Goal: Task Accomplishment & Management: Manage account settings

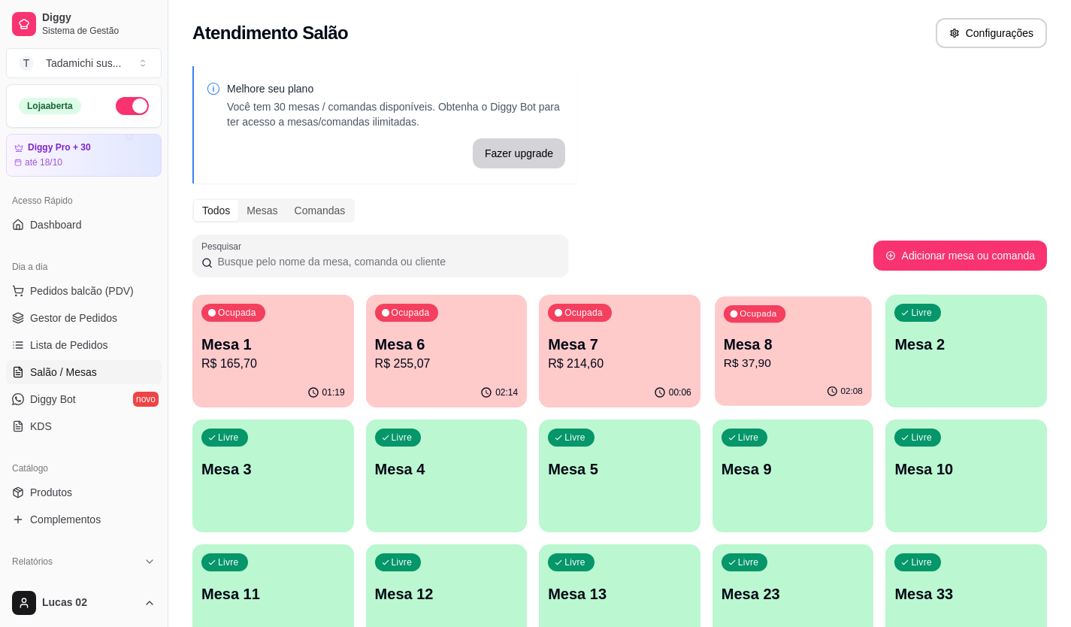
click at [752, 361] on p "R$ 37,90" at bounding box center [792, 363] width 139 height 17
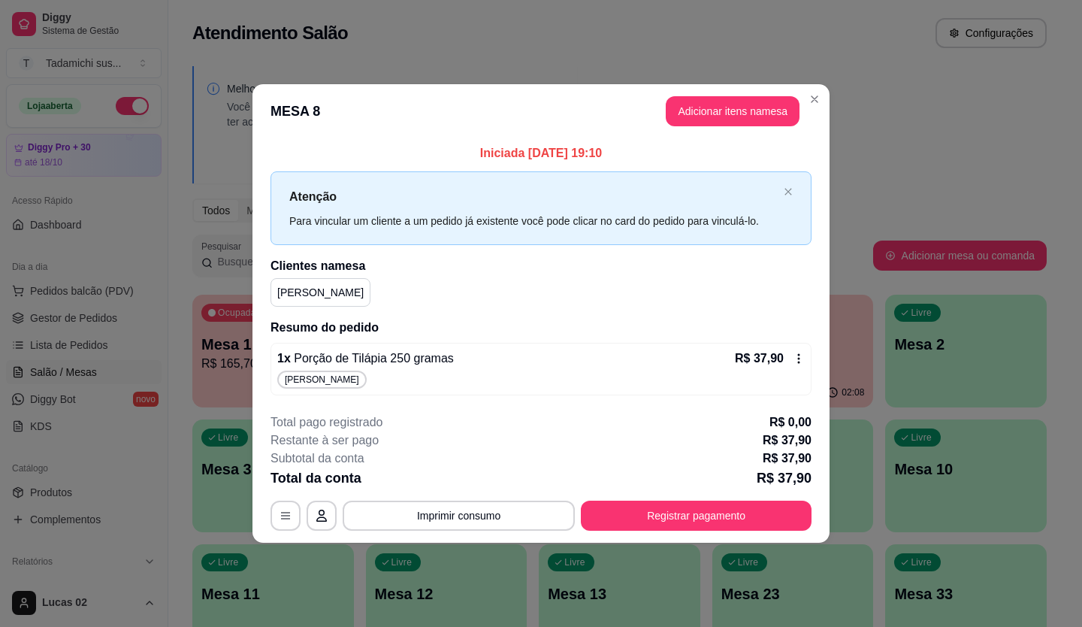
click at [798, 355] on icon at bounding box center [799, 358] width 12 height 12
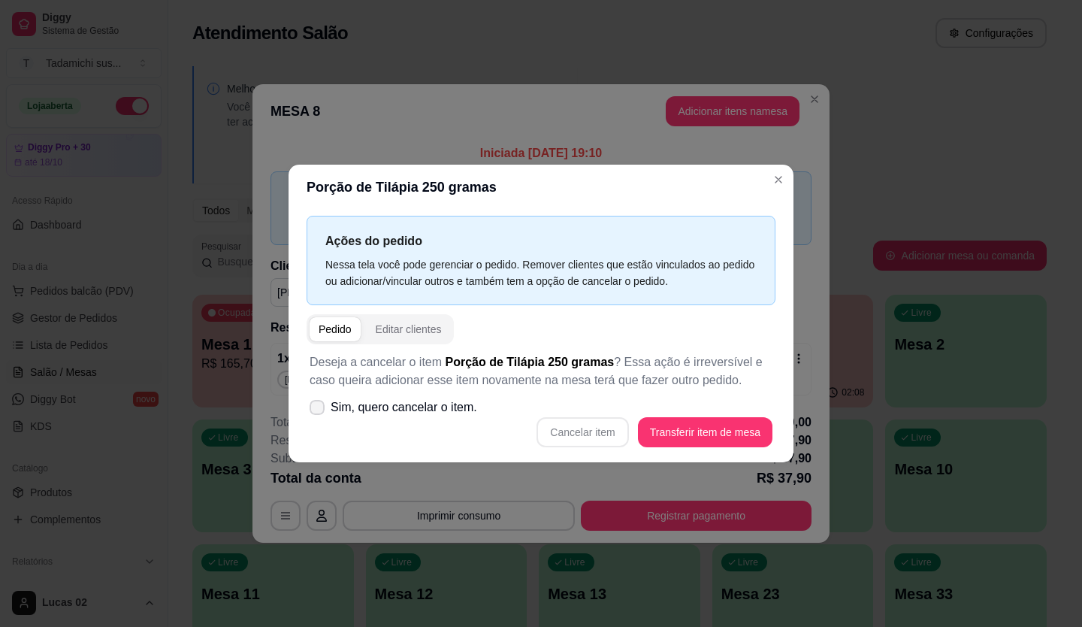
click at [316, 406] on icon at bounding box center [317, 407] width 12 height 9
click at [316, 410] on input "Sim, quero cancelar o item." at bounding box center [314, 415] width 10 height 10
checkbox input "true"
click at [577, 431] on button "Cancelar item" at bounding box center [582, 432] width 92 height 30
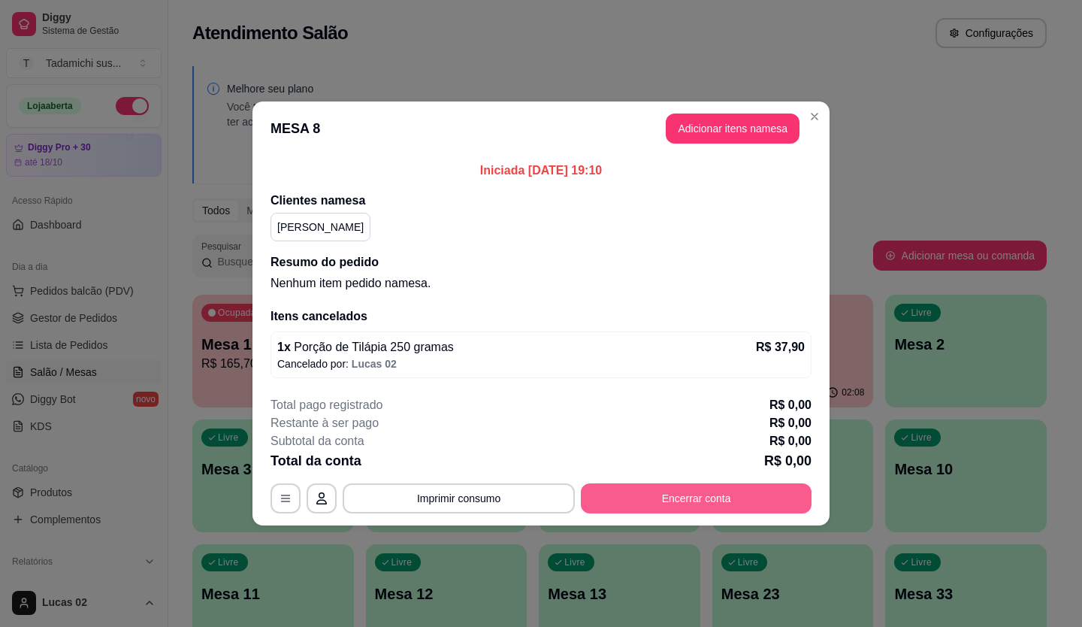
click at [762, 506] on button "Encerrar conta" at bounding box center [696, 498] width 231 height 30
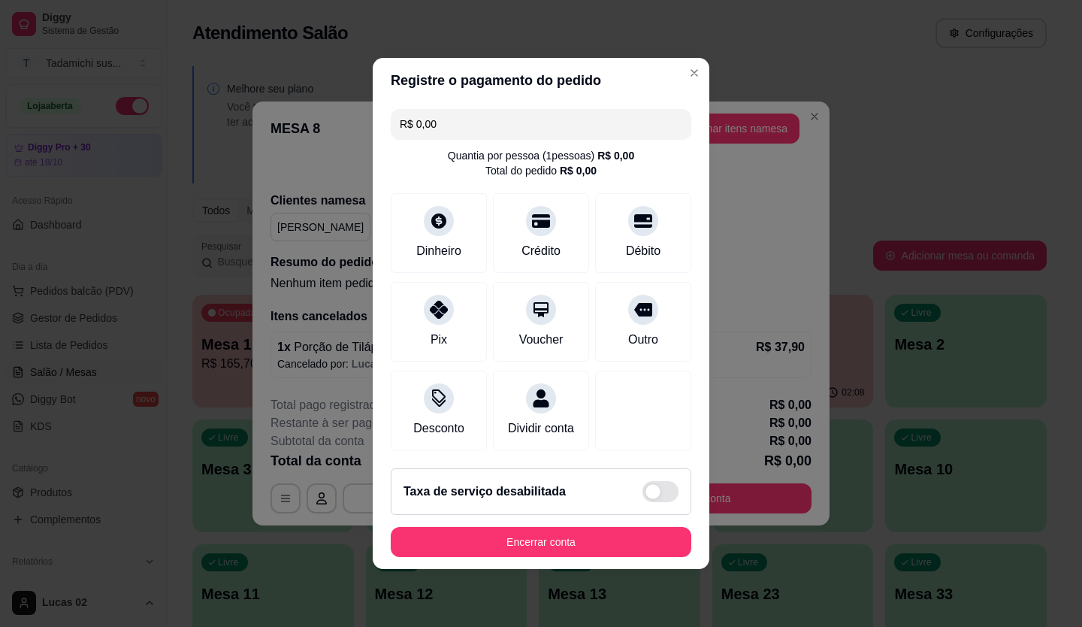
click at [627, 545] on button "Encerrar conta" at bounding box center [541, 542] width 301 height 30
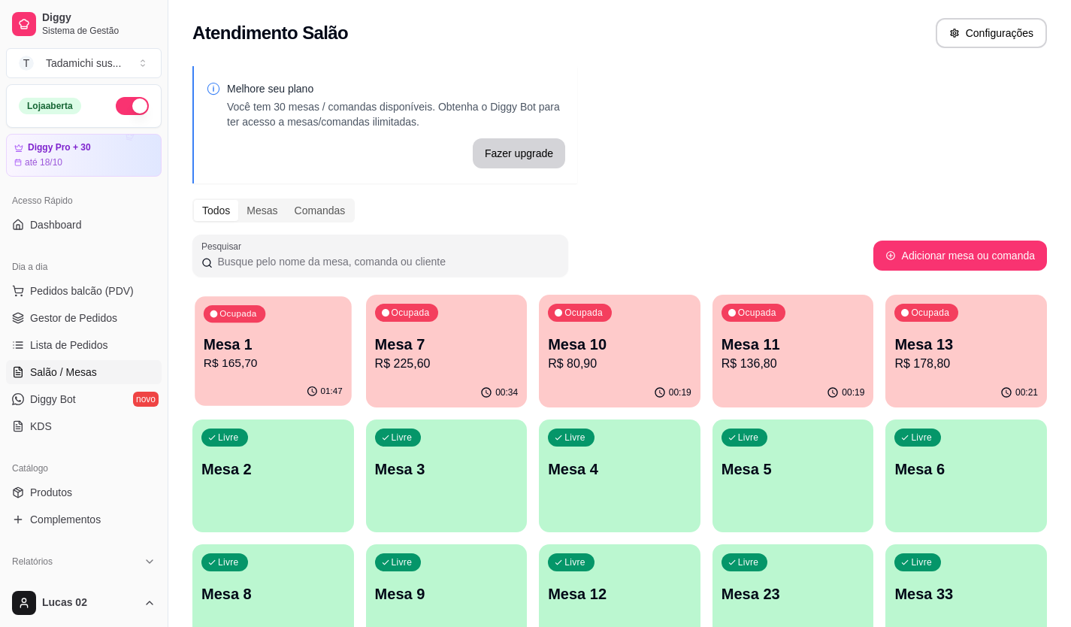
click at [276, 342] on p "Mesa 1" at bounding box center [273, 344] width 139 height 20
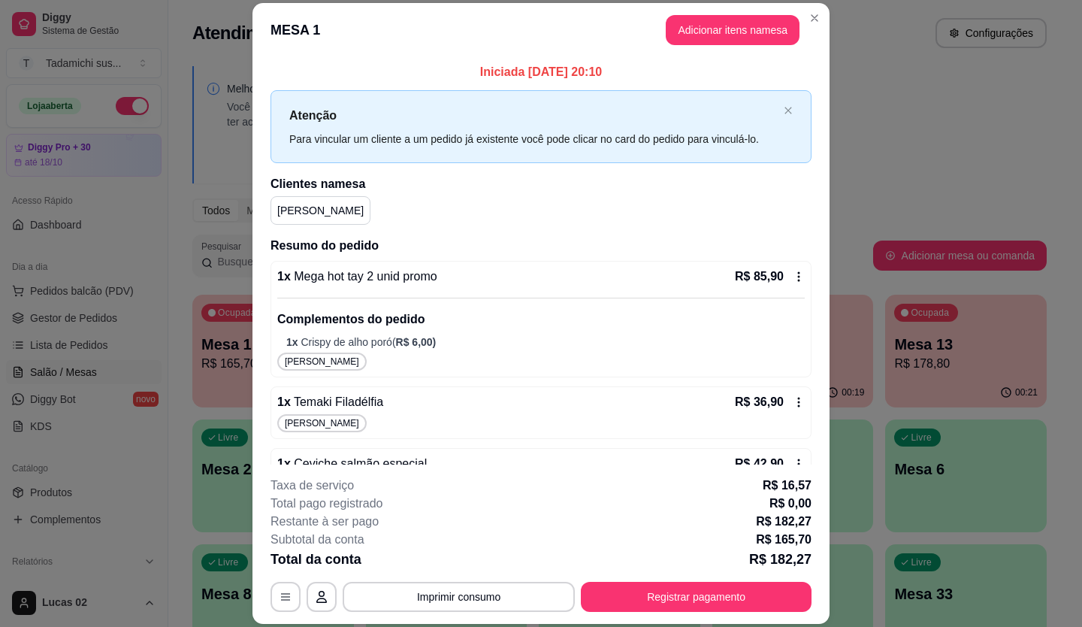
click at [793, 276] on icon at bounding box center [799, 276] width 12 height 12
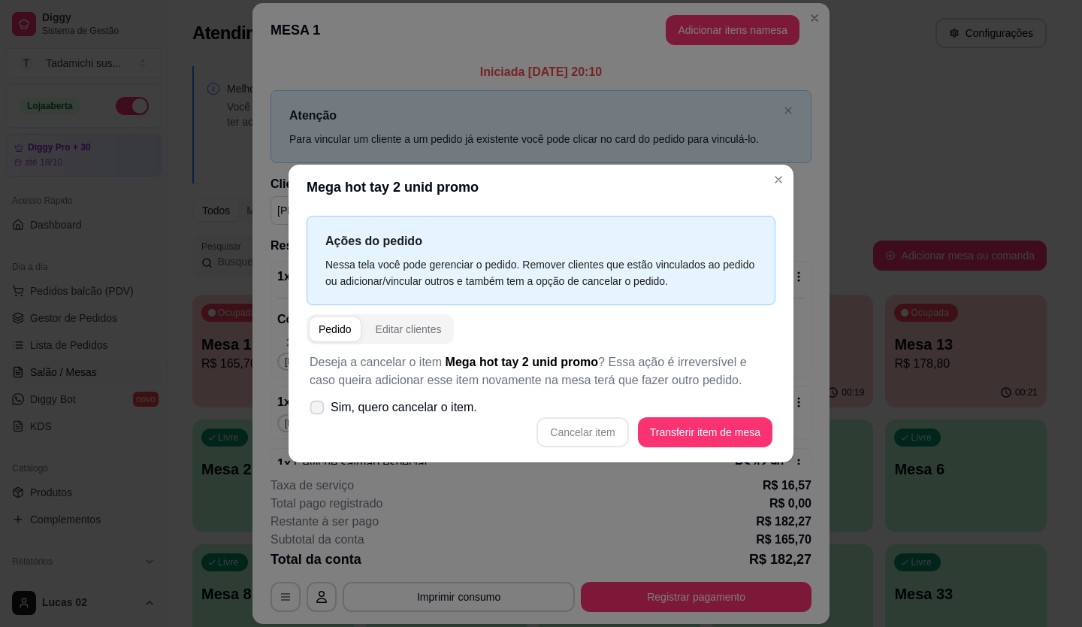
click at [323, 411] on label "Sim, quero cancelar o item." at bounding box center [394, 407] width 180 height 30
click at [319, 411] on input "Sim, quero cancelar o item." at bounding box center [314, 415] width 10 height 10
checkbox input "true"
click at [591, 431] on button "Cancelar item" at bounding box center [582, 432] width 92 height 30
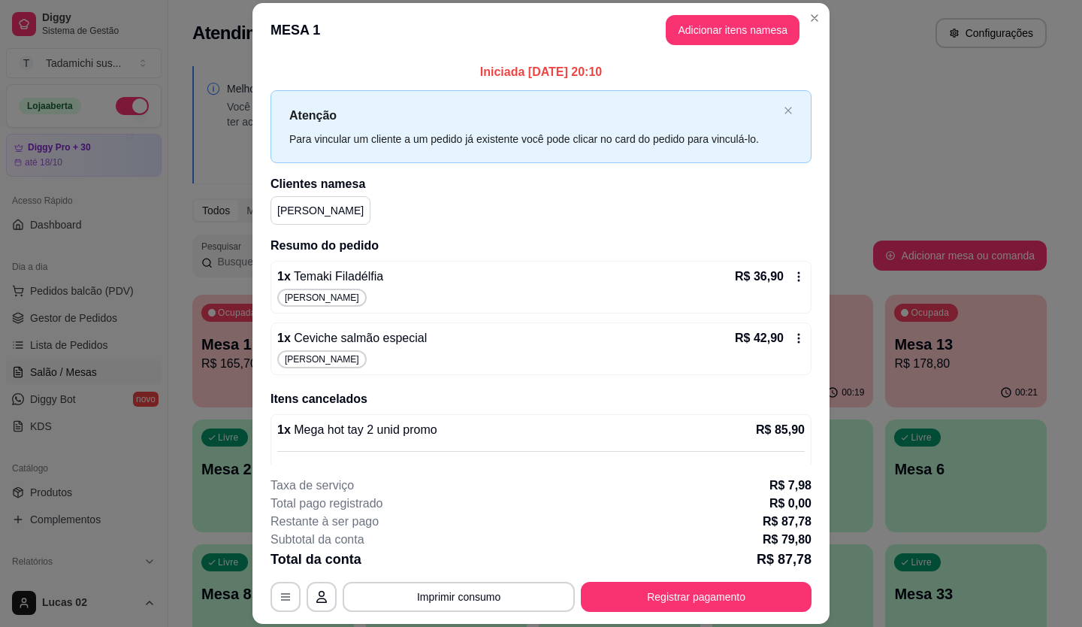
click at [793, 272] on icon at bounding box center [799, 276] width 12 height 12
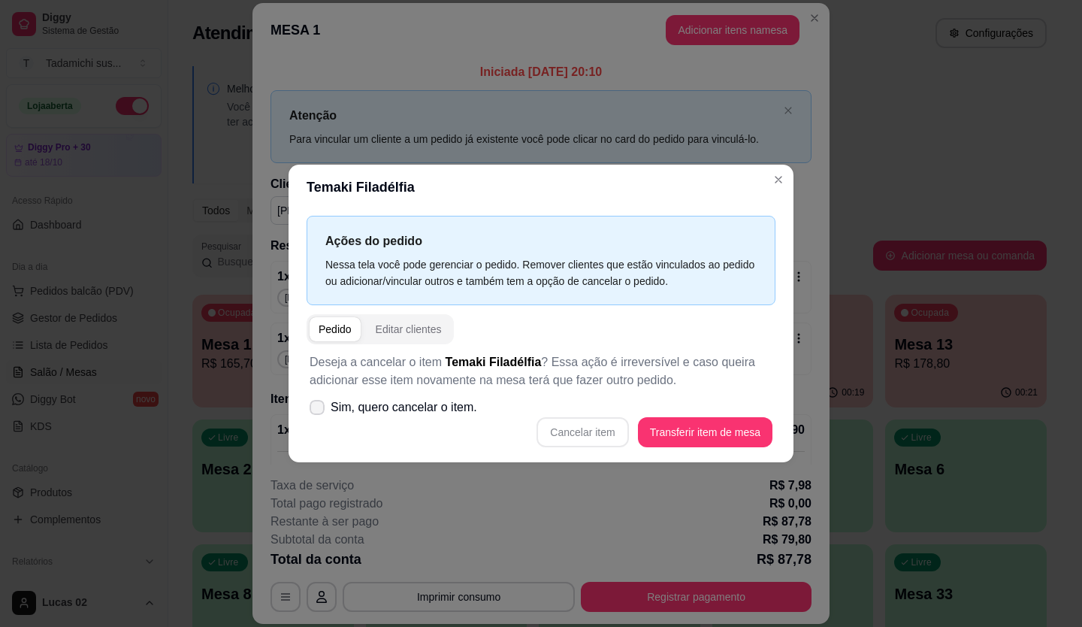
click at [311, 401] on span at bounding box center [317, 407] width 15 height 15
click at [311, 410] on input "Sim, quero cancelar o item." at bounding box center [314, 415] width 10 height 10
checkbox input "true"
click at [567, 433] on button "Cancelar item" at bounding box center [582, 432] width 89 height 29
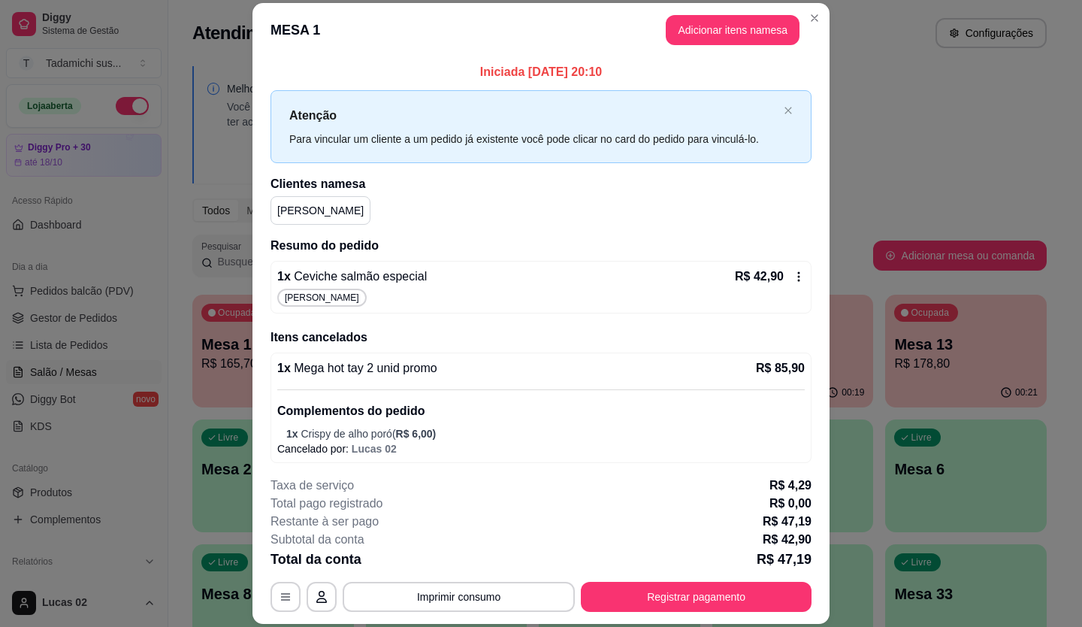
click at [793, 274] on icon at bounding box center [799, 276] width 12 height 12
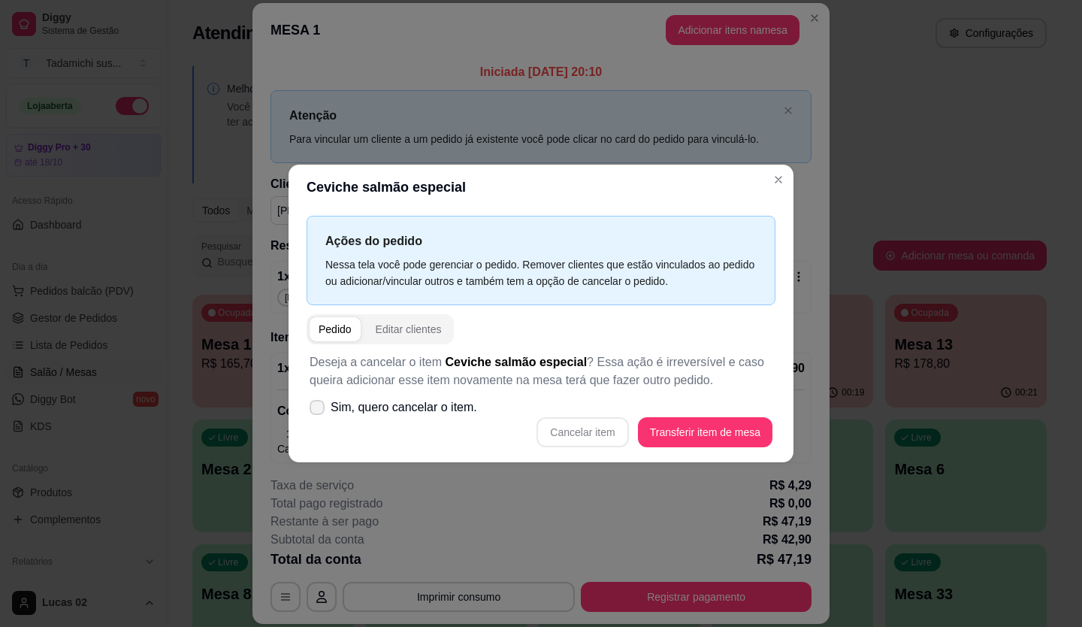
click at [316, 402] on span at bounding box center [317, 407] width 15 height 15
click at [316, 410] on input "Sim, quero cancelar o item." at bounding box center [314, 415] width 10 height 10
checkbox input "true"
click at [595, 427] on button "Cancelar item" at bounding box center [582, 432] width 92 height 30
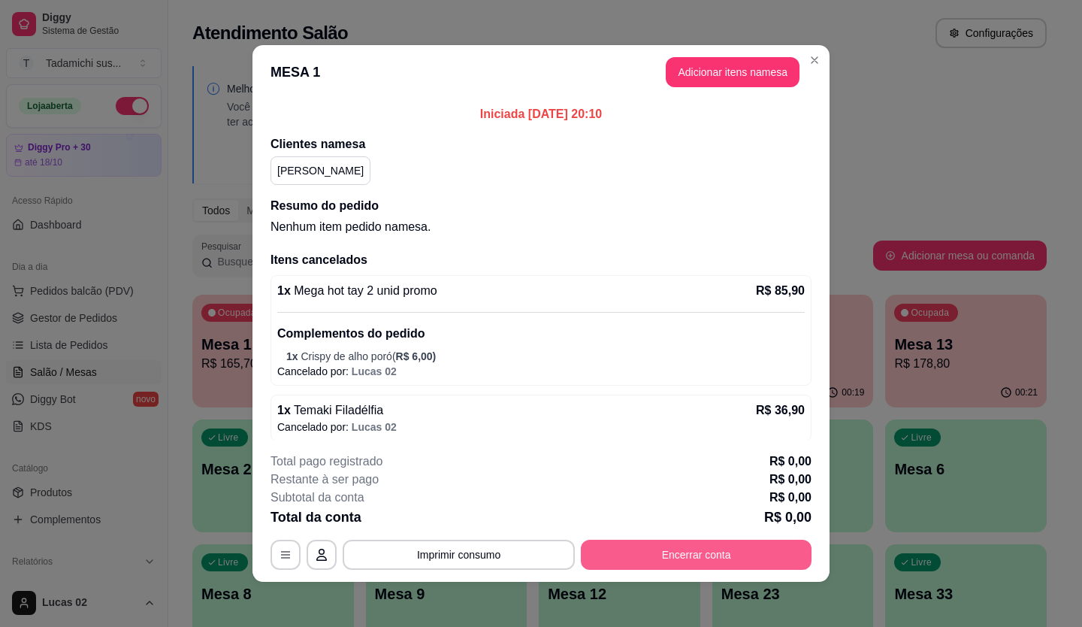
click at [717, 542] on button "Encerrar conta" at bounding box center [696, 554] width 231 height 30
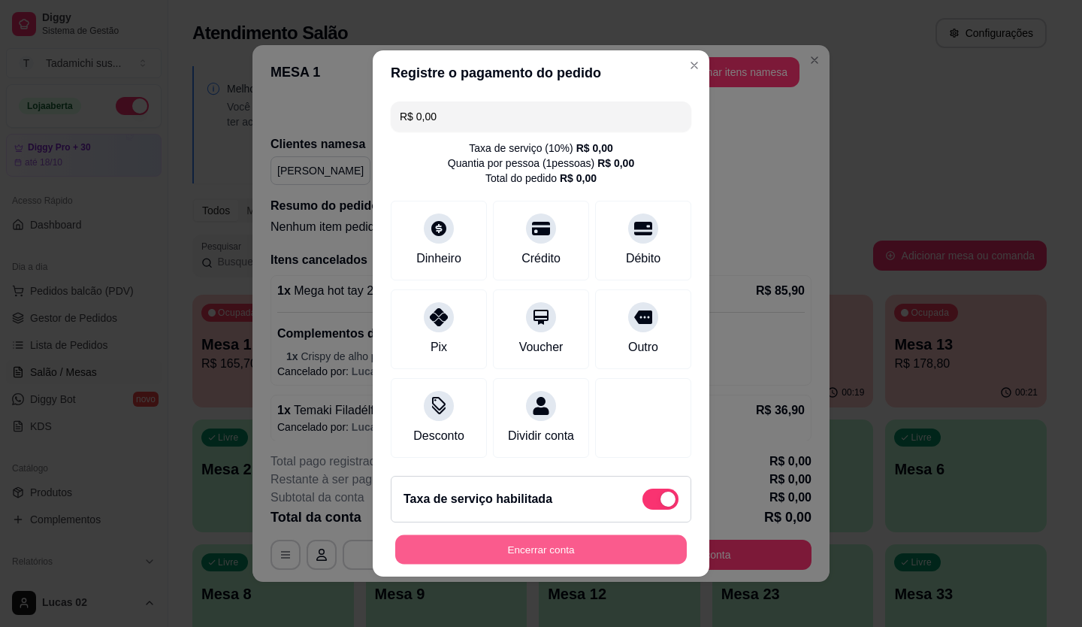
click at [619, 564] on button "Encerrar conta" at bounding box center [540, 549] width 291 height 29
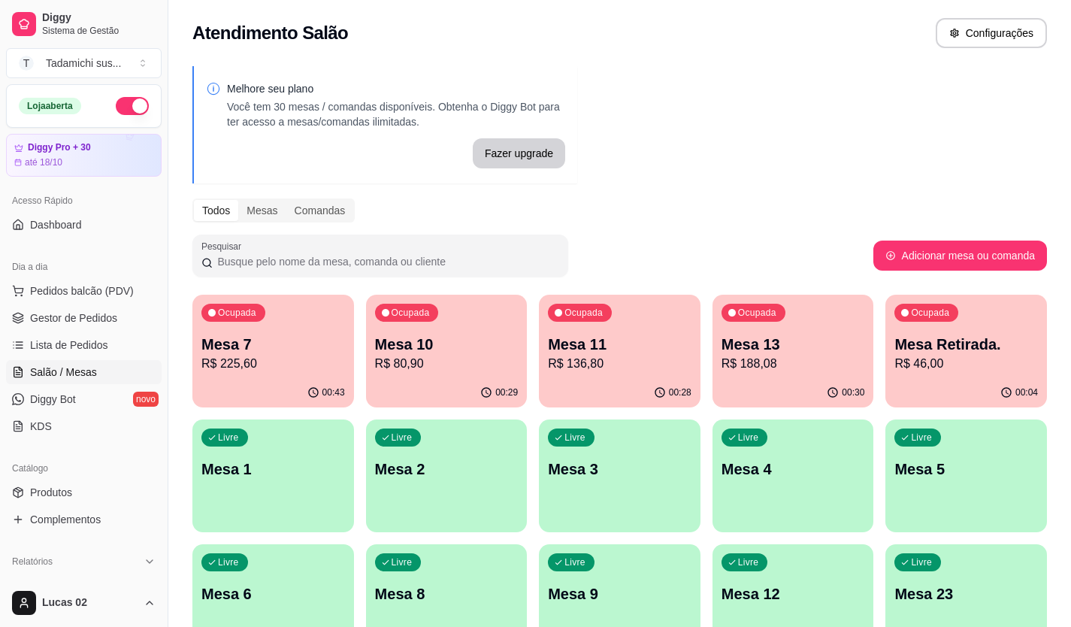
click at [981, 344] on p "Mesa Retirada." at bounding box center [965, 344] width 143 height 21
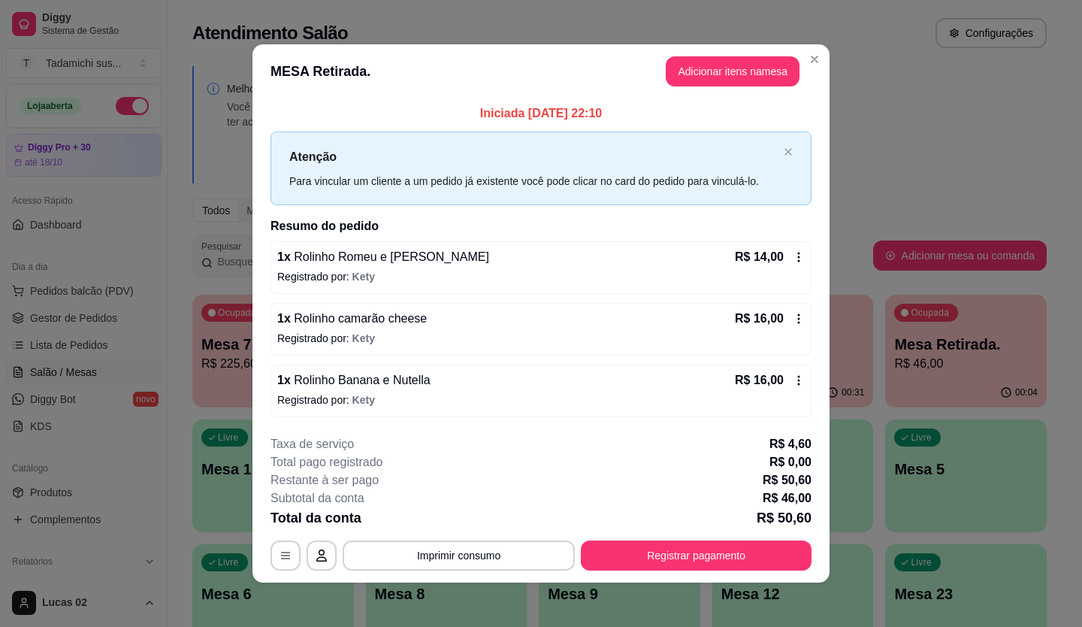
click at [796, 257] on icon at bounding box center [799, 257] width 12 height 12
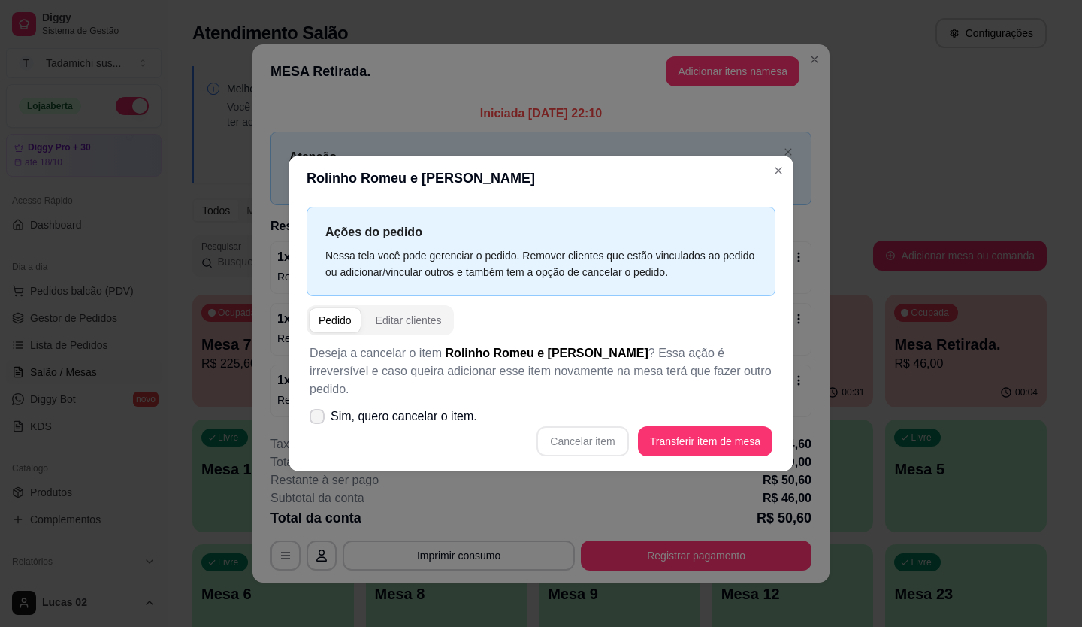
click at [320, 412] on icon at bounding box center [317, 416] width 12 height 9
click at [319, 419] on input "Sim, quero cancelar o item." at bounding box center [314, 424] width 10 height 10
checkbox input "true"
click at [577, 437] on button "Cancelar item" at bounding box center [582, 441] width 92 height 30
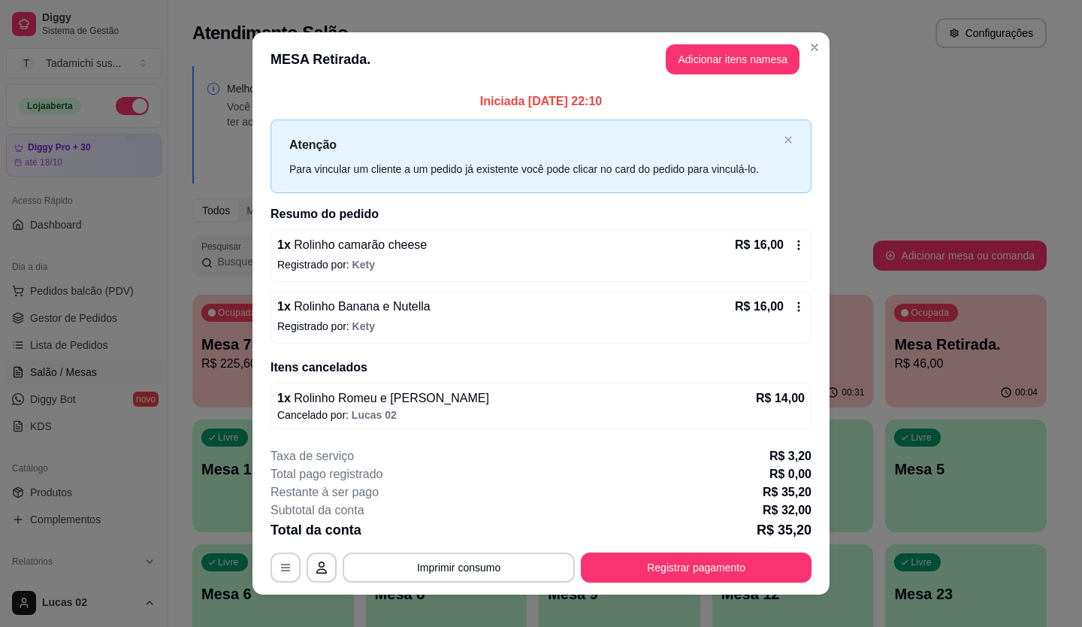
click at [794, 249] on icon at bounding box center [799, 245] width 12 height 12
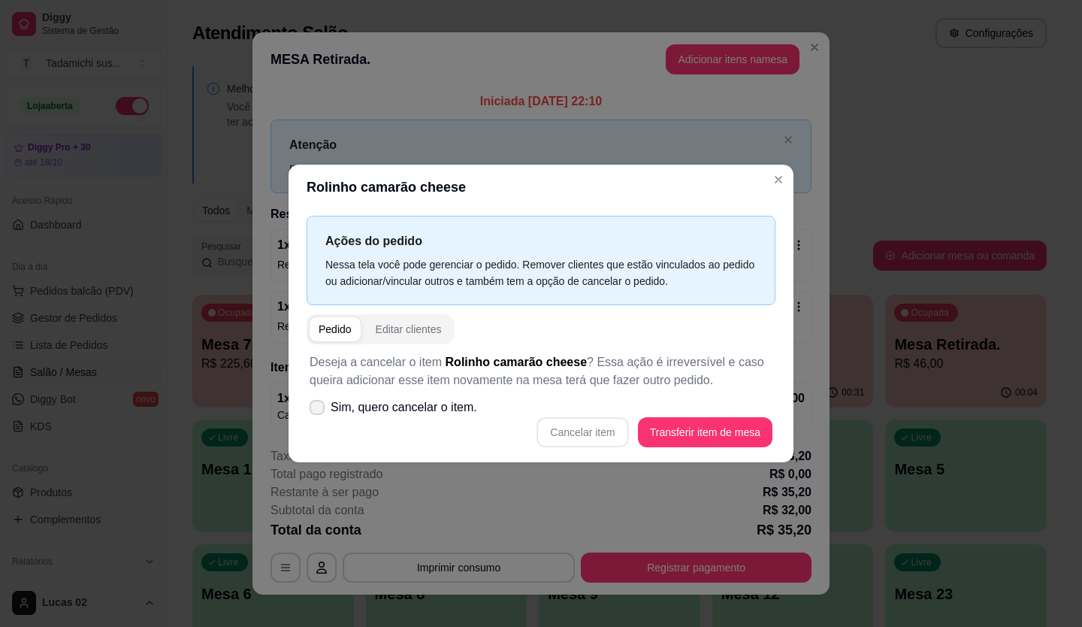
click at [312, 401] on span at bounding box center [317, 407] width 15 height 15
click at [312, 410] on input "Sim, quero cancelar o item." at bounding box center [314, 415] width 10 height 10
checkbox input "true"
click at [590, 433] on button "Cancelar item" at bounding box center [582, 432] width 89 height 29
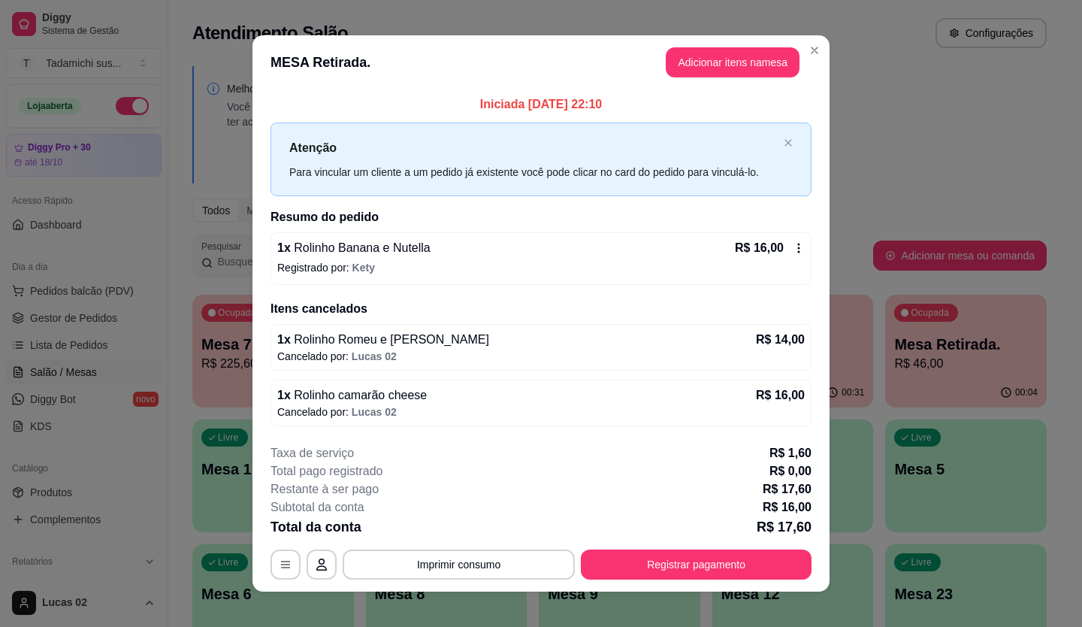
click at [795, 245] on icon at bounding box center [799, 248] width 12 height 12
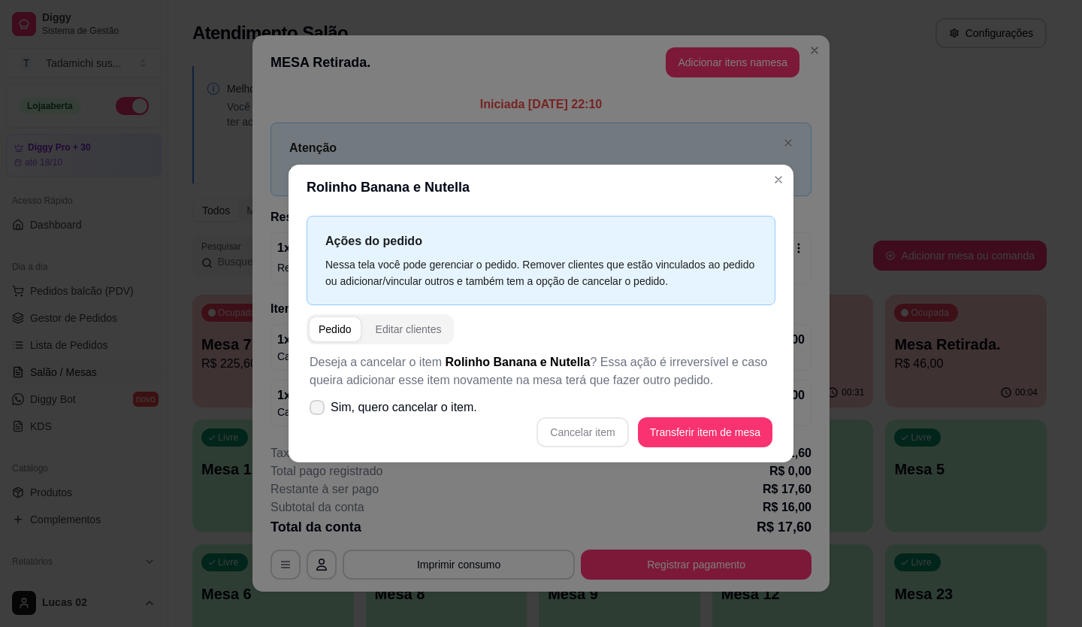
click at [308, 406] on label "Sim, quero cancelar o item." at bounding box center [394, 407] width 180 height 30
click at [309, 410] on input "Sim, quero cancelar o item." at bounding box center [314, 415] width 10 height 10
checkbox input "true"
click at [596, 433] on button "Cancelar item" at bounding box center [582, 432] width 89 height 29
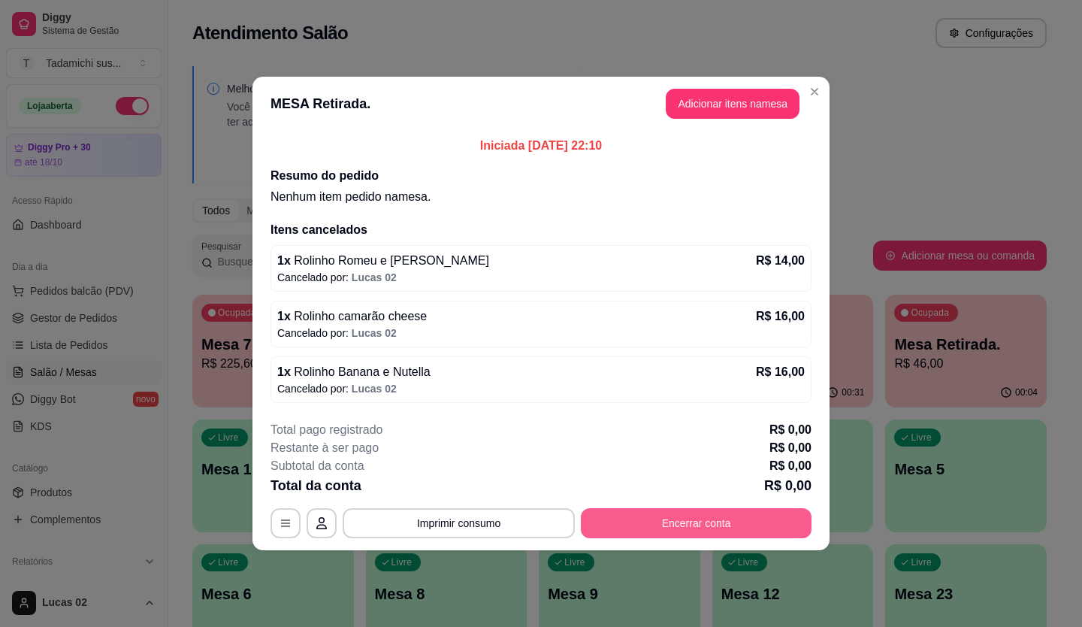
click at [740, 519] on button "Encerrar conta" at bounding box center [696, 523] width 231 height 30
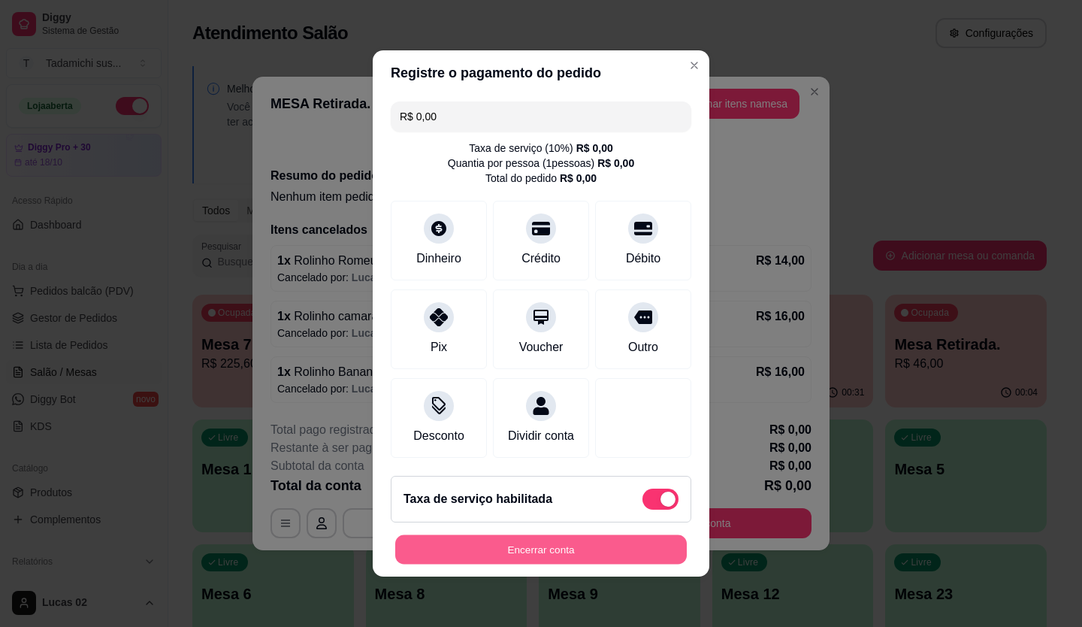
click at [630, 564] on button "Encerrar conta" at bounding box center [540, 549] width 291 height 29
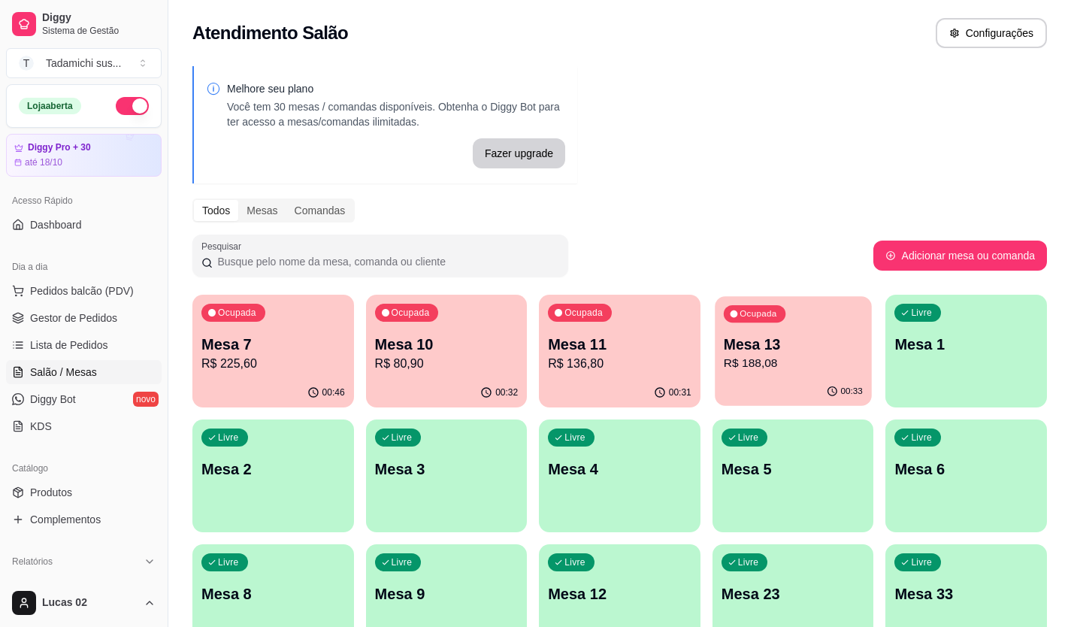
click at [772, 368] on p "R$ 188,08" at bounding box center [792, 363] width 139 height 17
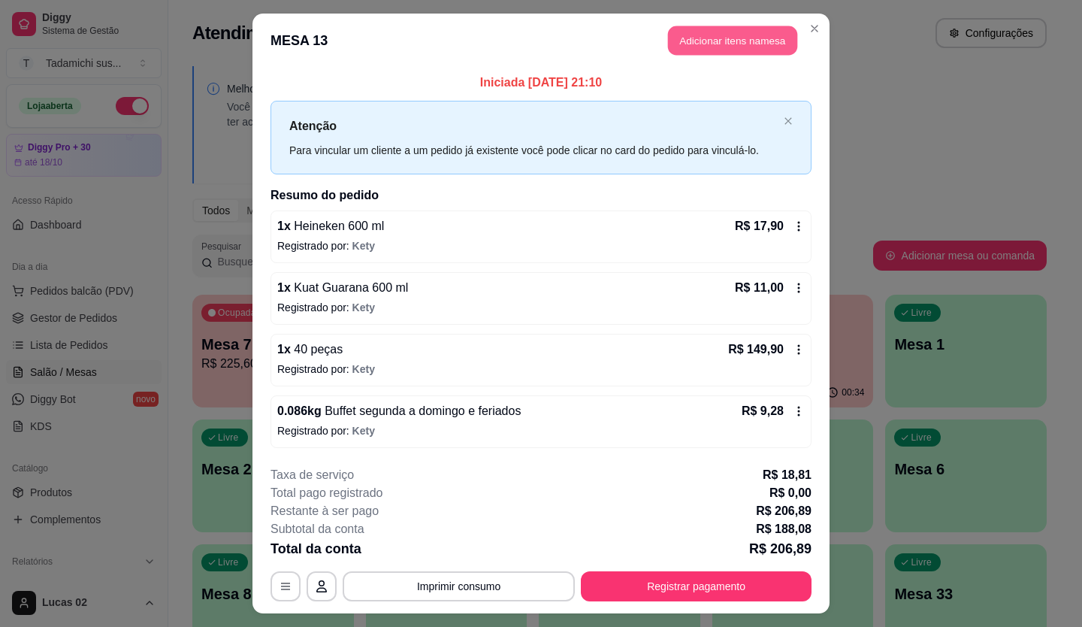
click at [742, 31] on button "Adicionar itens na mesa" at bounding box center [732, 40] width 129 height 29
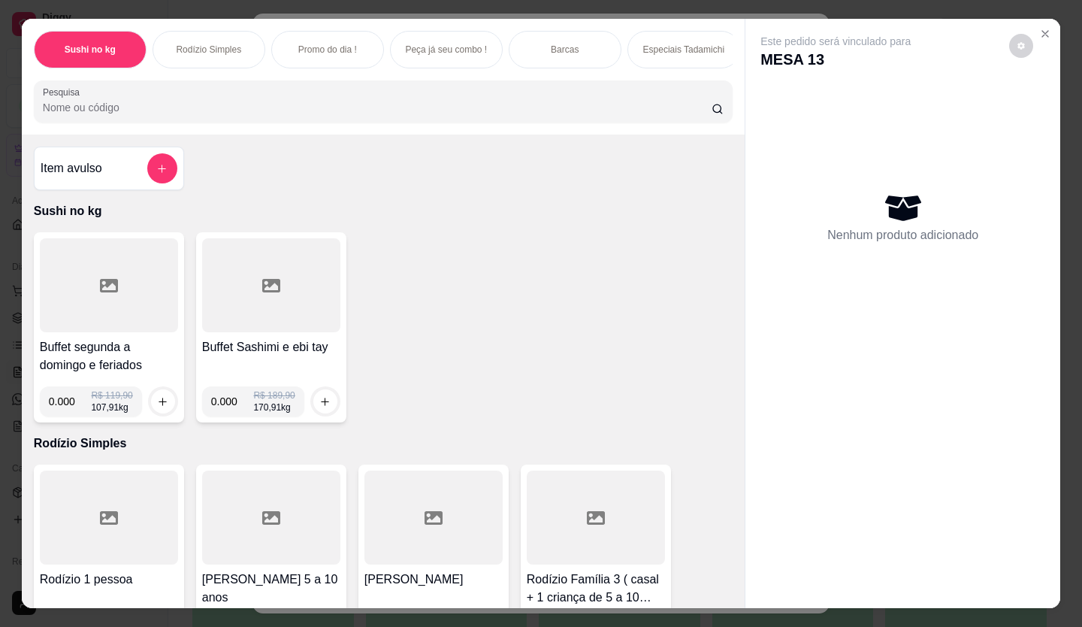
click at [394, 95] on div at bounding box center [383, 101] width 681 height 30
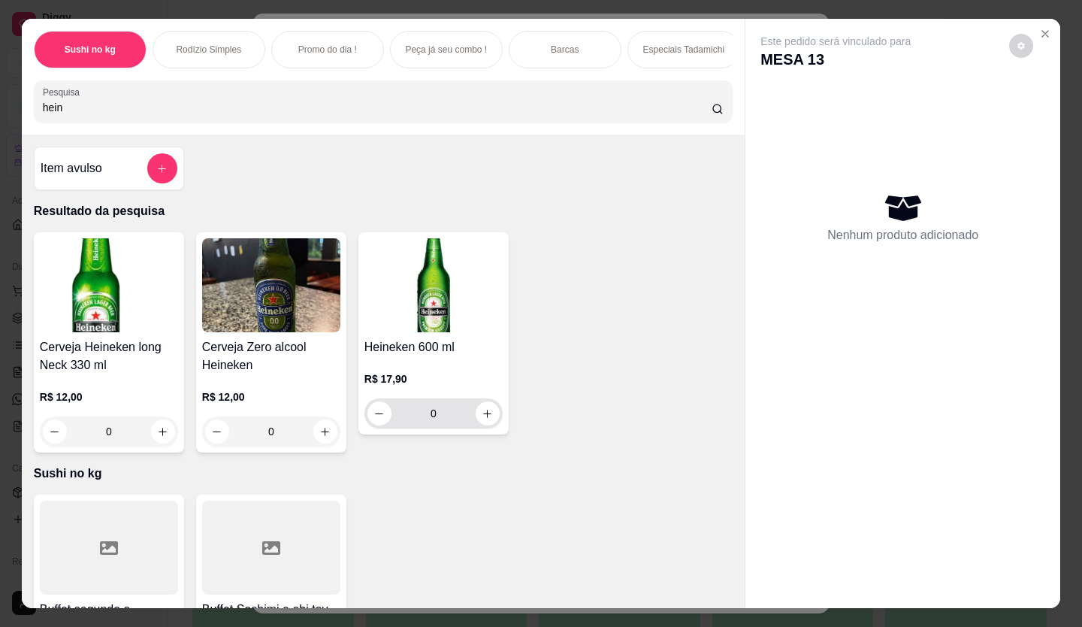
type input "hein"
click at [483, 407] on button "increase-product-quantity" at bounding box center [487, 413] width 23 height 23
type input "1"
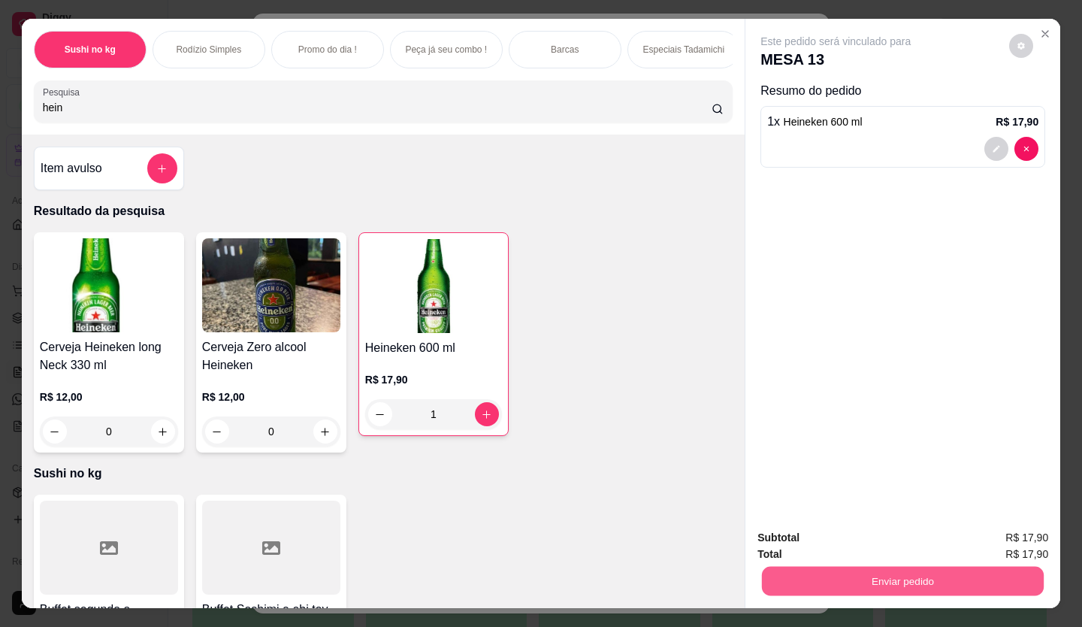
click at [868, 573] on button "Enviar pedido" at bounding box center [903, 580] width 282 height 29
click at [990, 539] on button "Enviar pedido" at bounding box center [1009, 538] width 85 height 29
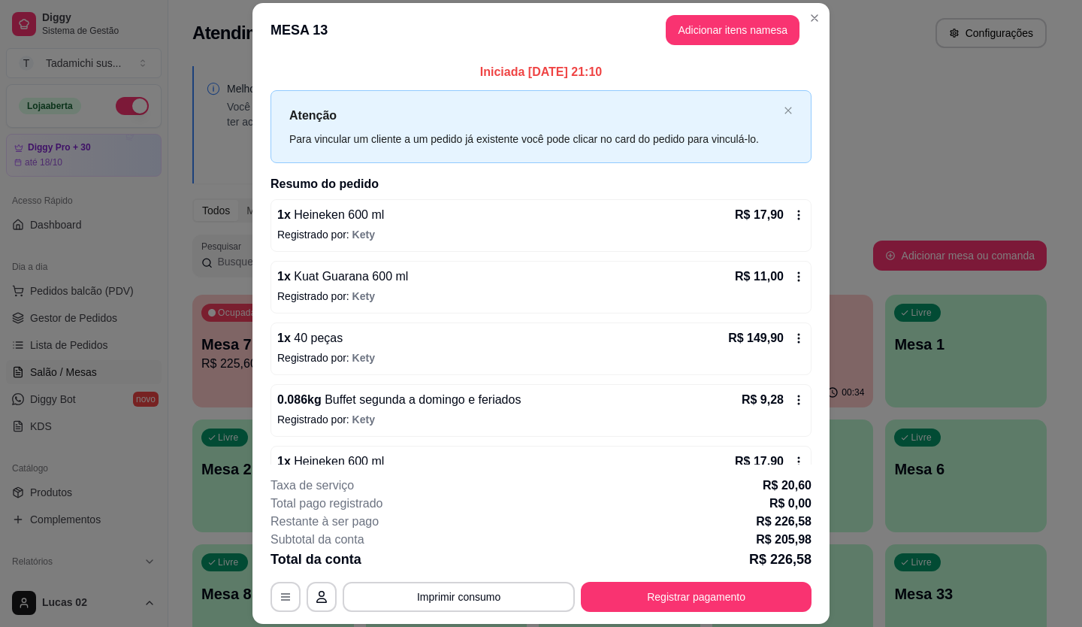
click at [576, 467] on footer "**********" at bounding box center [540, 543] width 577 height 159
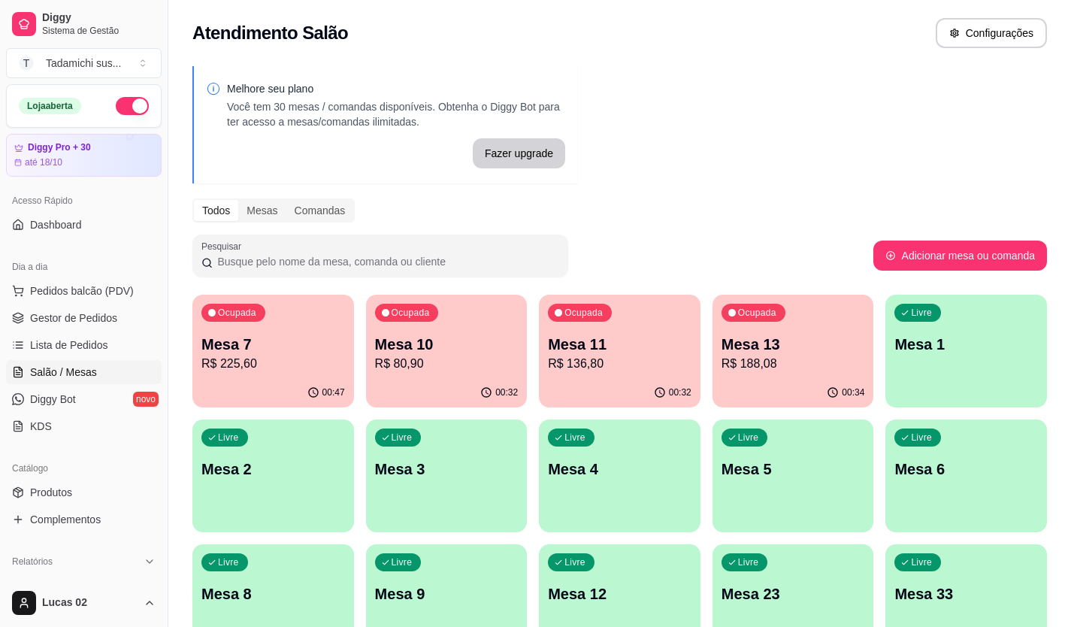
click at [778, 352] on p "Mesa 13" at bounding box center [792, 344] width 143 height 21
click at [287, 372] on p "R$ 225,60" at bounding box center [272, 364] width 143 height 18
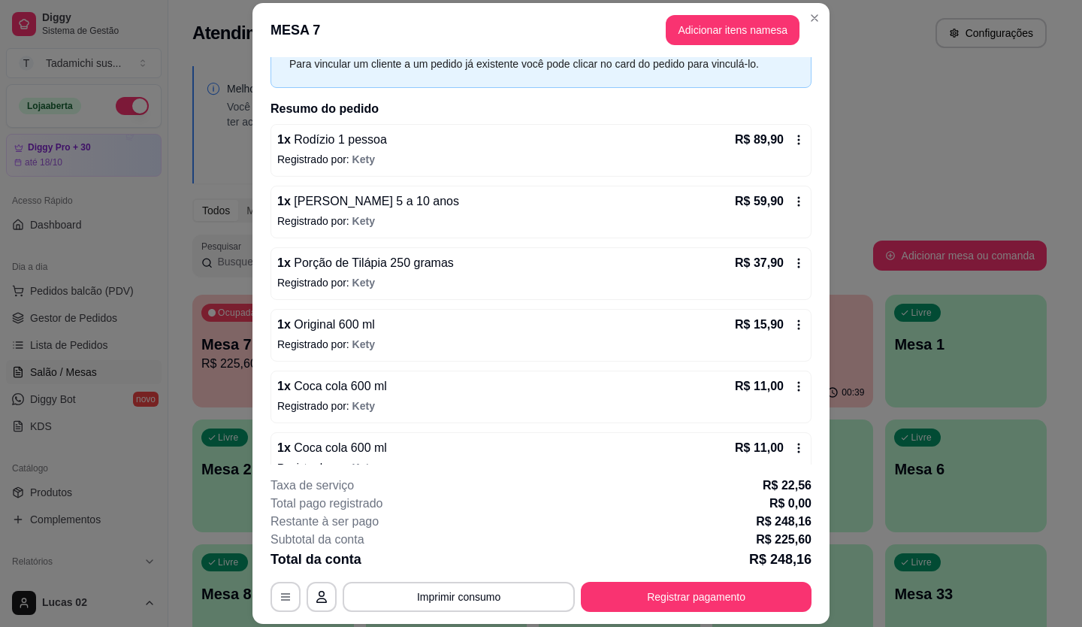
scroll to position [101, 0]
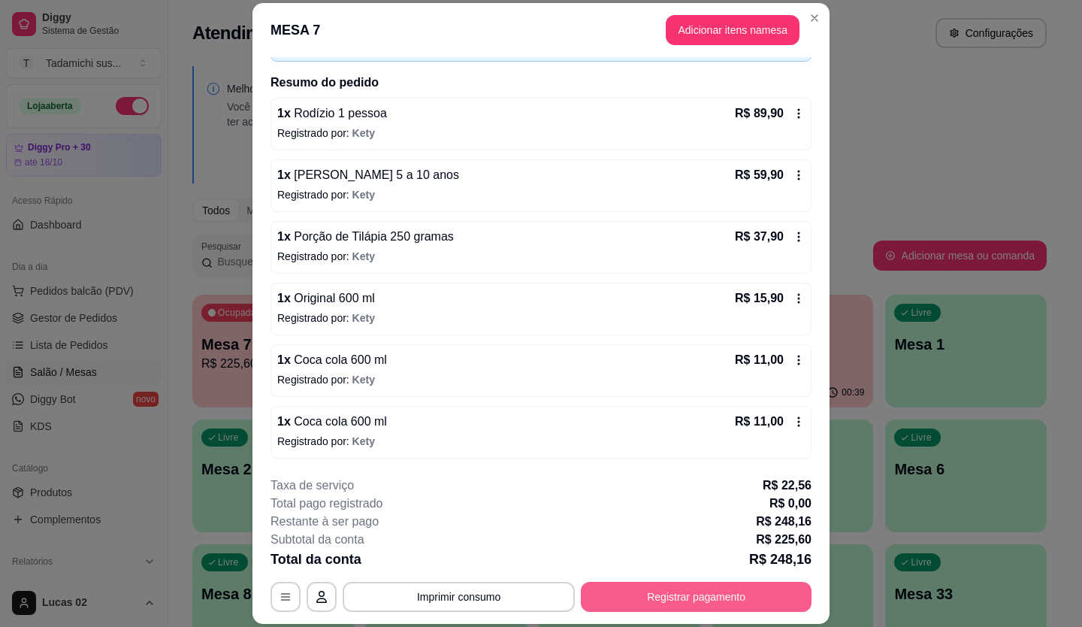
click at [682, 600] on button "Registrar pagamento" at bounding box center [696, 596] width 231 height 30
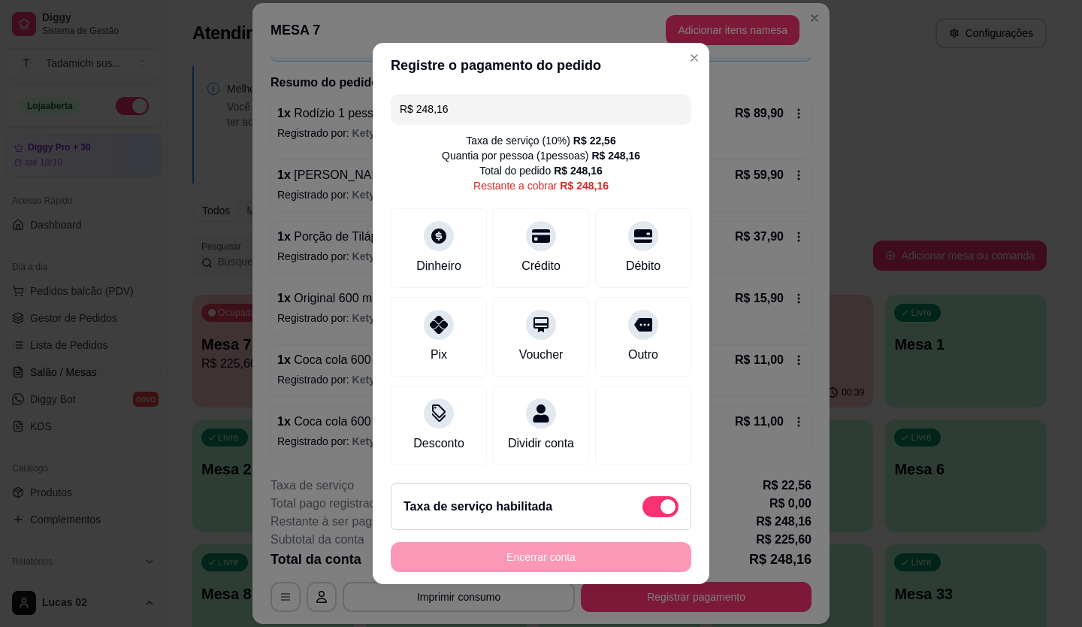
click at [642, 515] on span at bounding box center [660, 506] width 36 height 21
click at [642, 515] on input "checkbox" at bounding box center [647, 514] width 10 height 10
checkbox input "true"
type input "R$ 225,60"
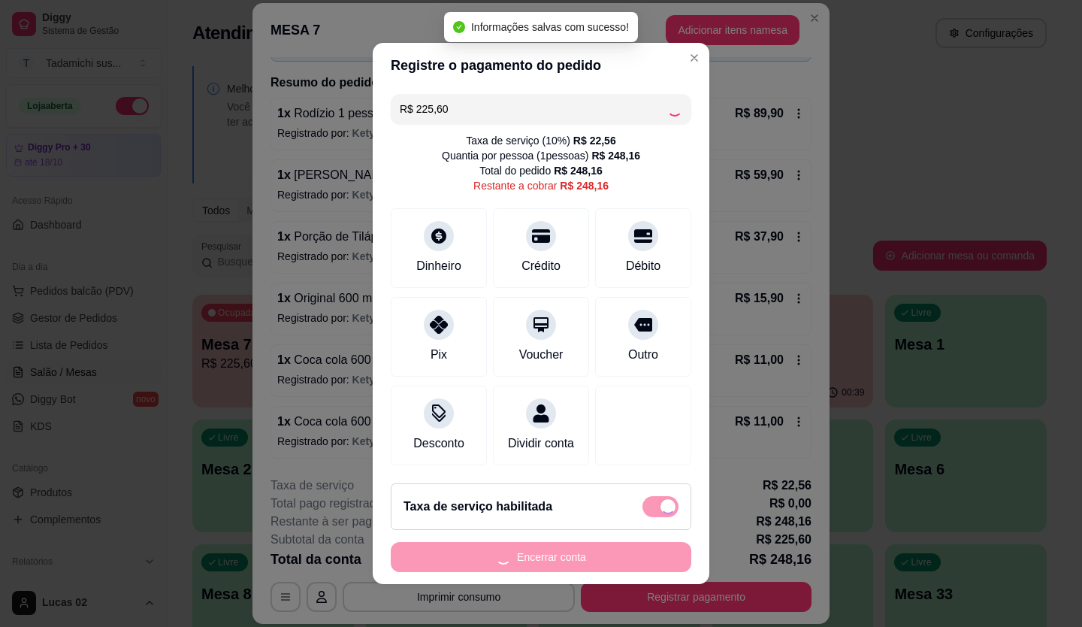
checkbox input "false"
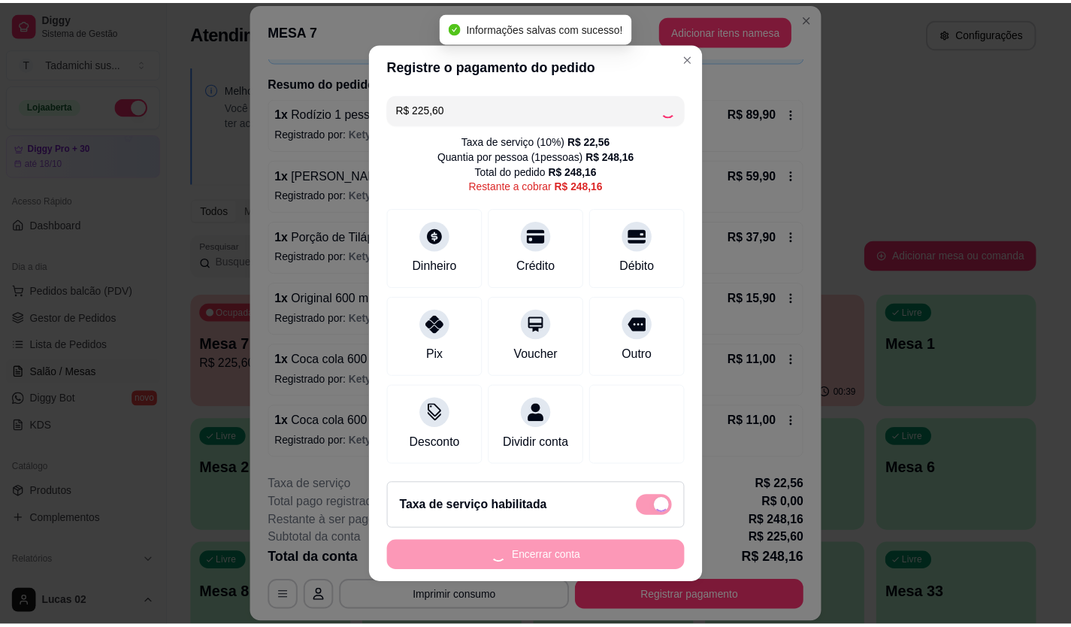
scroll to position [83, 0]
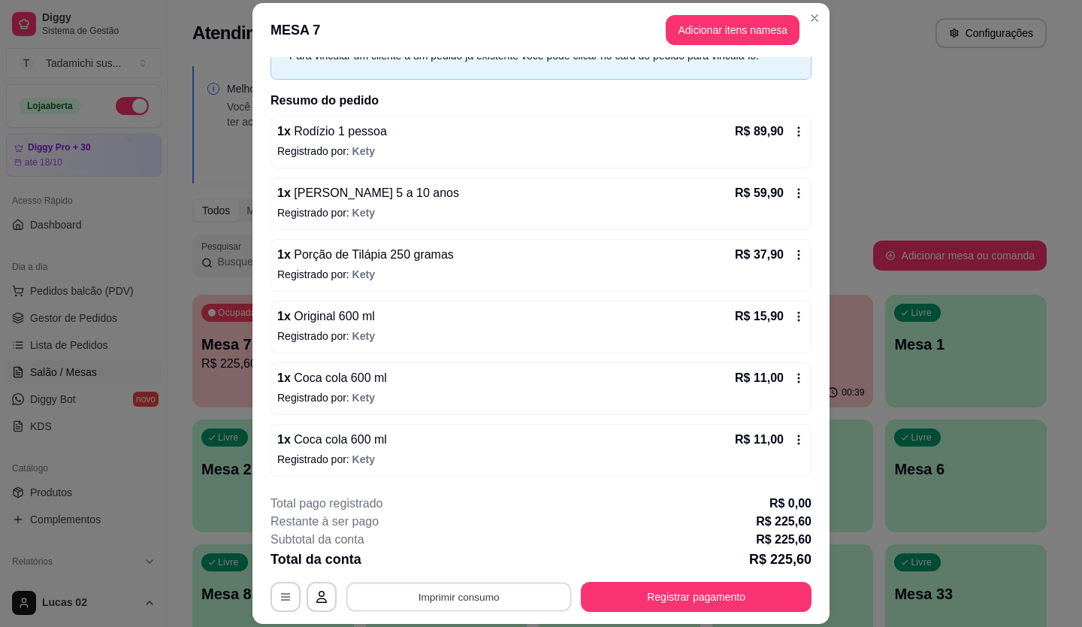
click at [464, 590] on button "Imprimir consumo" at bounding box center [458, 595] width 225 height 29
click at [478, 555] on button "IMPRESSORA" at bounding box center [457, 561] width 105 height 23
drag, startPoint x: 464, startPoint y: 623, endPoint x: 464, endPoint y: 610, distance: 12.8
click at [464, 618] on footer "**********" at bounding box center [540, 552] width 577 height 141
click at [464, 594] on button "Imprimir consumo" at bounding box center [458, 595] width 225 height 29
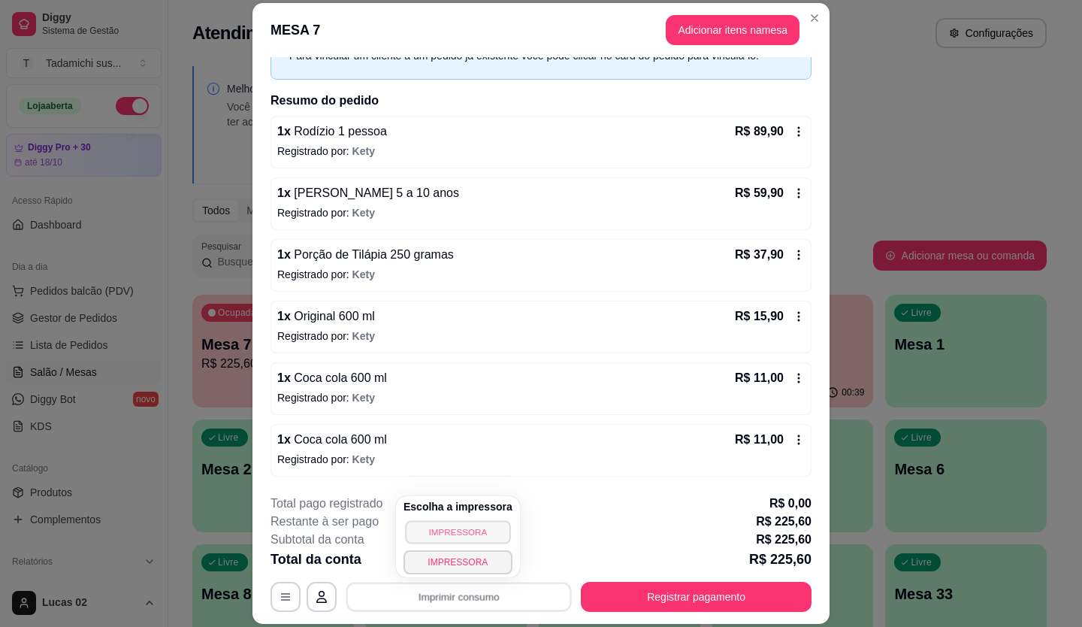
click at [467, 526] on button "IMPRESSORA" at bounding box center [457, 531] width 105 height 23
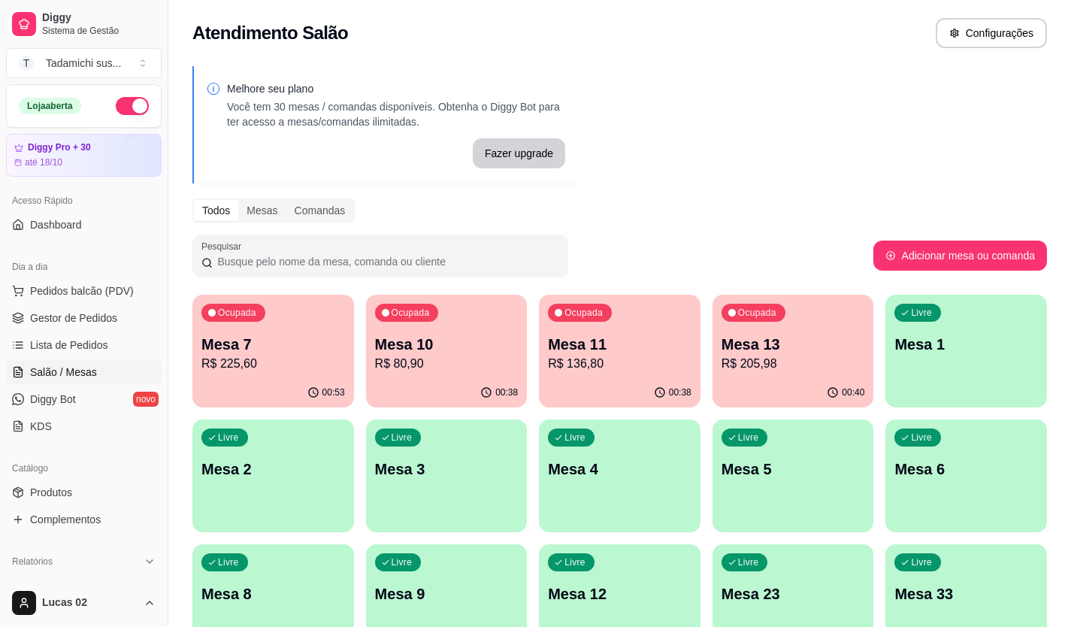
click at [395, 359] on p "R$ 80,90" at bounding box center [446, 364] width 143 height 18
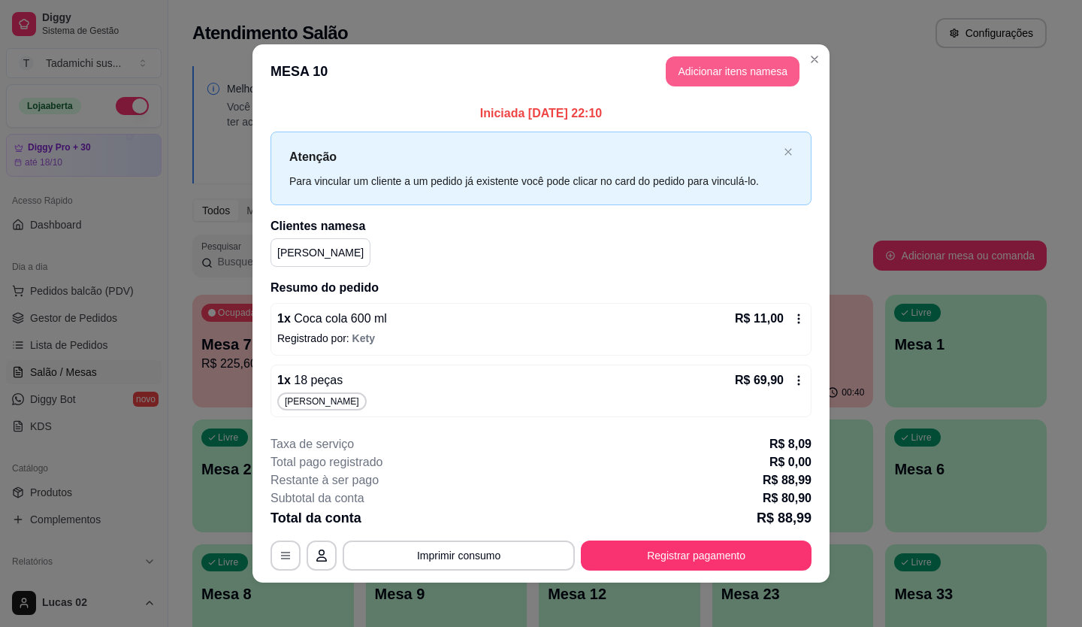
click at [703, 70] on button "Adicionar itens na mesa" at bounding box center [733, 71] width 134 height 30
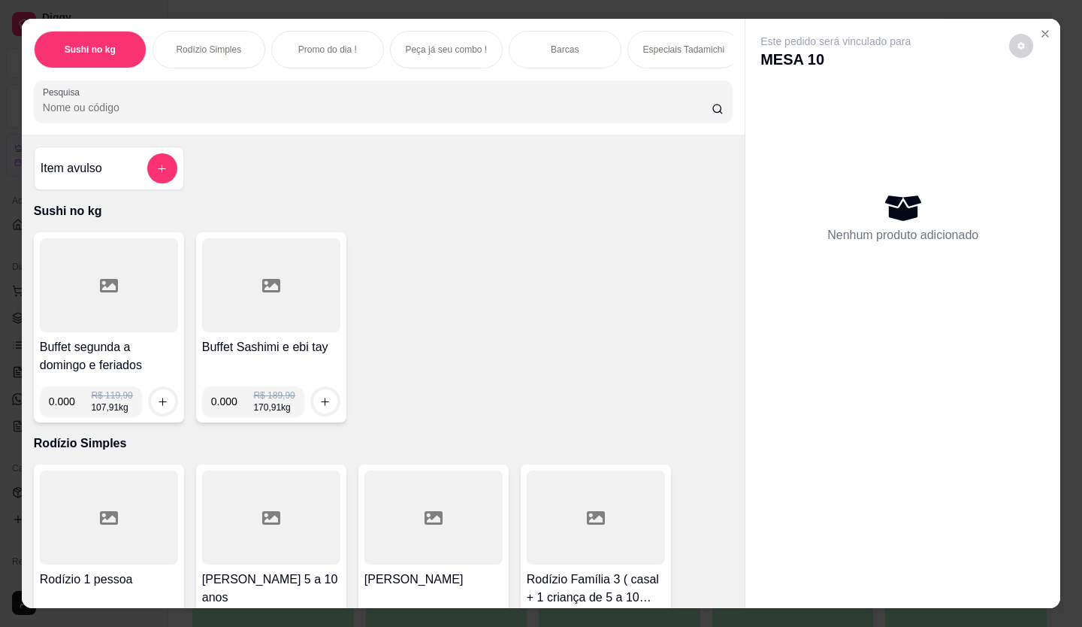
click at [116, 114] on input "Pesquisa" at bounding box center [377, 107] width 669 height 15
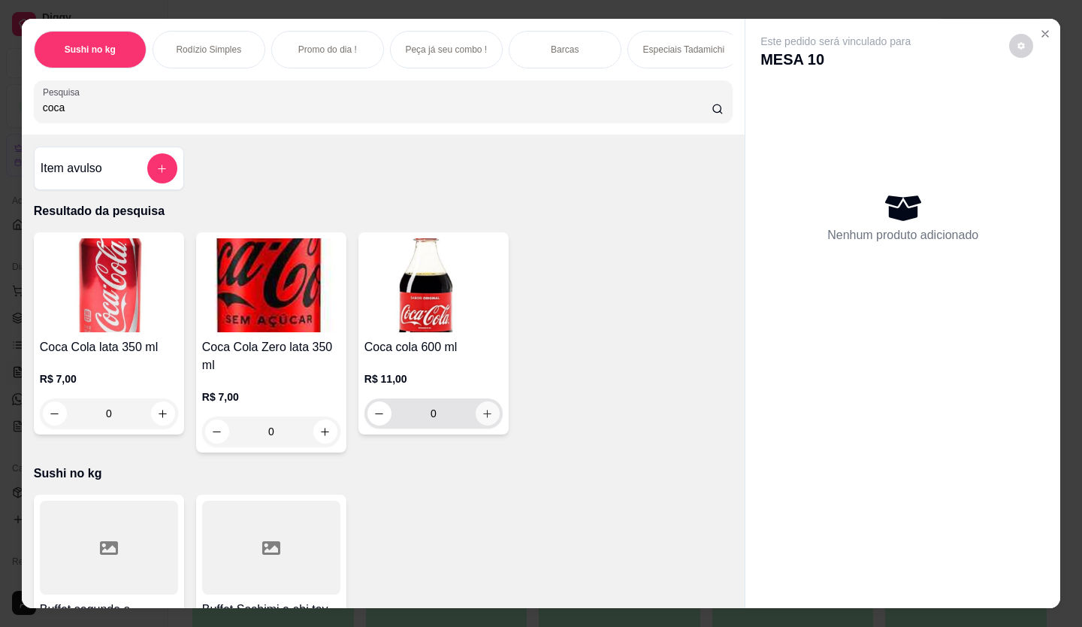
type input "coca"
click at [482, 419] on icon "increase-product-quantity" at bounding box center [487, 413] width 11 height 11
type input "1"
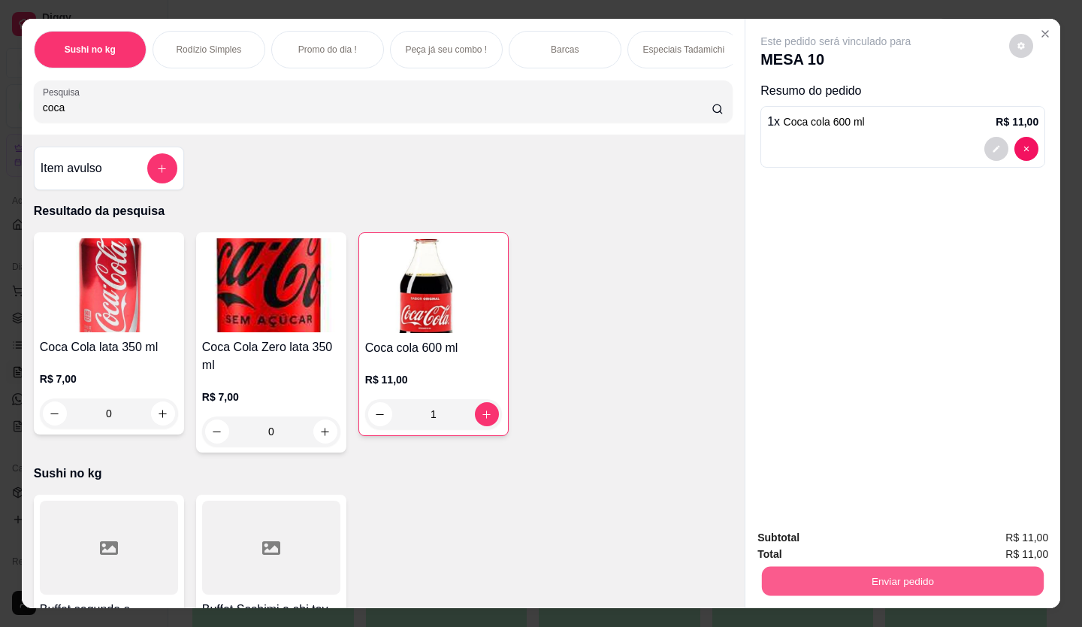
click at [920, 581] on button "Enviar pedido" at bounding box center [903, 580] width 282 height 29
click at [1018, 533] on button "Enviar pedido" at bounding box center [1009, 538] width 85 height 29
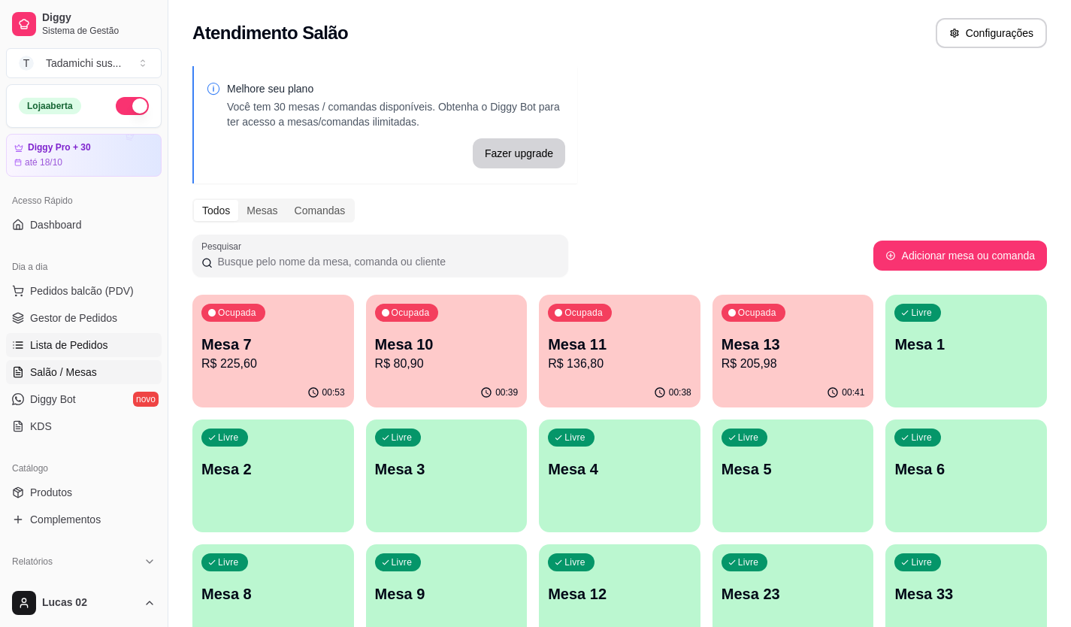
click at [83, 337] on span "Lista de Pedidos" at bounding box center [69, 344] width 78 height 15
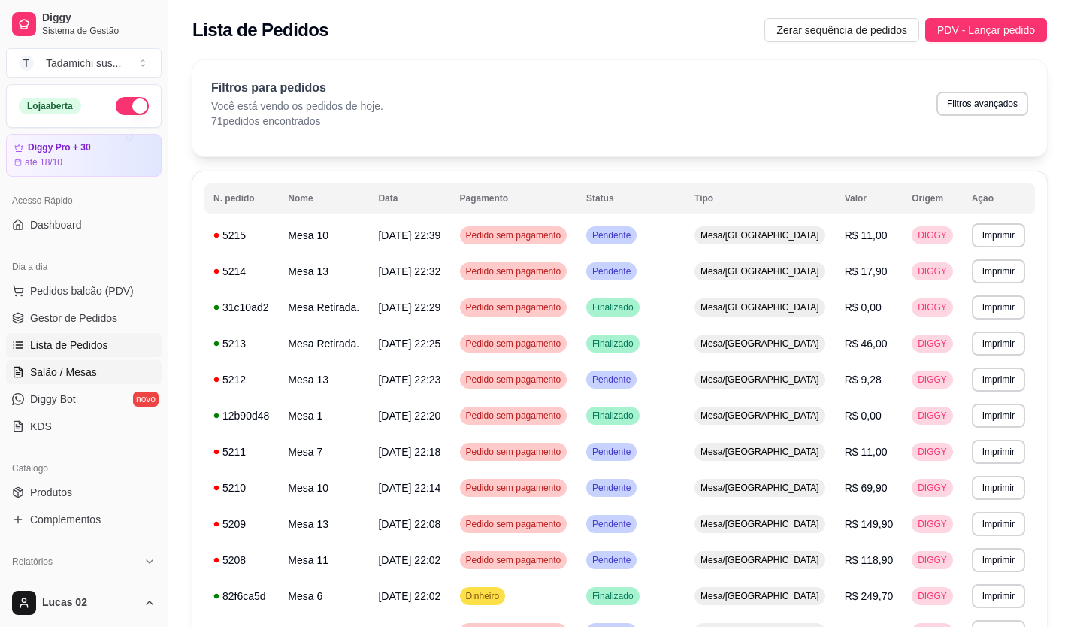
click at [91, 369] on span "Salão / Mesas" at bounding box center [63, 371] width 67 height 15
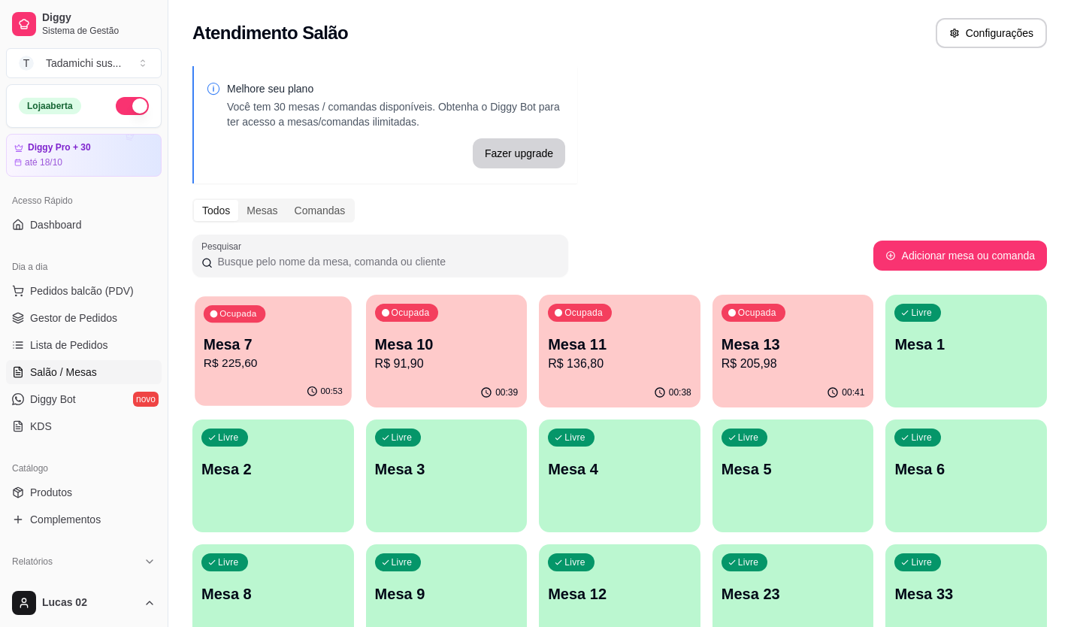
click at [286, 356] on p "R$ 225,60" at bounding box center [273, 363] width 139 height 17
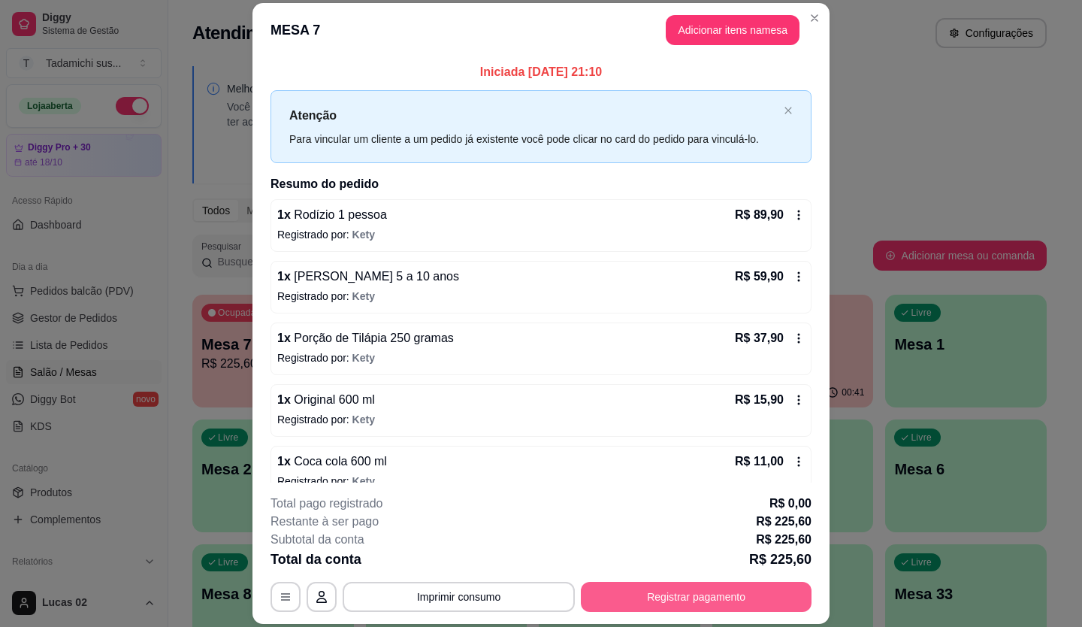
click at [746, 588] on button "Registrar pagamento" at bounding box center [696, 596] width 231 height 30
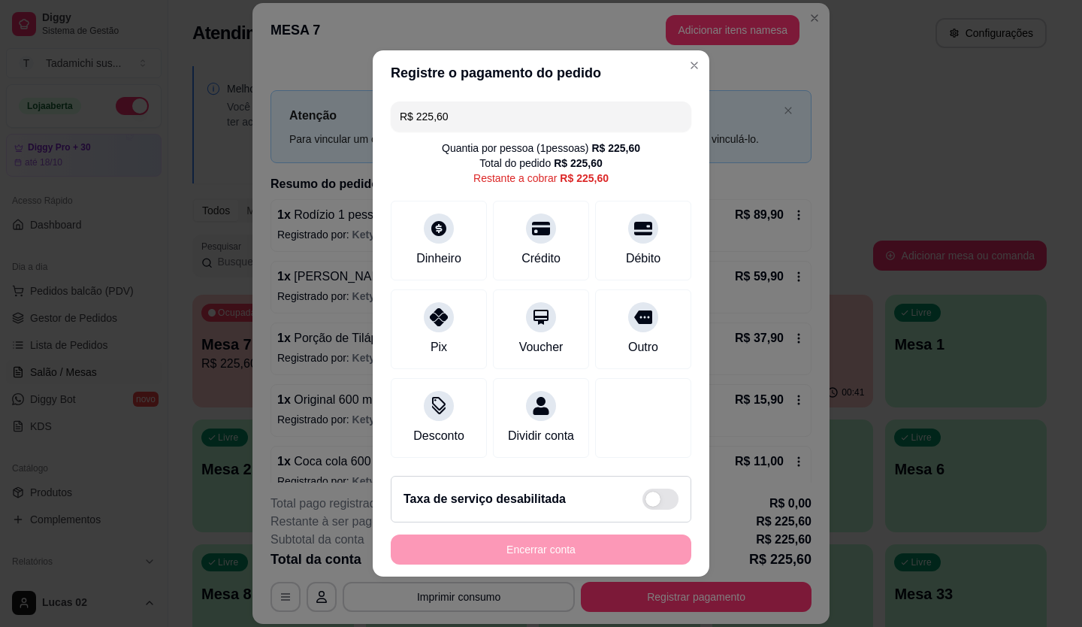
click at [502, 104] on input "R$ 225,60" at bounding box center [541, 116] width 282 height 30
click at [451, 231] on div "Dinheiro" at bounding box center [439, 238] width 106 height 88
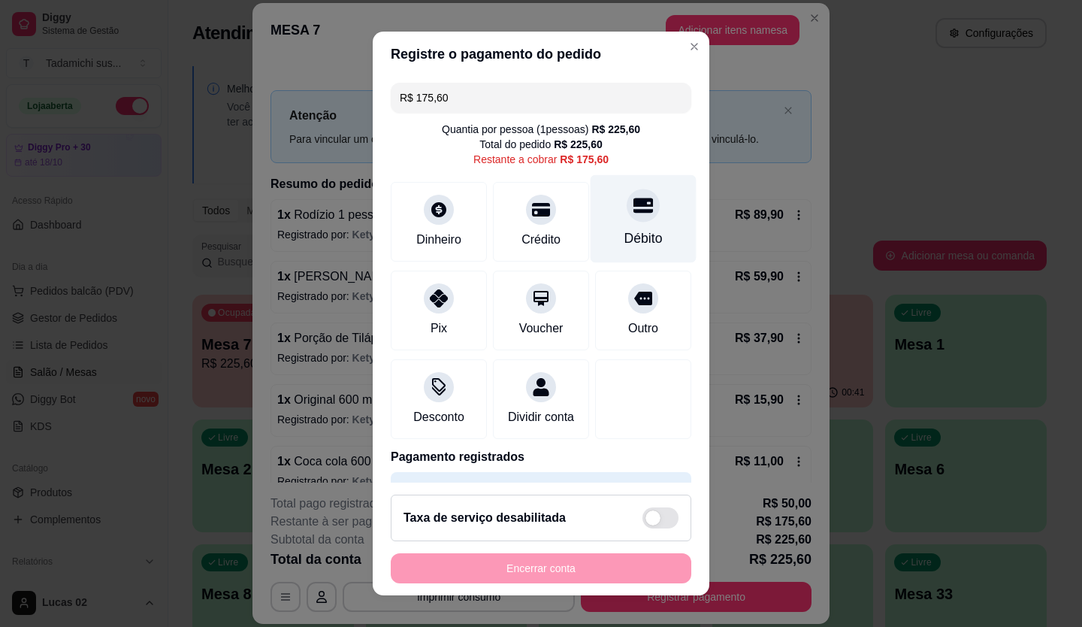
click at [618, 222] on div "Débito" at bounding box center [643, 218] width 106 height 88
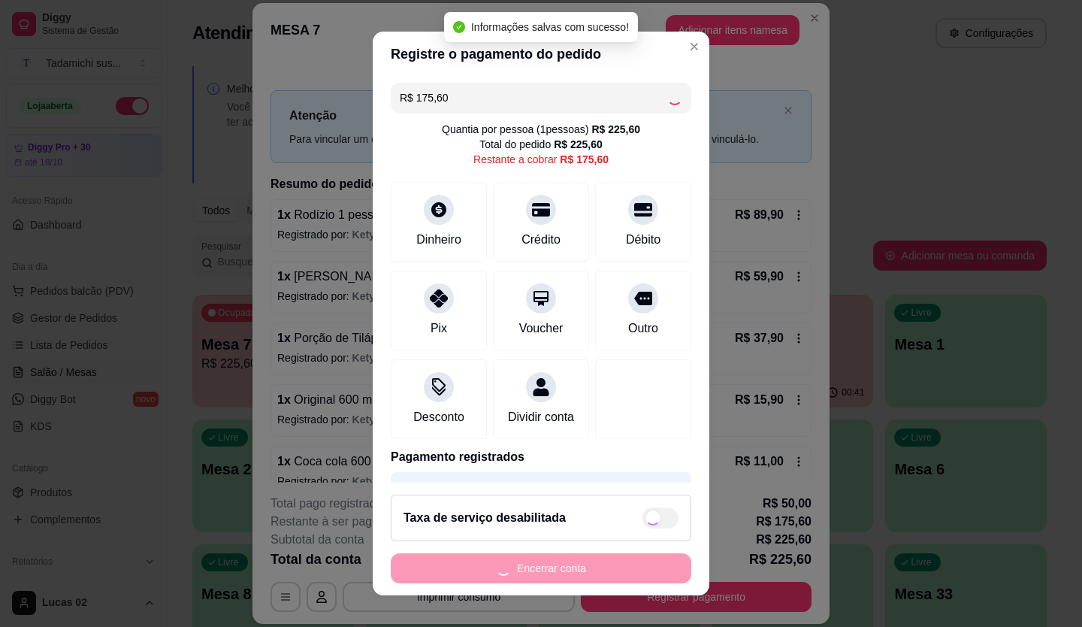
type input "R$ 0,00"
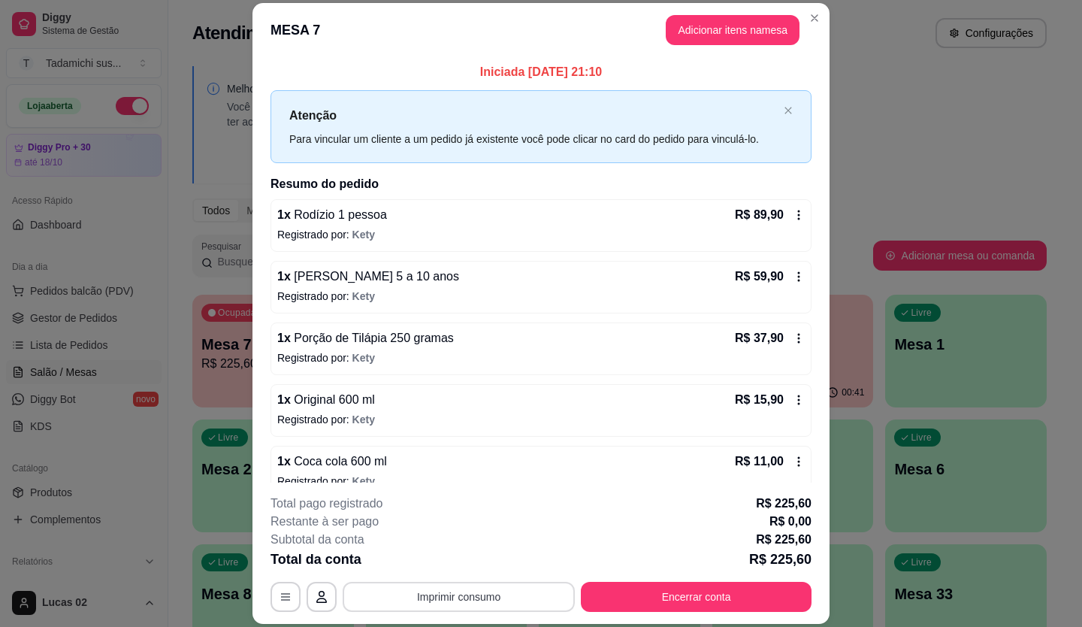
click at [530, 601] on button "Imprimir consumo" at bounding box center [459, 596] width 232 height 30
click at [479, 525] on button "IMPRESSORA" at bounding box center [457, 532] width 109 height 24
click at [681, 593] on button "Encerrar conta" at bounding box center [696, 596] width 231 height 30
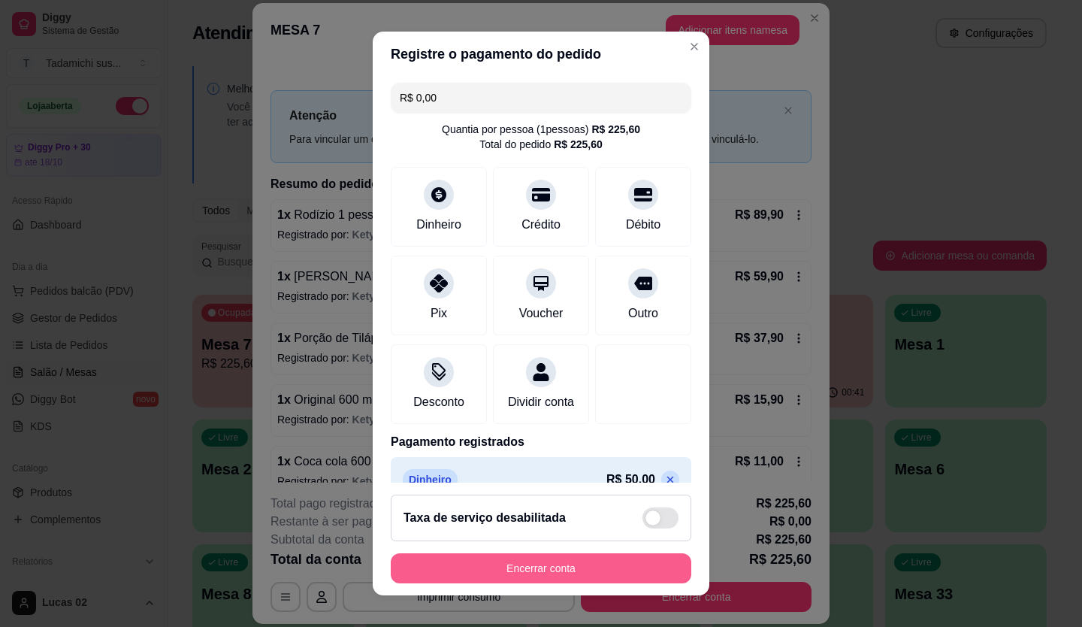
click at [619, 572] on button "Encerrar conta" at bounding box center [541, 568] width 301 height 30
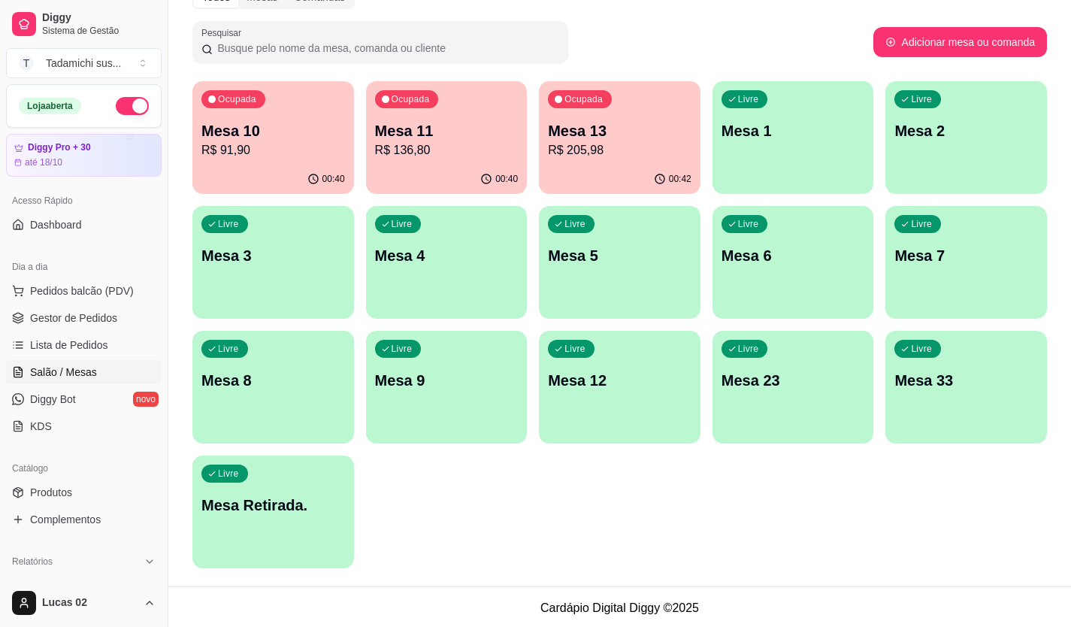
scroll to position [216, 0]
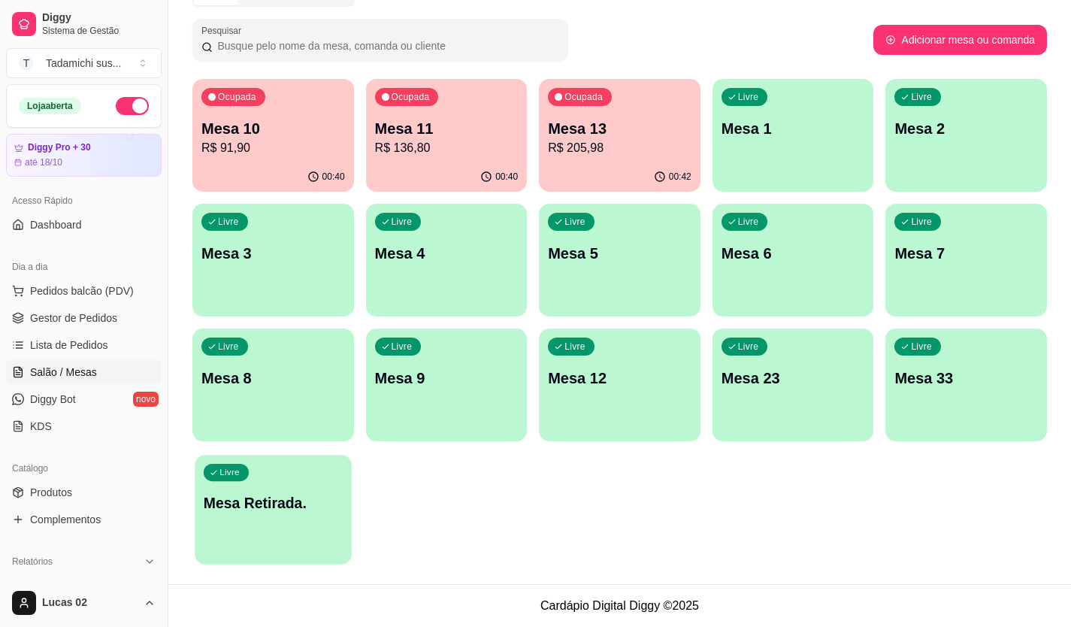
click at [291, 517] on div "Livre Mesa Retirada." at bounding box center [273, 501] width 156 height 92
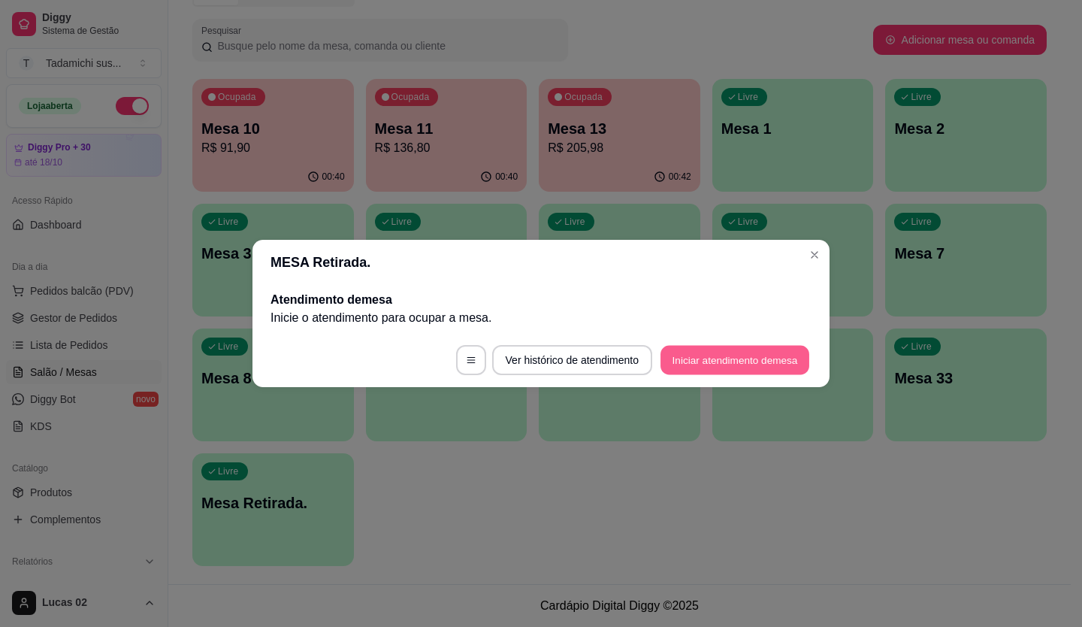
click at [698, 357] on button "Iniciar atendimento de mesa" at bounding box center [734, 360] width 149 height 29
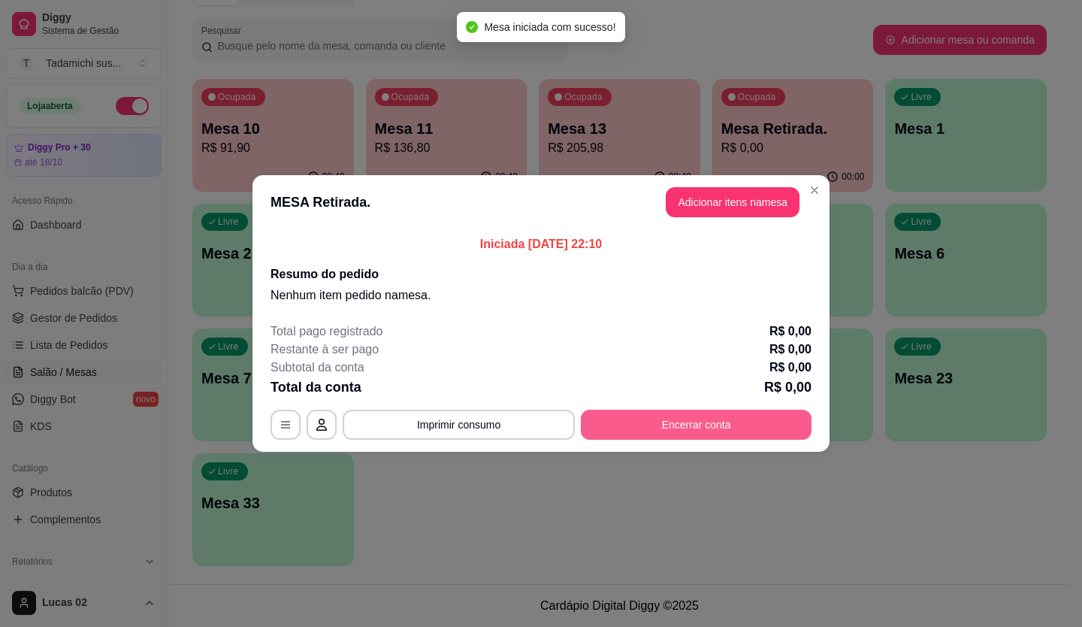
click at [706, 424] on button "Encerrar conta" at bounding box center [696, 424] width 231 height 30
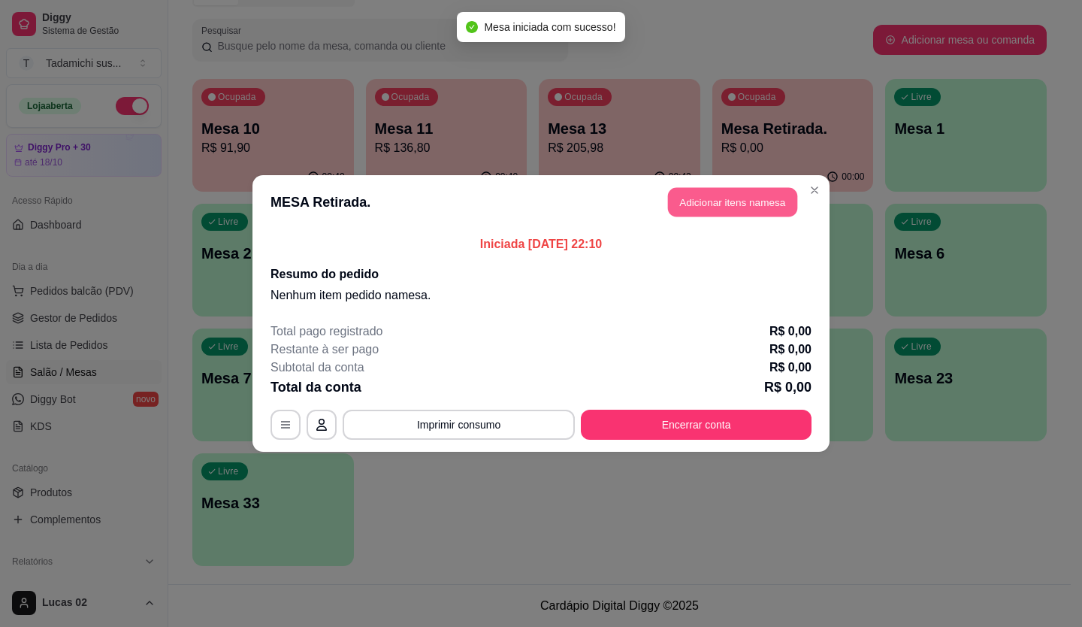
click at [742, 201] on button "Adicionar itens na mesa" at bounding box center [732, 202] width 129 height 29
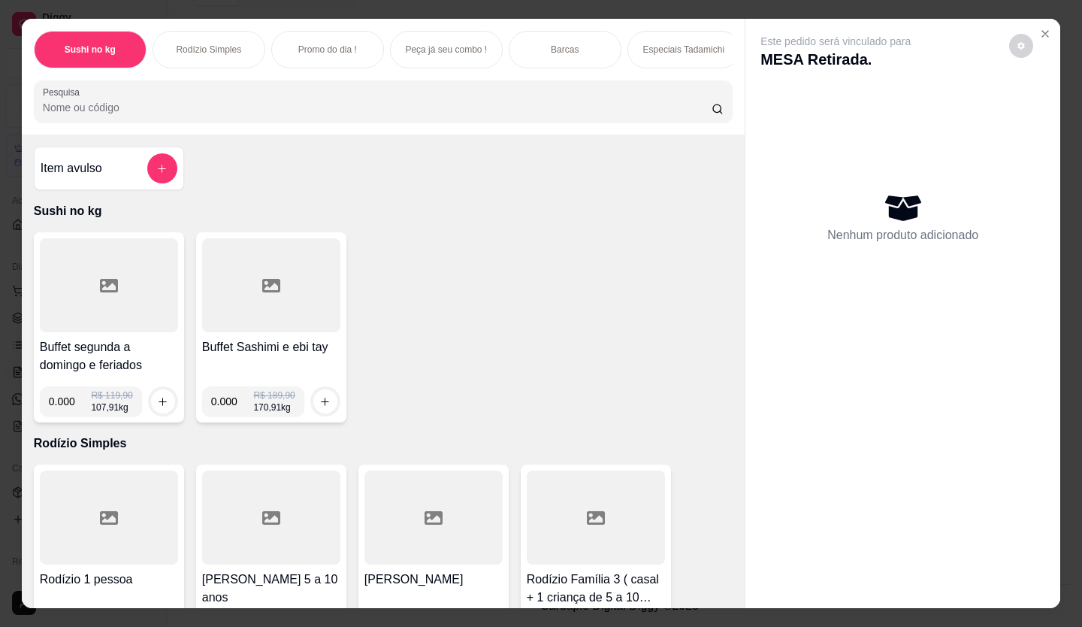
click at [72, 414] on input "0.000" at bounding box center [70, 401] width 43 height 30
type input "0.142"
click at [159, 406] on icon "increase-product-quantity" at bounding box center [163, 401] width 8 height 8
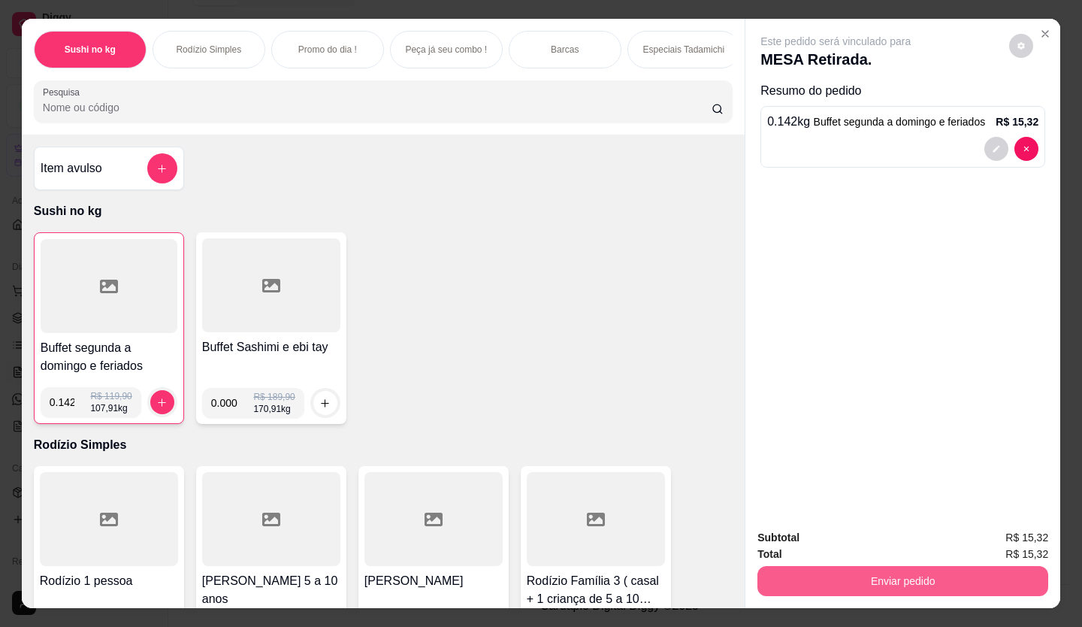
click at [896, 572] on button "Enviar pedido" at bounding box center [902, 581] width 291 height 30
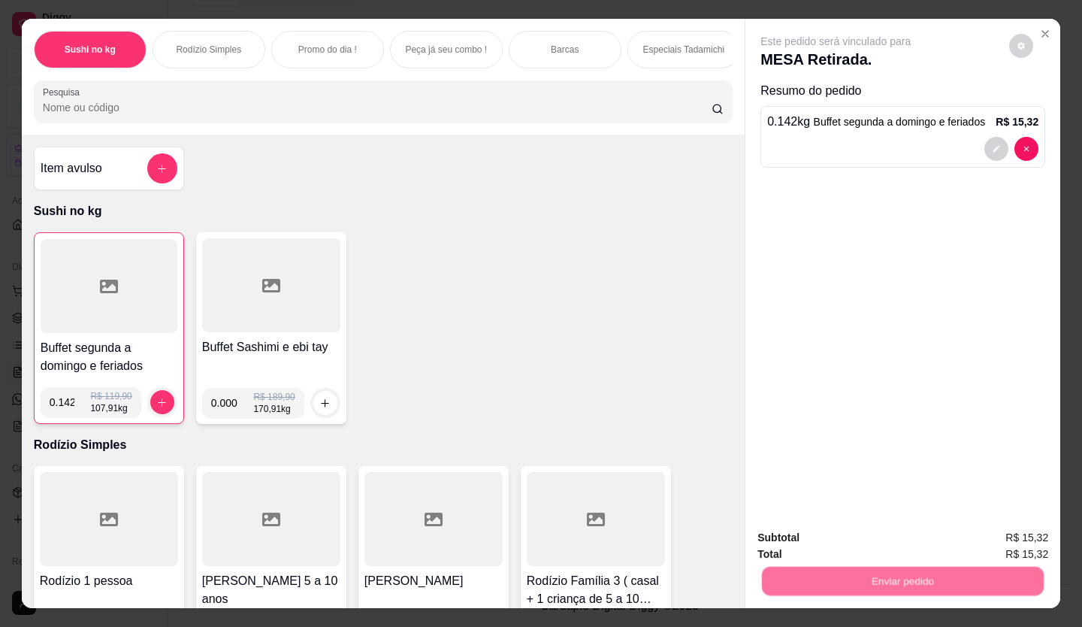
click at [972, 536] on button "Enviar pedido" at bounding box center [1009, 538] width 83 height 28
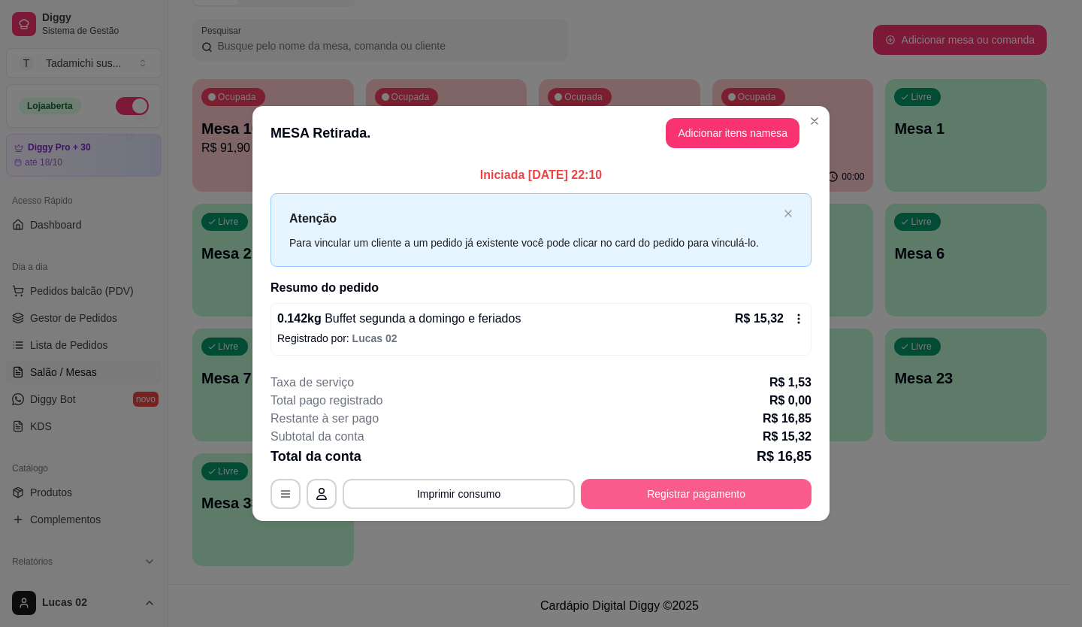
click at [703, 488] on button "Registrar pagamento" at bounding box center [696, 494] width 231 height 30
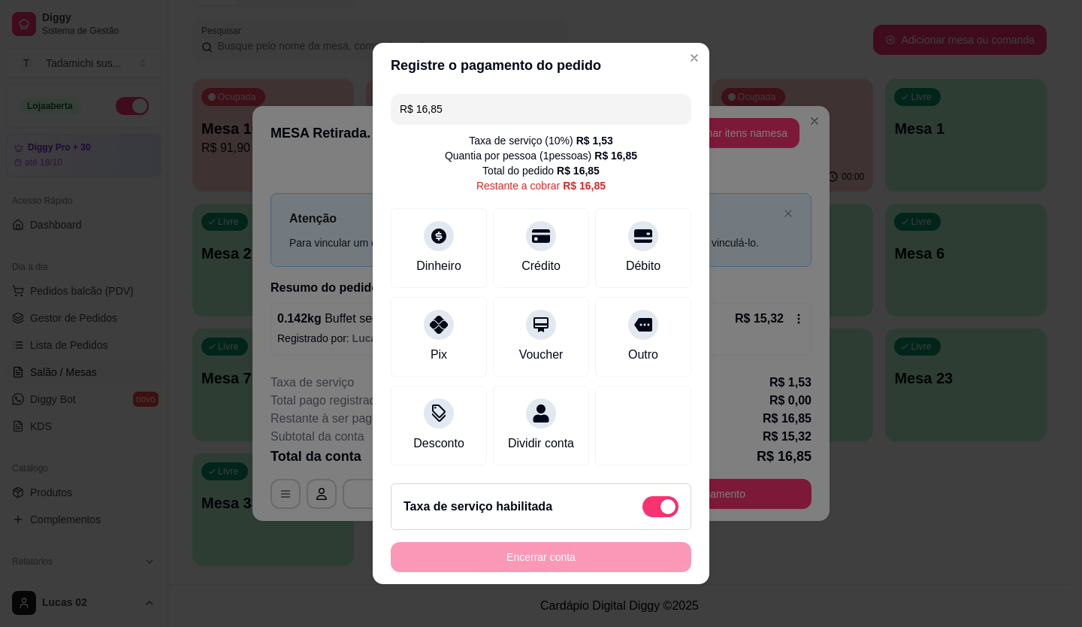
click at [642, 514] on span at bounding box center [660, 506] width 36 height 21
click at [642, 514] on input "checkbox" at bounding box center [647, 514] width 10 height 10
checkbox input "true"
type input "R$ 15,32"
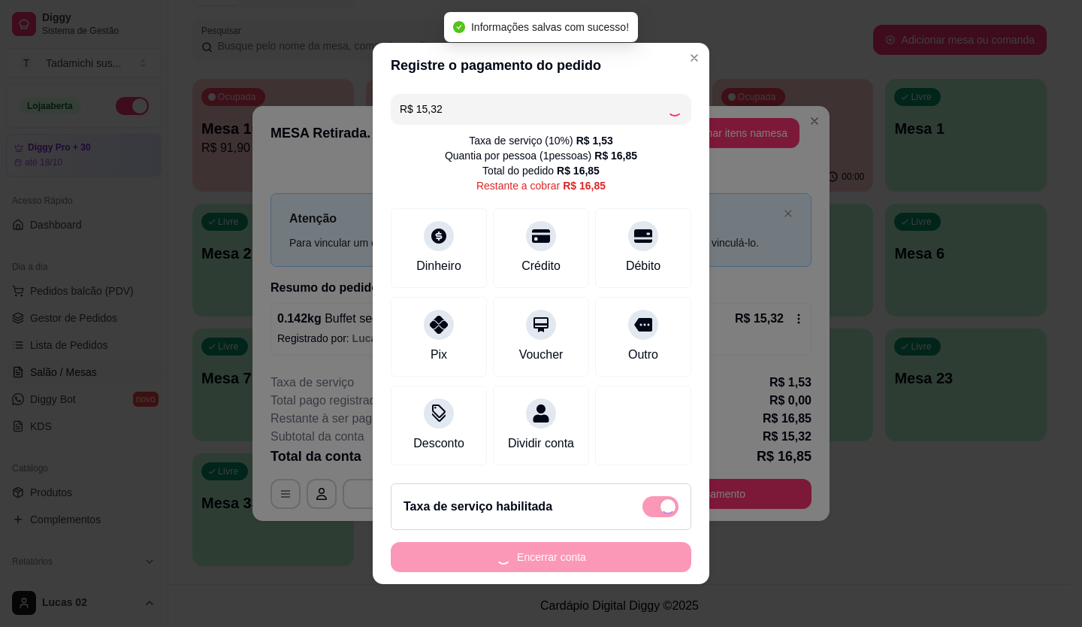
checkbox input "false"
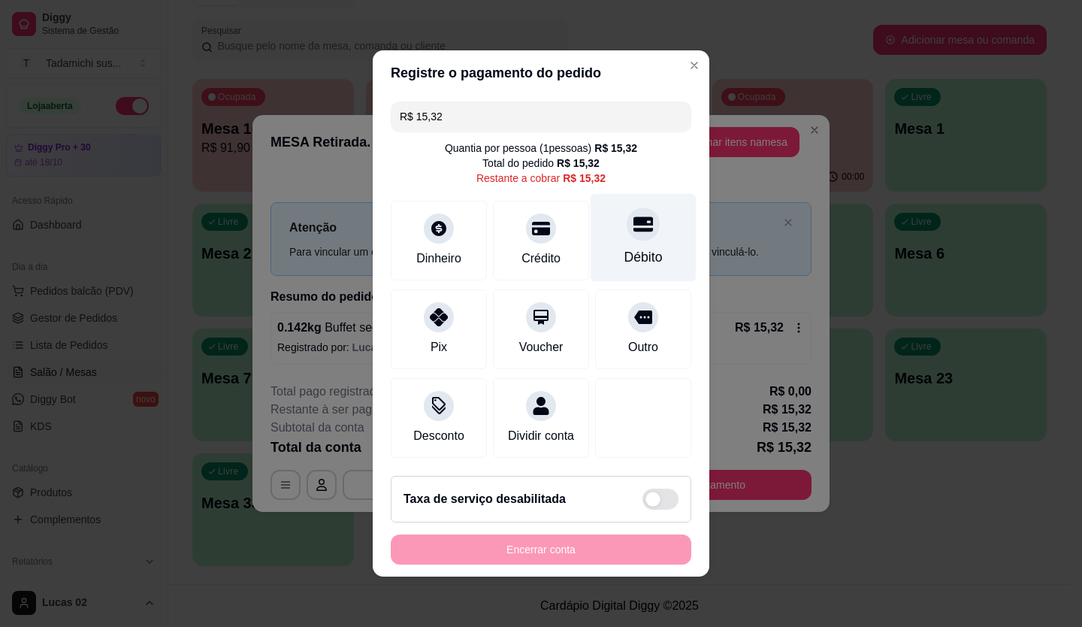
click at [627, 225] on div at bounding box center [643, 223] width 33 height 33
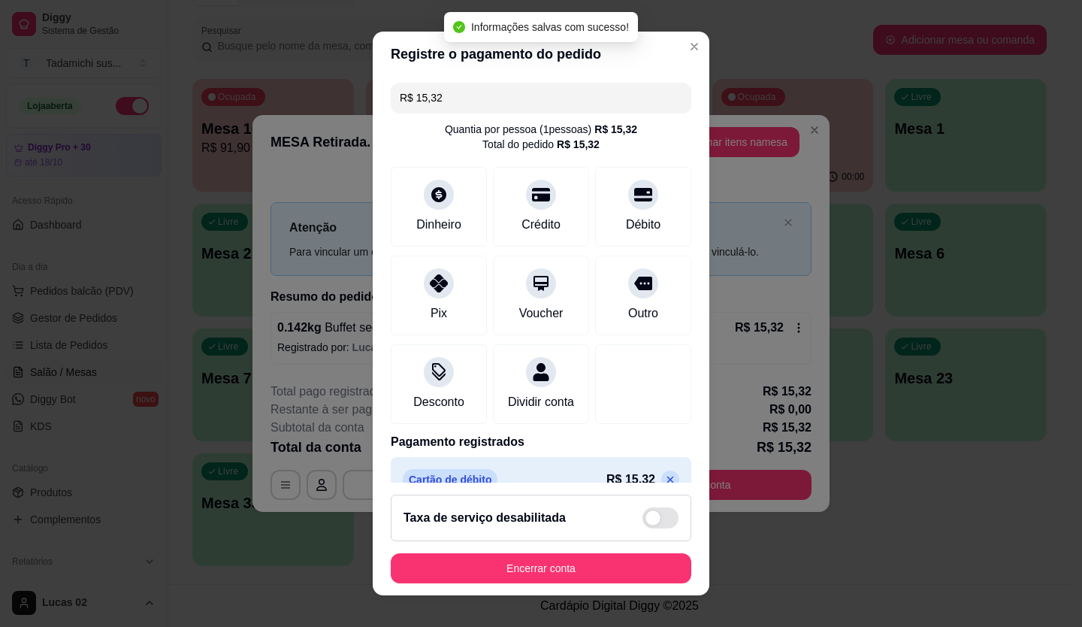
type input "R$ 0,00"
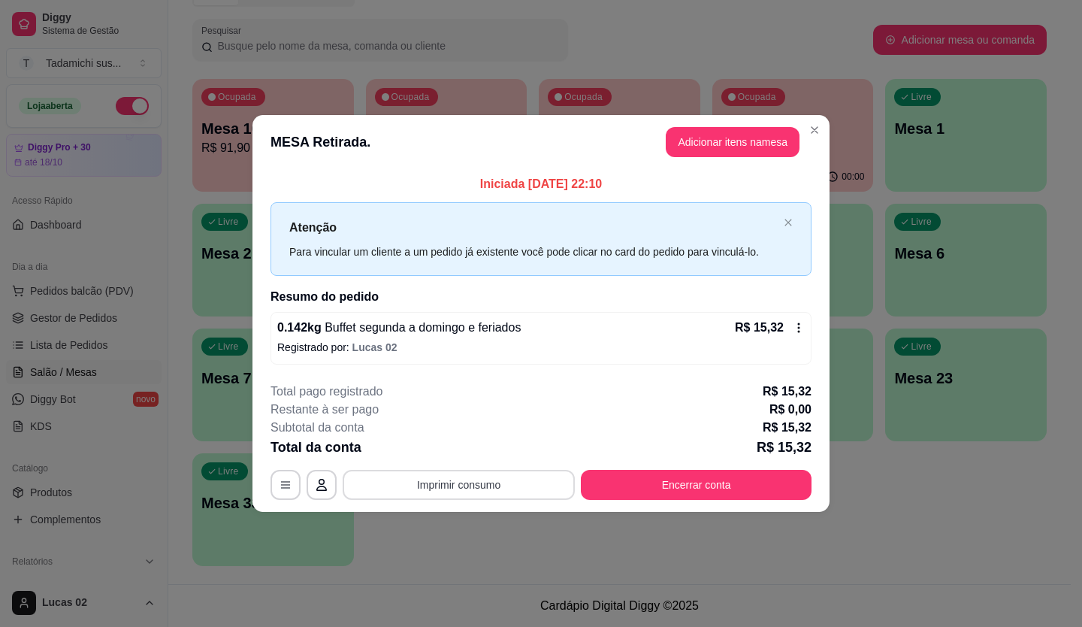
click at [515, 494] on button "Imprimir consumo" at bounding box center [459, 485] width 232 height 30
click at [491, 444] on button "IMPRESSORA" at bounding box center [463, 449] width 109 height 24
drag, startPoint x: 491, startPoint y: 500, endPoint x: 497, endPoint y: 483, distance: 17.6
click at [492, 497] on footer "**********" at bounding box center [540, 440] width 577 height 141
click at [497, 482] on button "Imprimir consumo" at bounding box center [459, 485] width 232 height 30
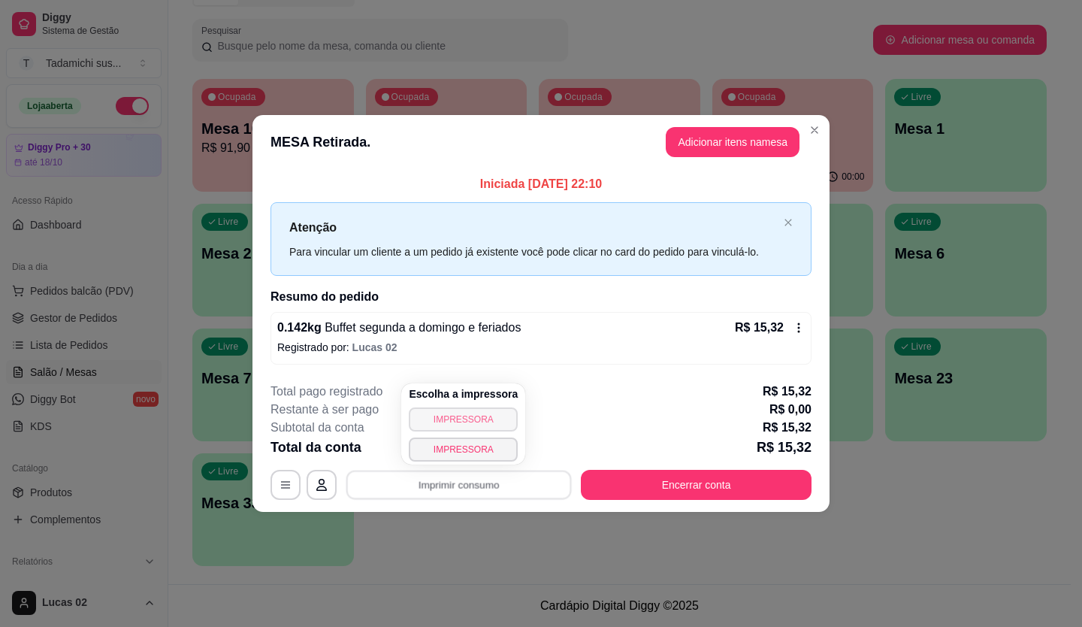
click at [486, 422] on button "IMPRESSORA" at bounding box center [463, 419] width 109 height 24
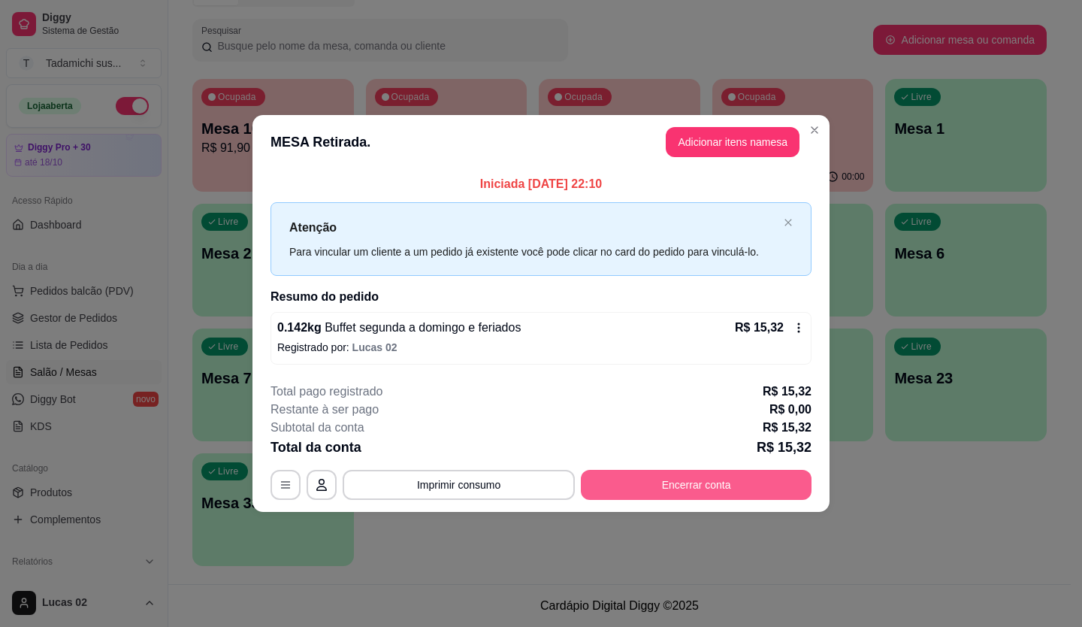
click at [696, 494] on button "Encerrar conta" at bounding box center [696, 485] width 231 height 30
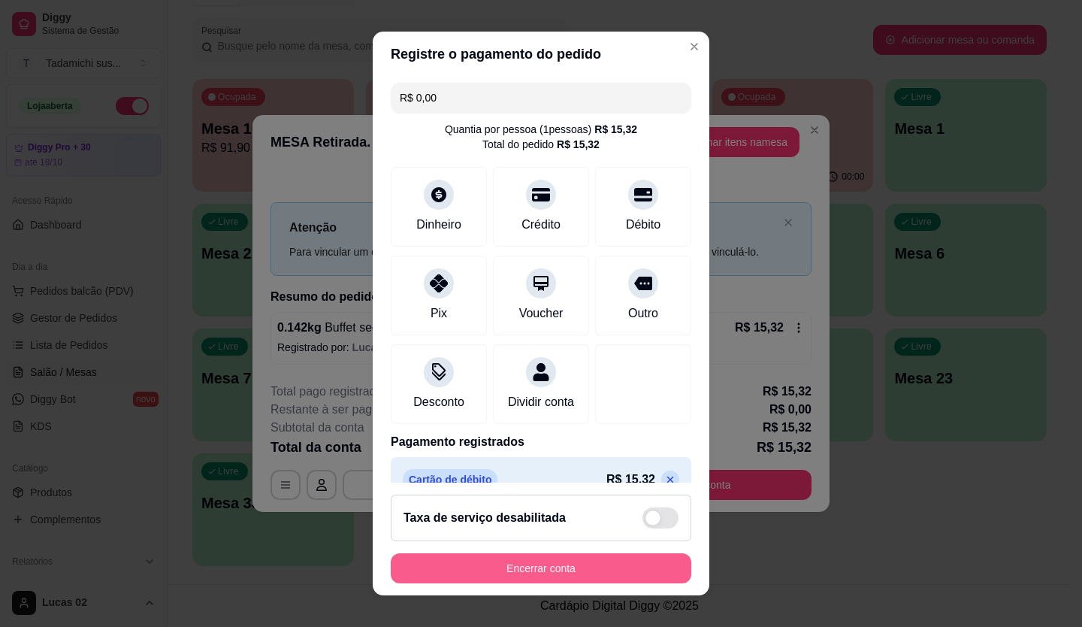
click at [594, 564] on button "Encerrar conta" at bounding box center [541, 568] width 301 height 30
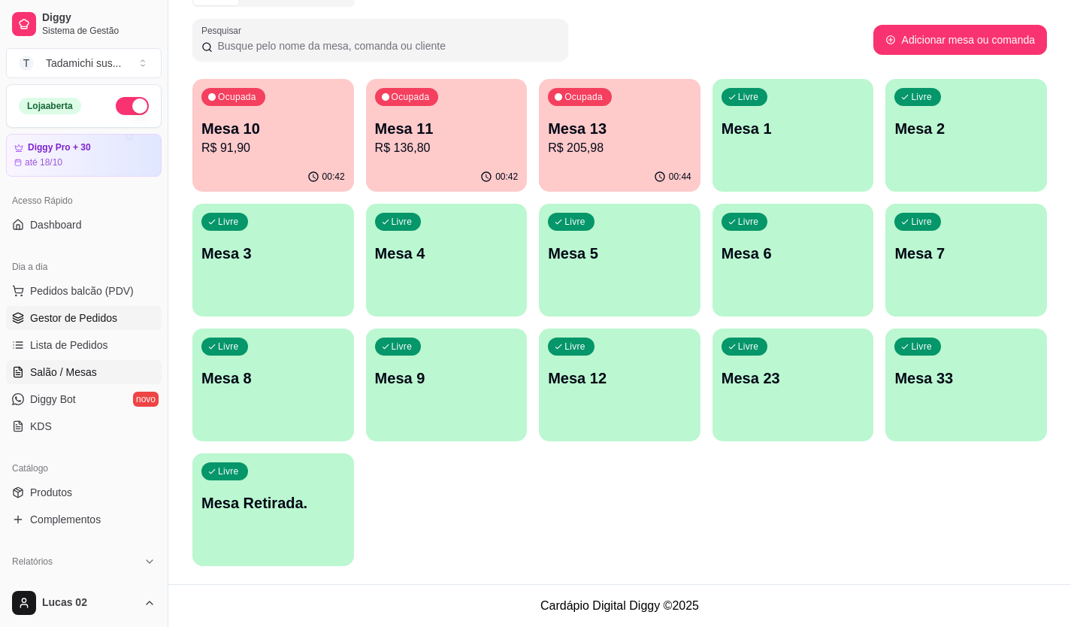
click at [68, 316] on span "Gestor de Pedidos" at bounding box center [73, 317] width 87 height 15
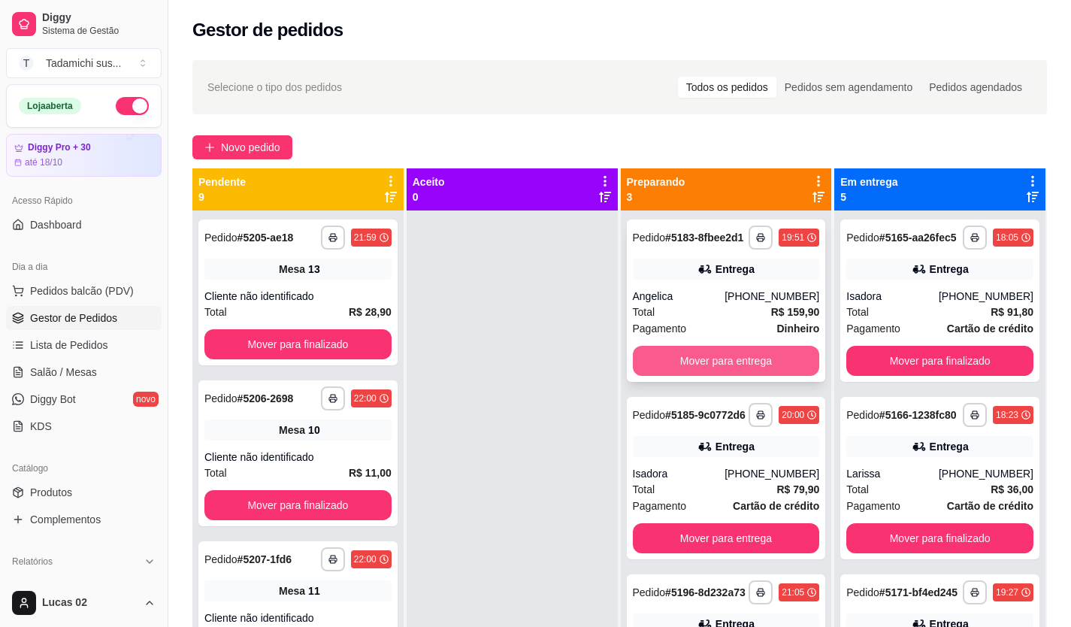
click at [726, 359] on button "Mover para entrega" at bounding box center [726, 361] width 187 height 30
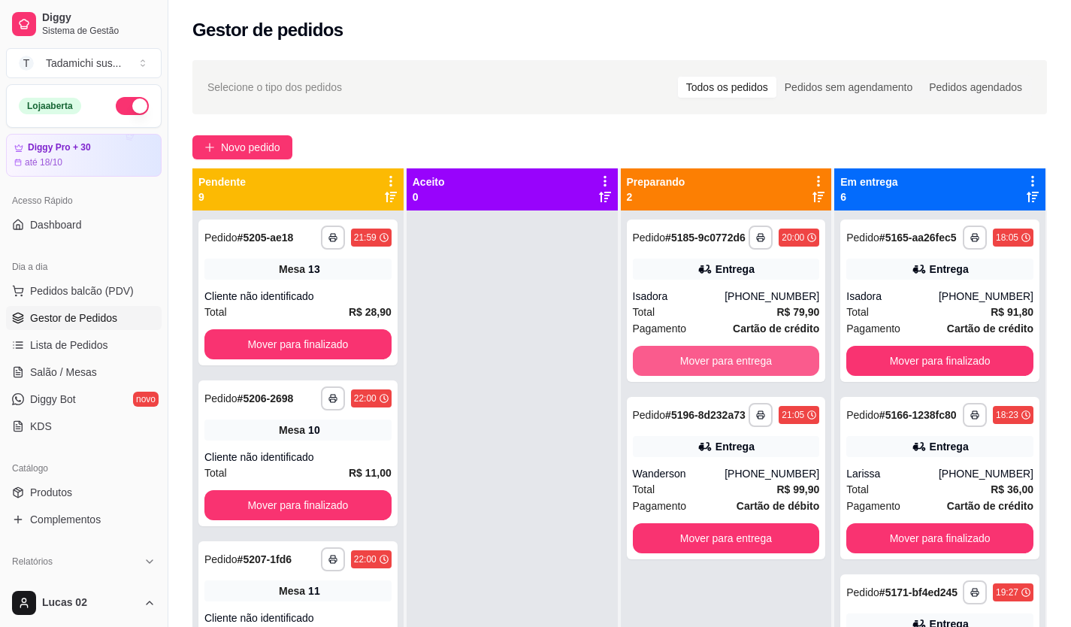
click at [726, 359] on button "Mover para entrega" at bounding box center [726, 361] width 187 height 30
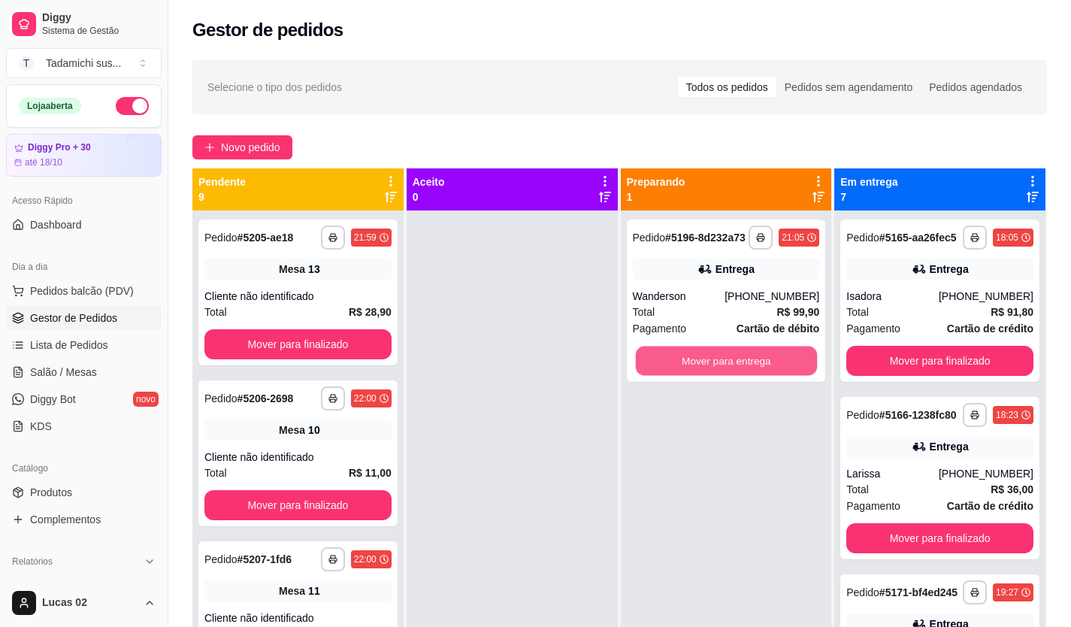
click at [726, 359] on button "Mover para entrega" at bounding box center [725, 360] width 181 height 29
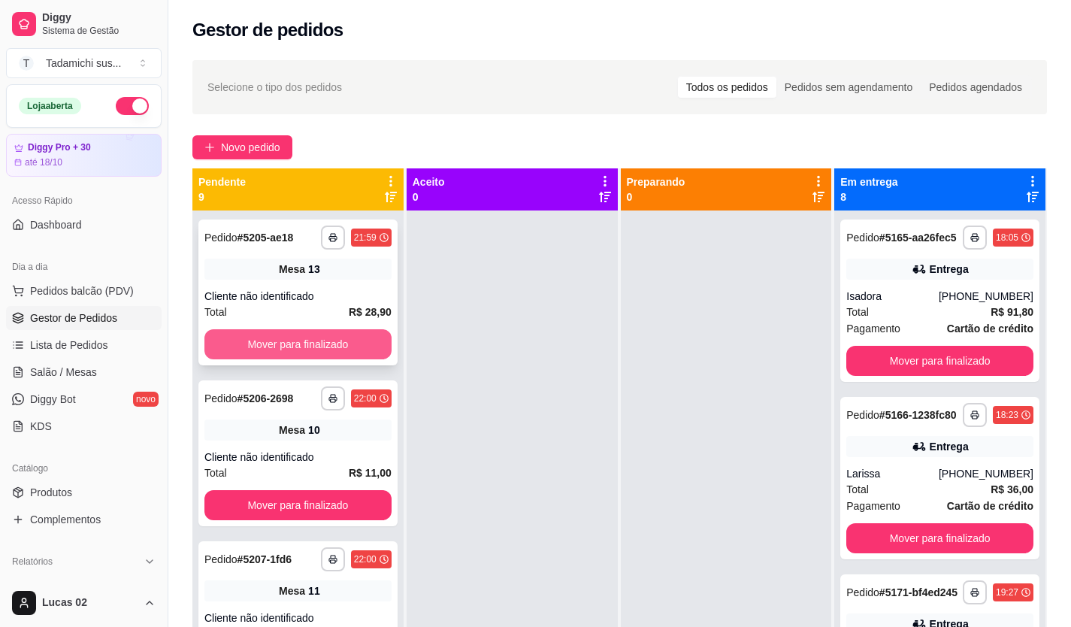
click at [292, 343] on button "Mover para finalizado" at bounding box center [297, 344] width 187 height 30
click at [292, 343] on button "Mover para finalizado" at bounding box center [297, 344] width 181 height 29
click at [293, 343] on button "Mover para finalizado" at bounding box center [297, 344] width 181 height 29
click at [299, 338] on button "Mover para finalizado" at bounding box center [297, 344] width 187 height 30
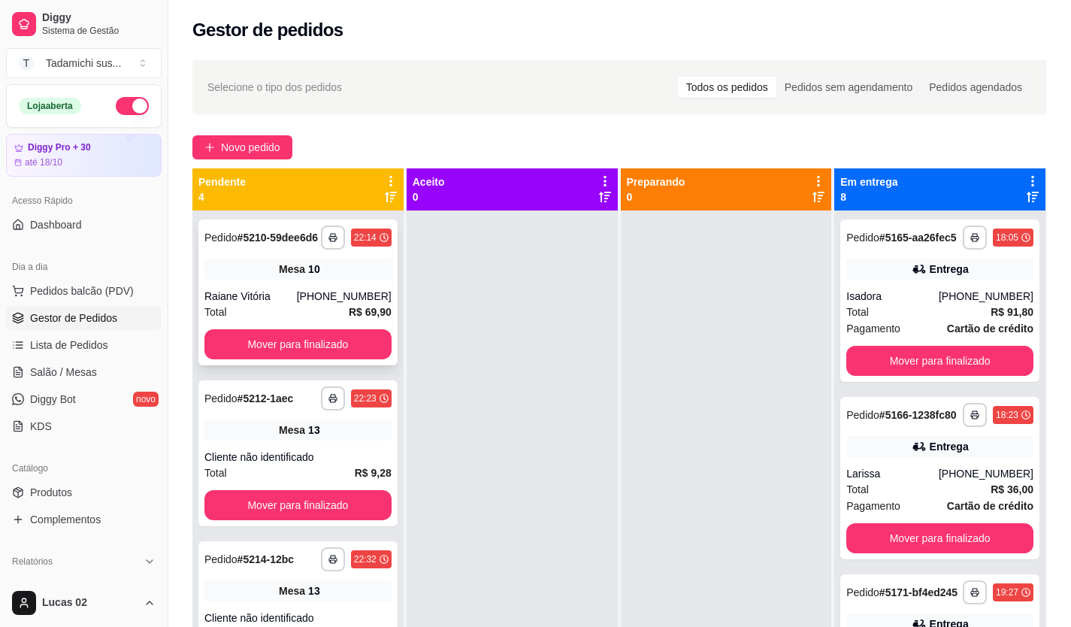
click at [299, 339] on div "**********" at bounding box center [297, 292] width 199 height 146
click at [357, 349] on button "Mover para finalizado" at bounding box center [297, 344] width 187 height 30
click at [356, 352] on button "Mover para finalizado" at bounding box center [297, 344] width 187 height 30
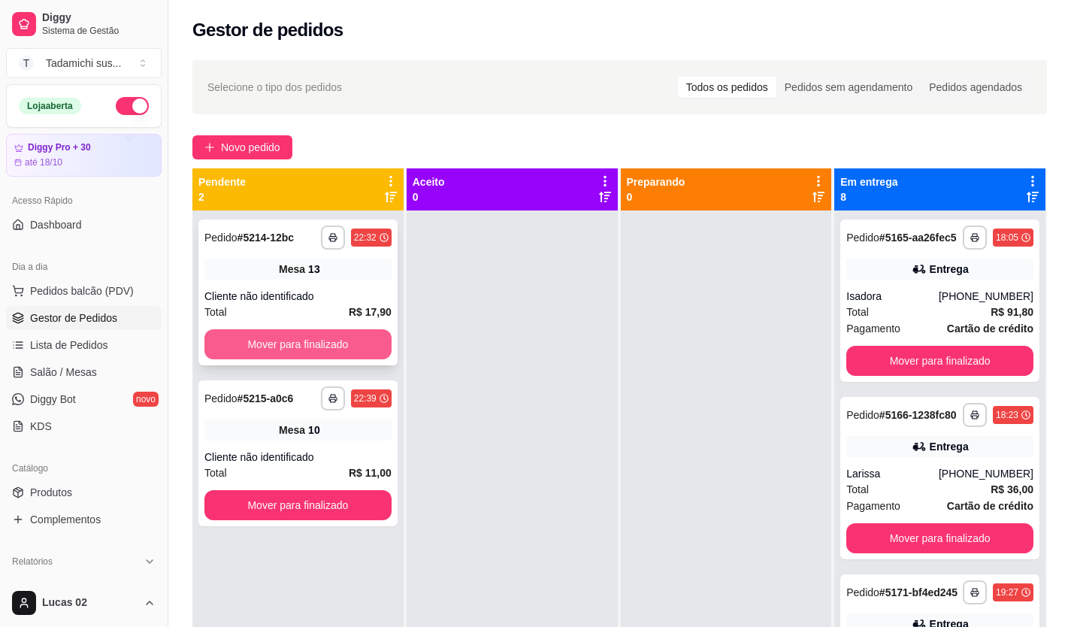
click at [355, 349] on button "Mover para finalizado" at bounding box center [297, 344] width 187 height 30
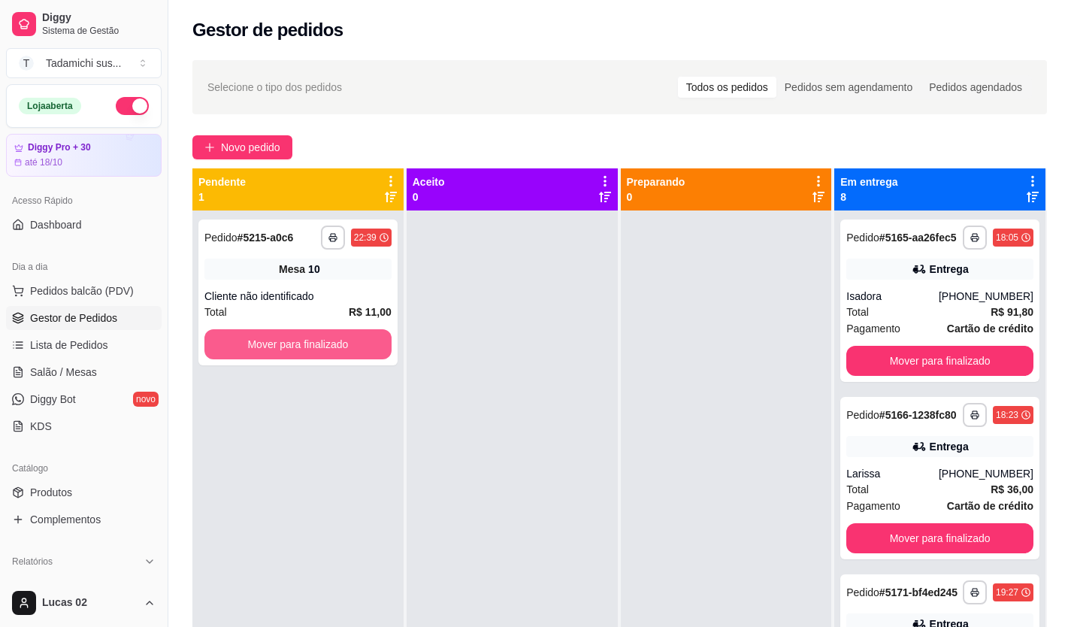
click at [358, 349] on button "Mover para finalizado" at bounding box center [297, 344] width 187 height 30
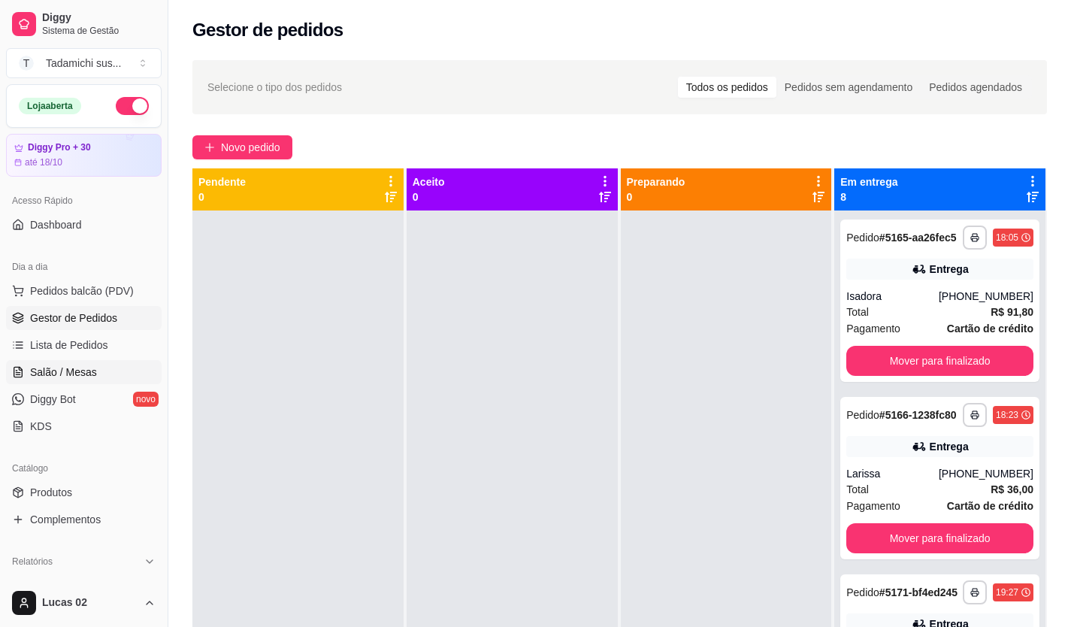
click at [52, 373] on span "Salão / Mesas" at bounding box center [63, 371] width 67 height 15
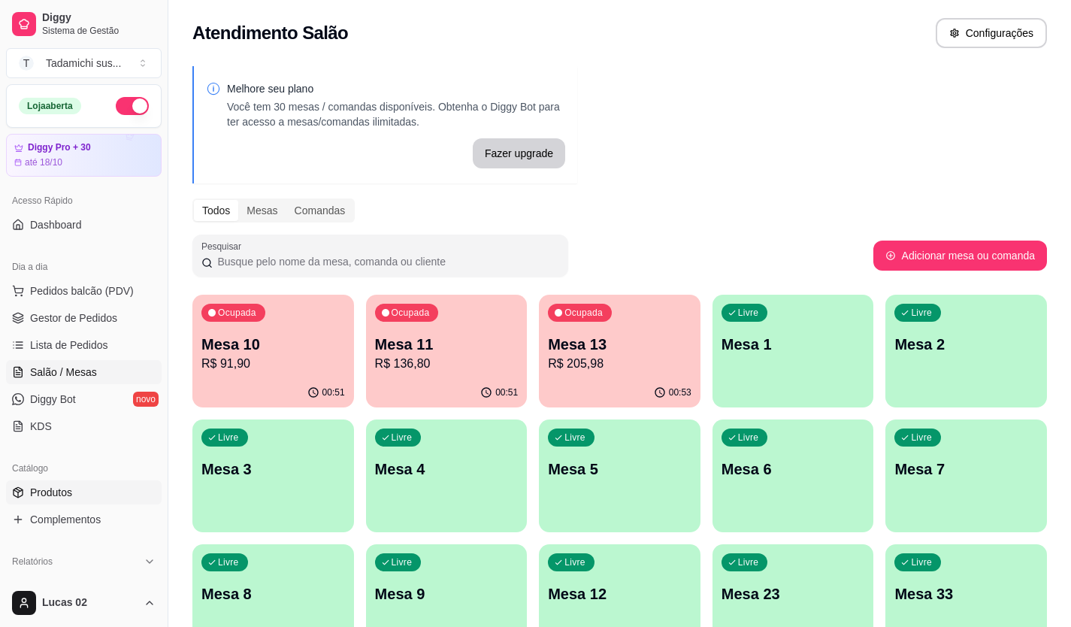
click at [66, 483] on link "Produtos" at bounding box center [84, 492] width 156 height 24
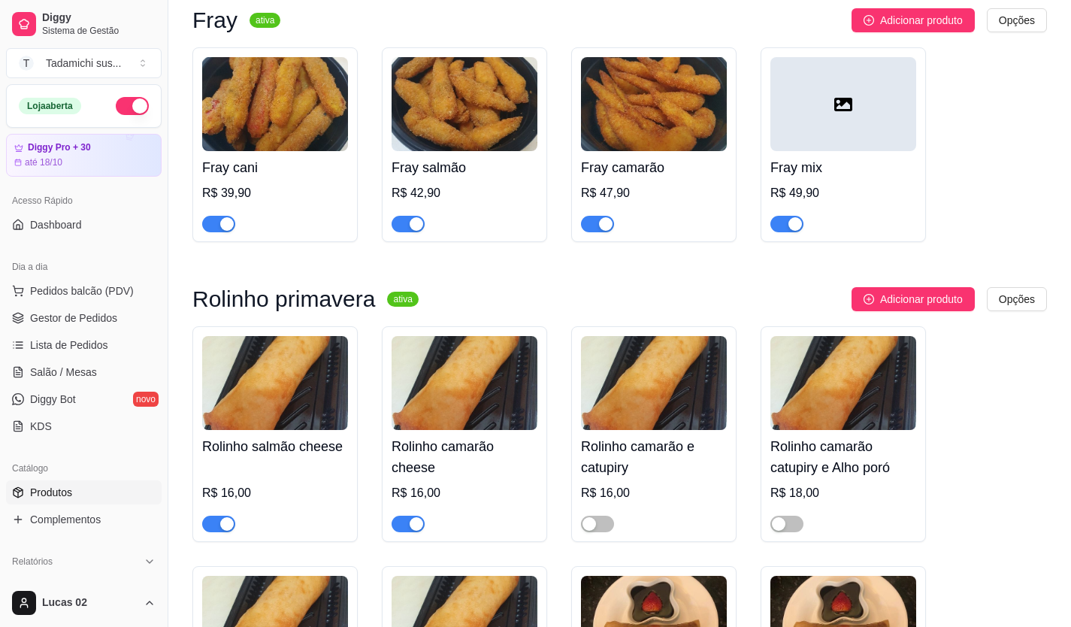
scroll to position [16753, 0]
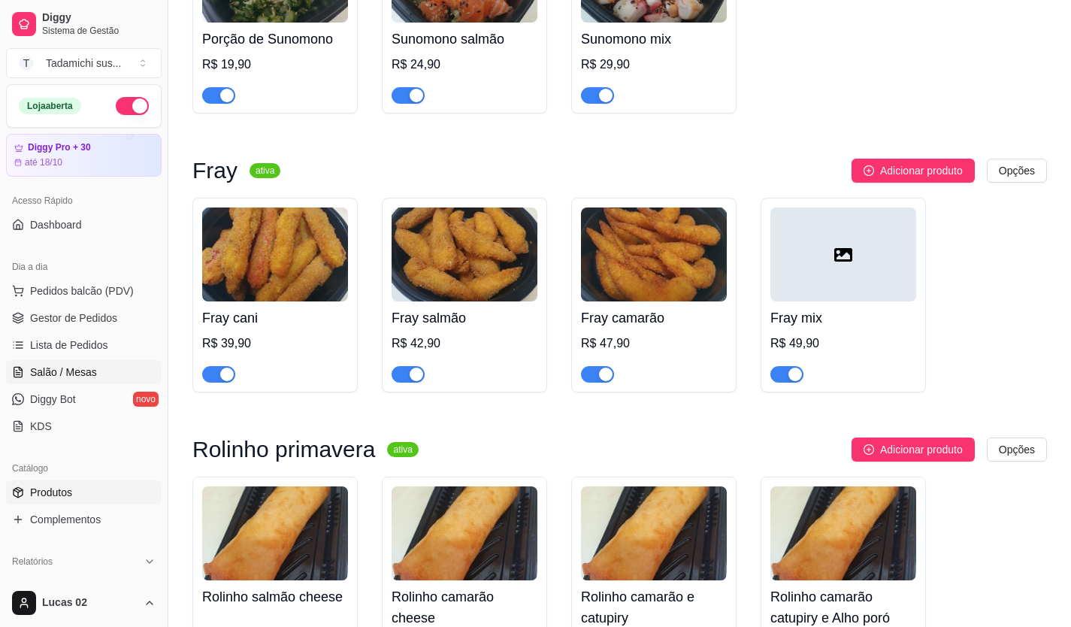
click at [73, 372] on span "Salão / Mesas" at bounding box center [63, 371] width 67 height 15
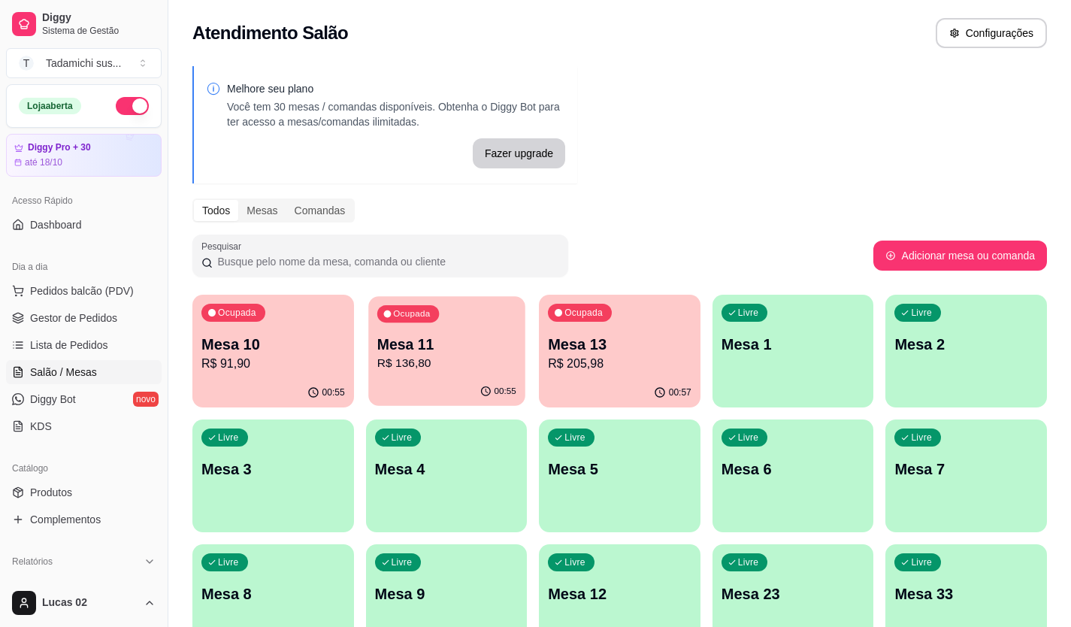
click at [443, 354] on div "Mesa 11 R$ 136,80" at bounding box center [445, 353] width 139 height 38
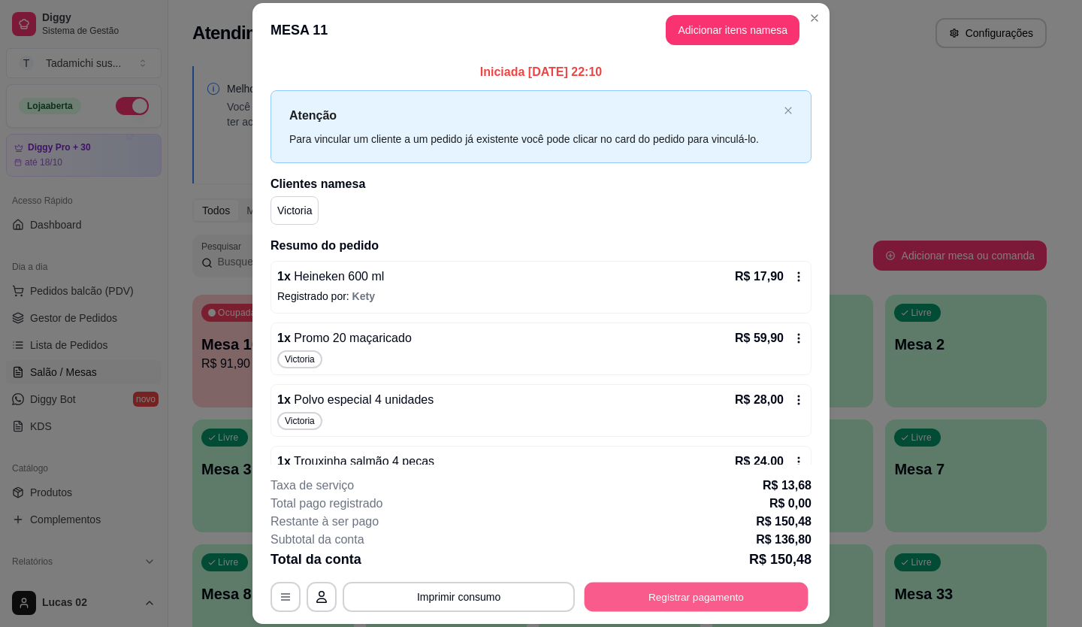
click at [710, 597] on button "Registrar pagamento" at bounding box center [696, 595] width 224 height 29
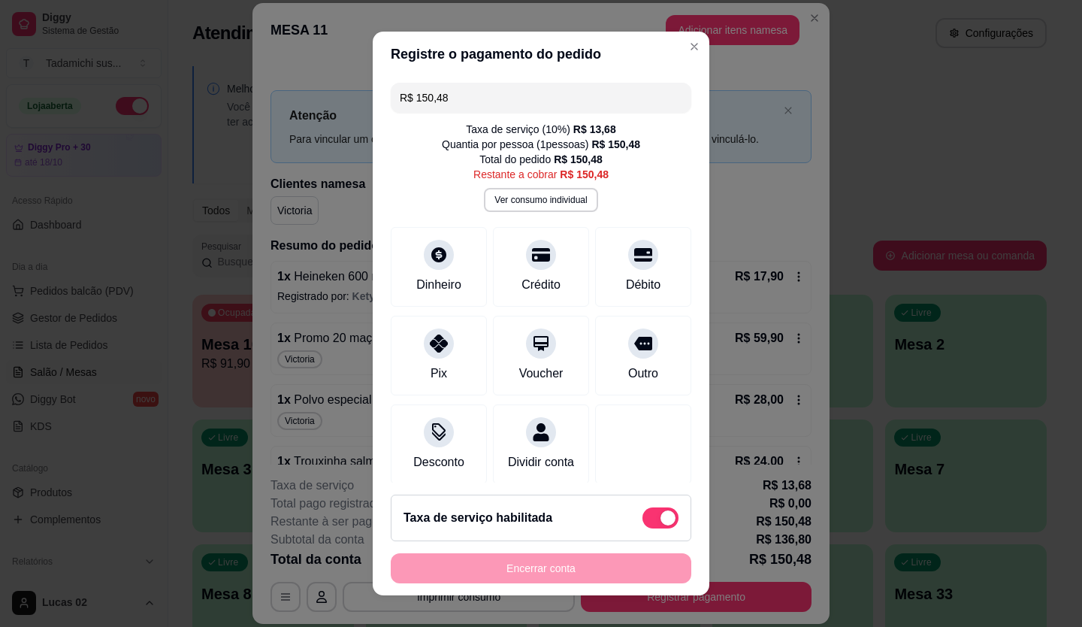
click at [624, 519] on div "Taxa de serviço habilitada" at bounding box center [540, 517] width 275 height 21
type input "R$ 136,80"
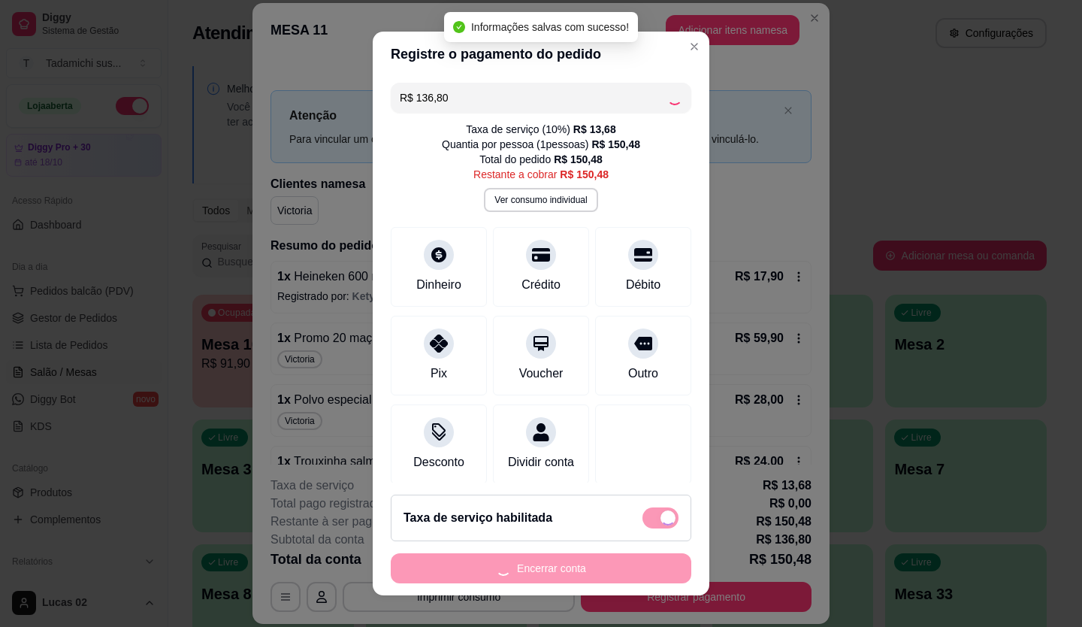
checkbox input "false"
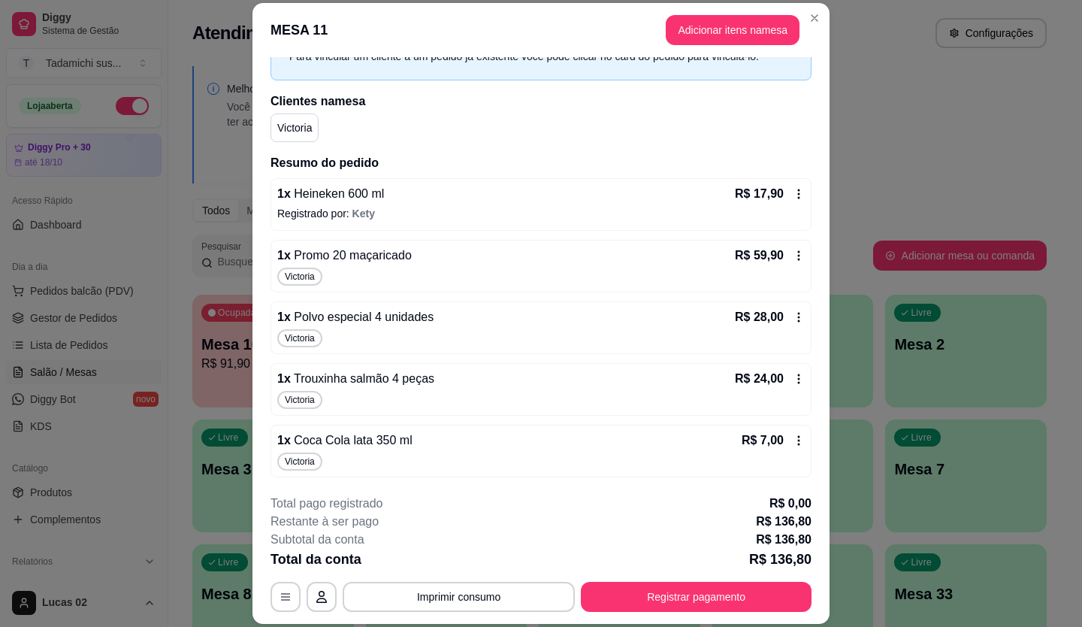
scroll to position [83, 0]
click at [509, 591] on button "Imprimir consumo" at bounding box center [459, 596] width 232 height 30
click at [477, 535] on button "IMPRESSORA" at bounding box center [457, 531] width 105 height 23
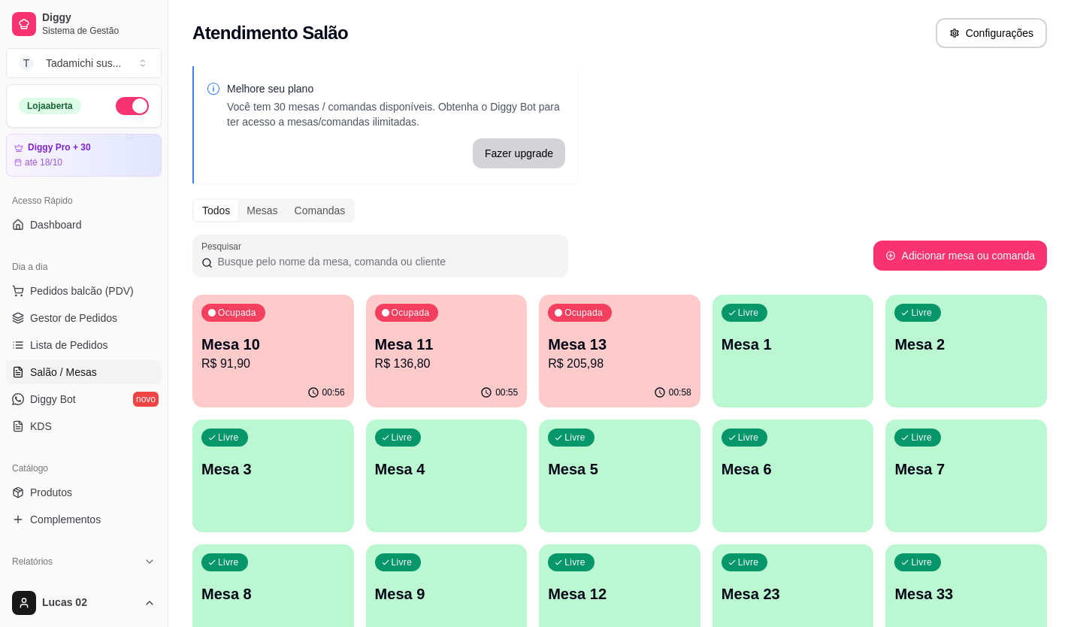
click at [951, 406] on div "button" at bounding box center [966, 398] width 162 height 18
click at [639, 344] on p "Mesa 13" at bounding box center [619, 344] width 143 height 21
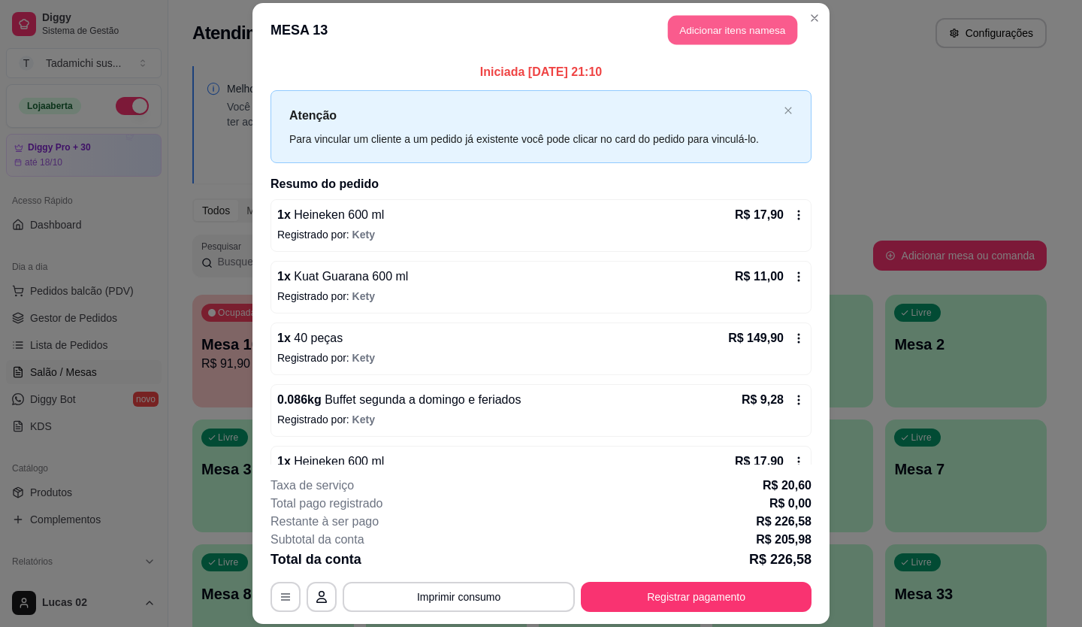
click at [674, 22] on button "Adicionar itens na mesa" at bounding box center [732, 30] width 129 height 29
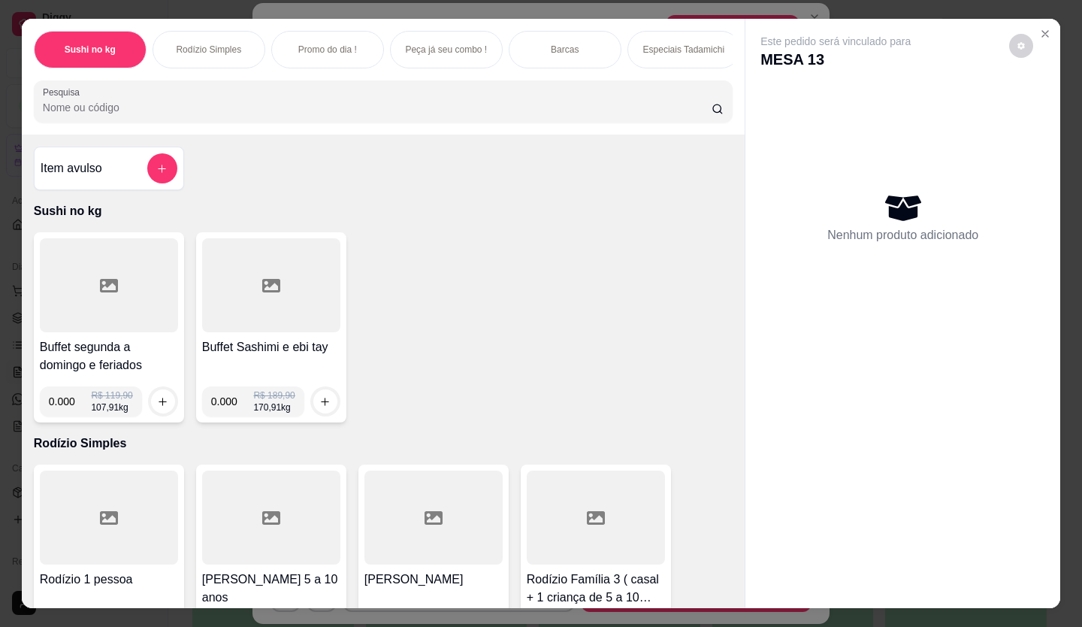
click at [305, 122] on div "Pesquisa" at bounding box center [383, 101] width 699 height 42
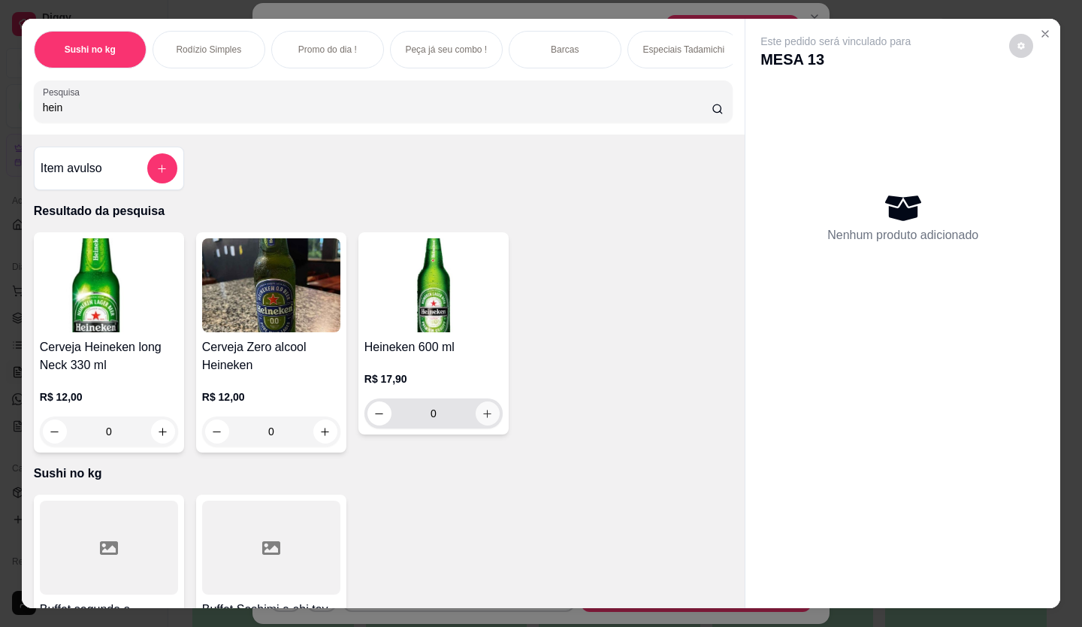
type input "hein"
click at [484, 417] on icon "increase-product-quantity" at bounding box center [488, 413] width 8 height 8
type input "1"
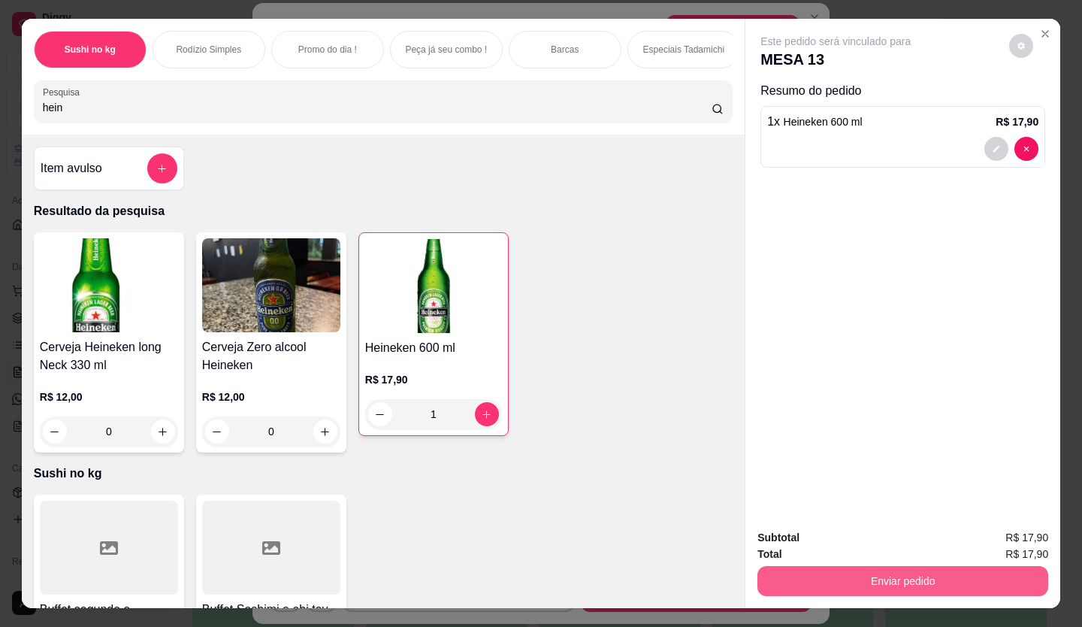
click at [864, 577] on button "Enviar pedido" at bounding box center [902, 581] width 291 height 30
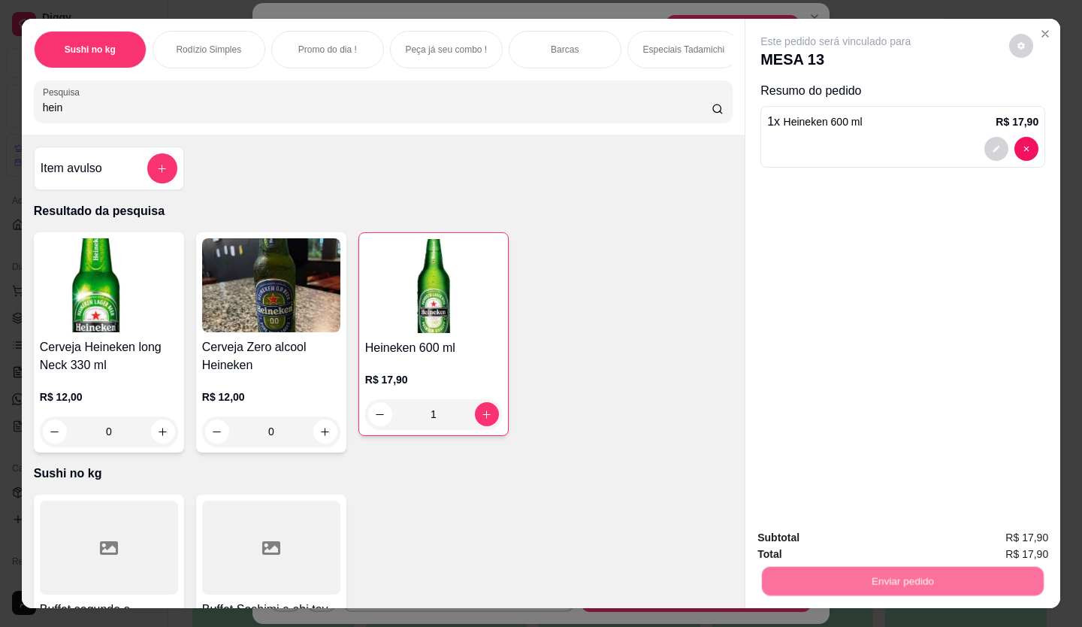
click at [1034, 545] on button "Enviar pedido" at bounding box center [1009, 538] width 83 height 28
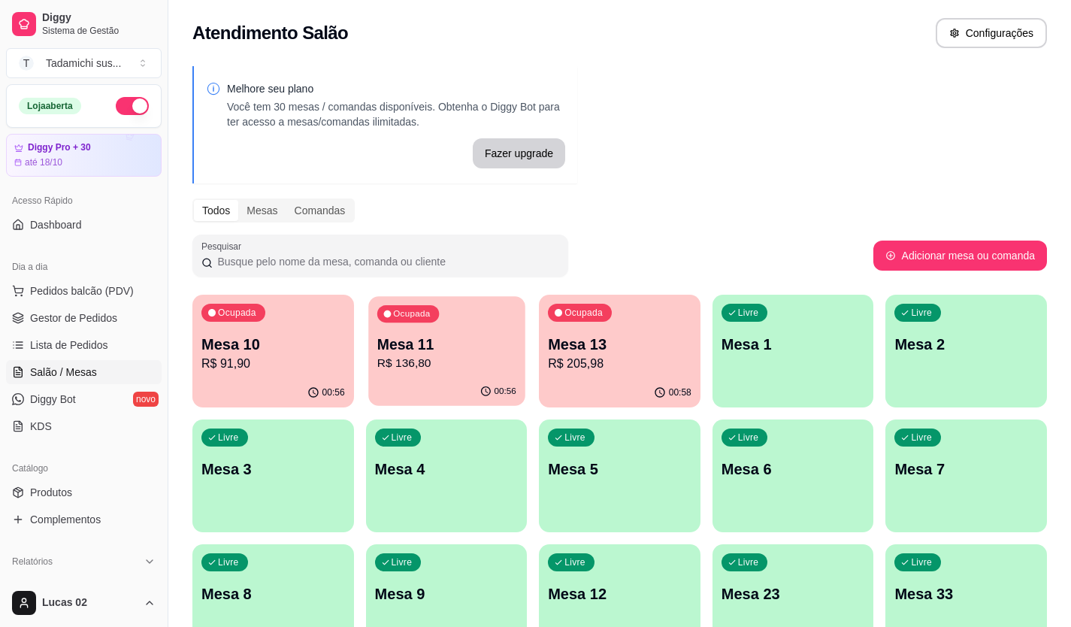
click at [442, 358] on p "R$ 136,80" at bounding box center [445, 363] width 139 height 17
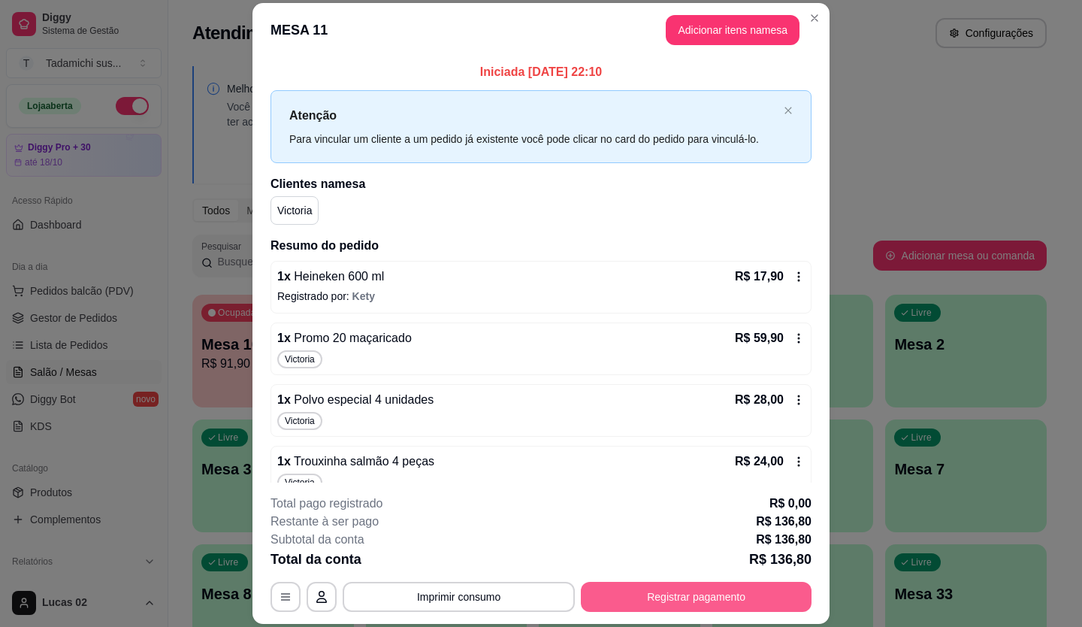
click at [760, 591] on button "Registrar pagamento" at bounding box center [696, 596] width 231 height 30
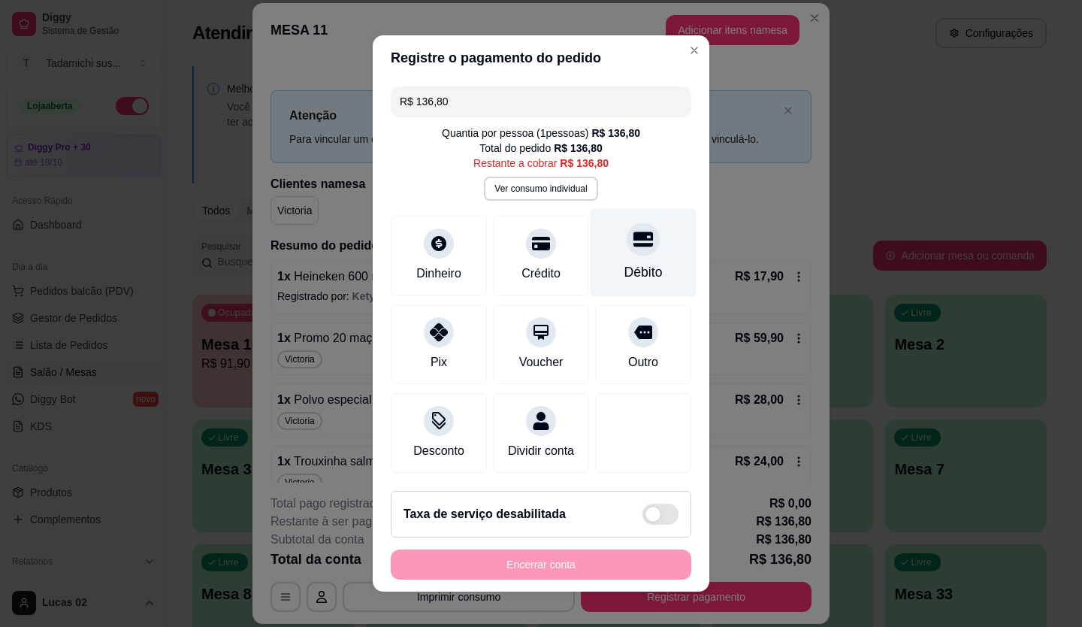
click at [609, 258] on div "Débito" at bounding box center [643, 253] width 106 height 88
type input "R$ 0,00"
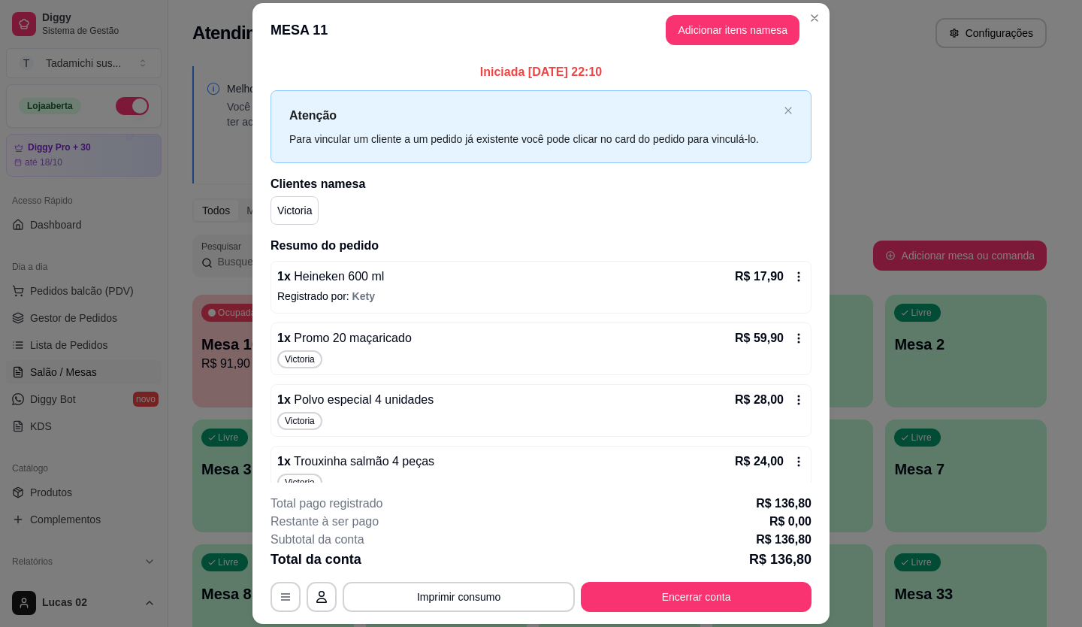
click at [519, 612] on footer "**********" at bounding box center [540, 552] width 577 height 141
click at [481, 603] on button "Imprimir consumo" at bounding box center [459, 596] width 232 height 30
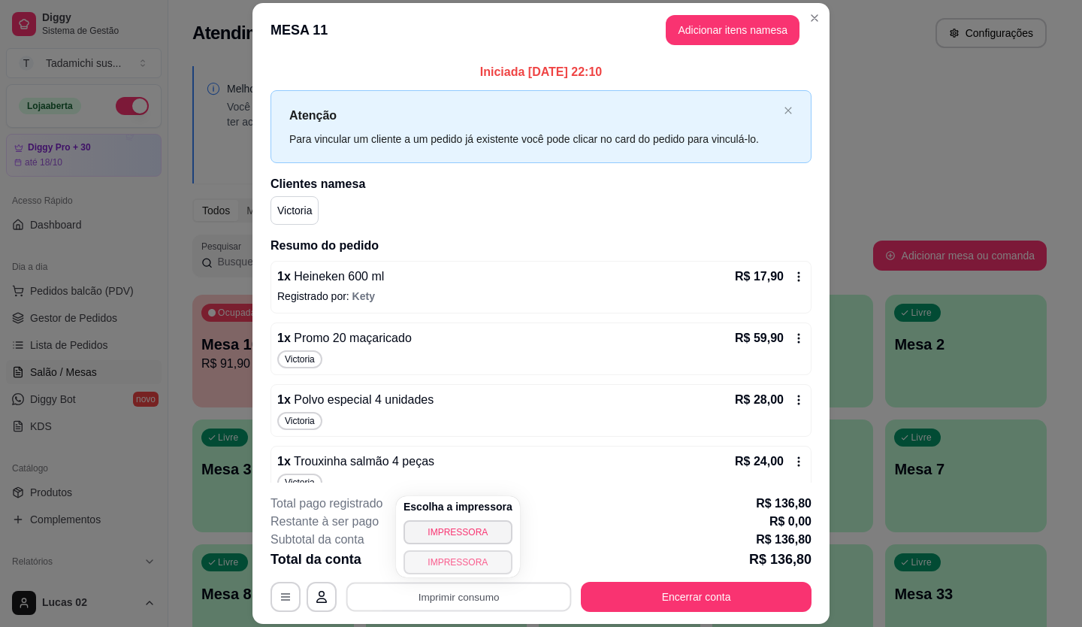
click at [478, 560] on button "IMPRESSORA" at bounding box center [457, 562] width 109 height 24
click at [490, 594] on button "Imprimir consumo" at bounding box center [459, 596] width 232 height 30
click at [489, 527] on button "IMPRESSORA" at bounding box center [457, 532] width 109 height 24
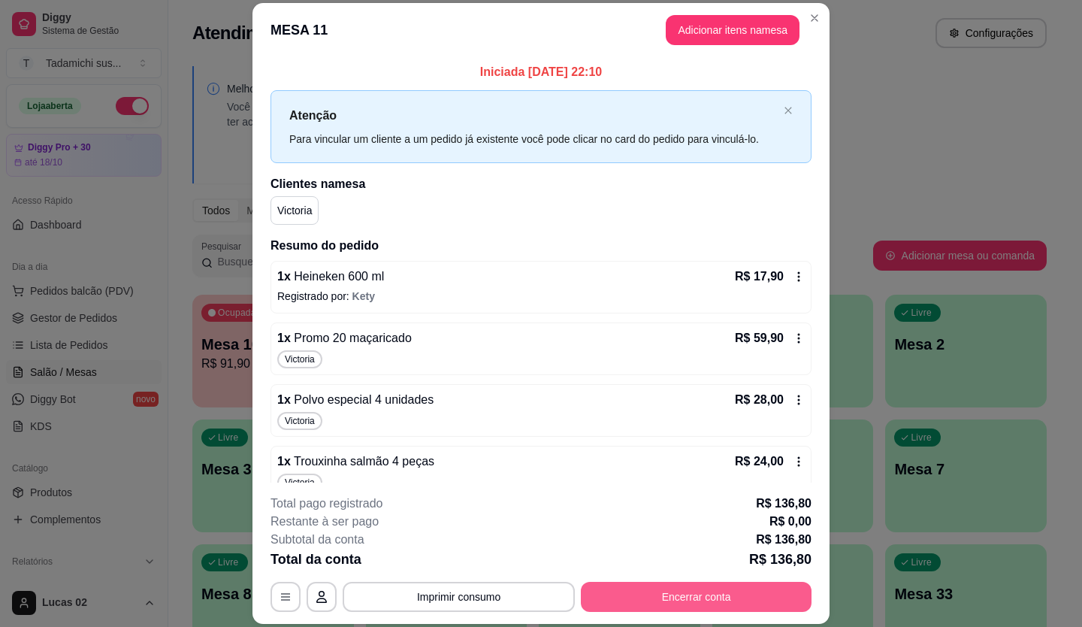
click at [648, 596] on button "Encerrar conta" at bounding box center [696, 596] width 231 height 30
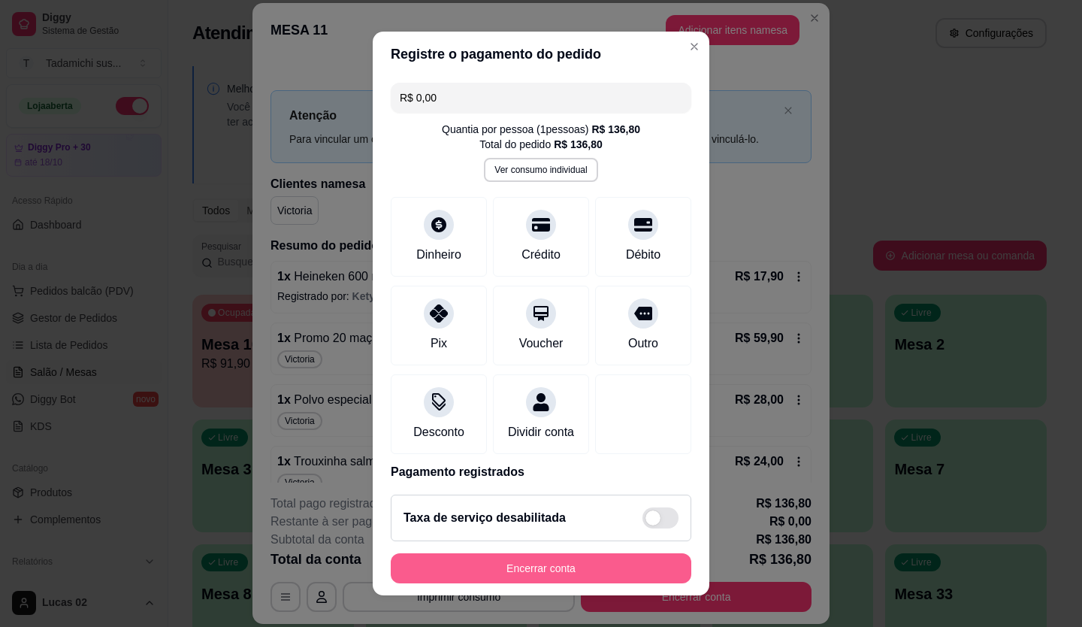
click at [637, 573] on button "Encerrar conta" at bounding box center [541, 568] width 301 height 30
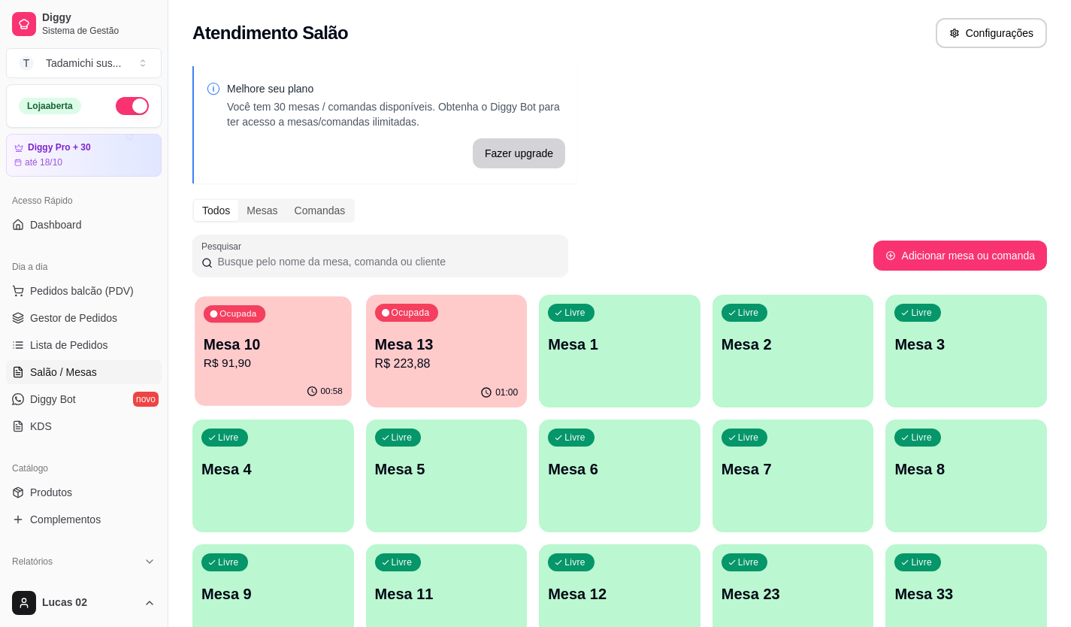
click at [275, 344] on p "Mesa 10" at bounding box center [273, 344] width 139 height 20
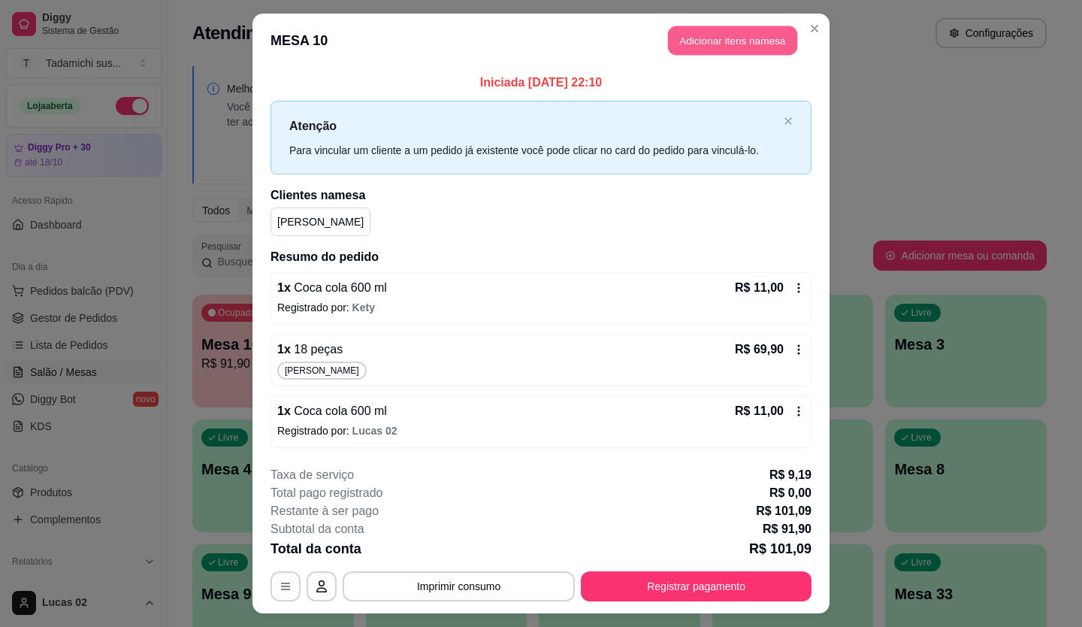
click at [699, 47] on button "Adicionar itens na mesa" at bounding box center [732, 40] width 129 height 29
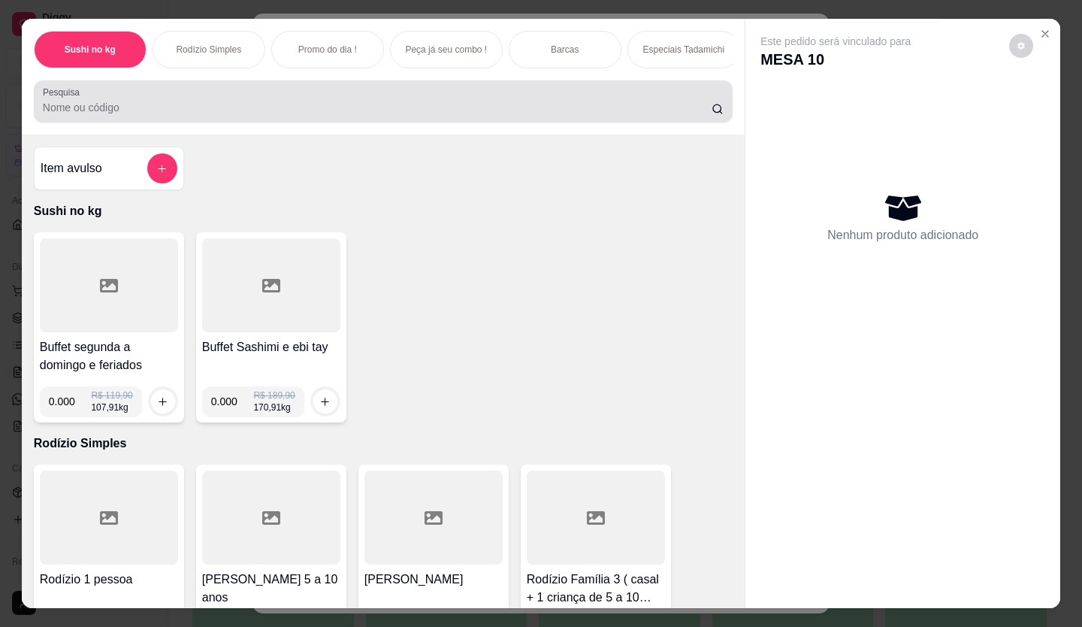
click at [349, 101] on div at bounding box center [383, 101] width 681 height 30
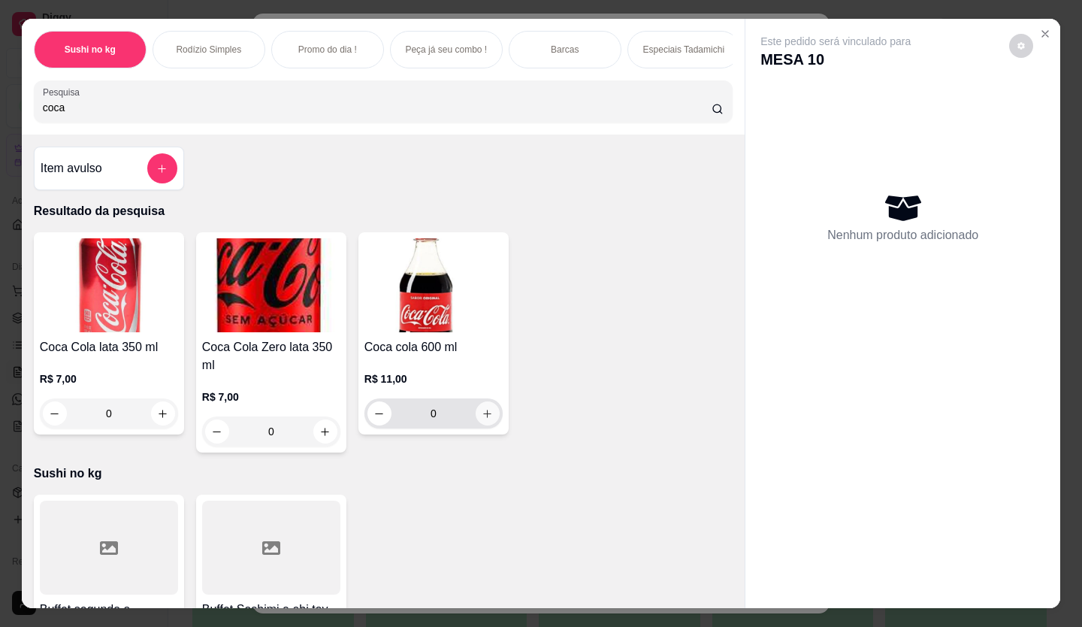
type input "coca"
click at [482, 417] on icon "increase-product-quantity" at bounding box center [487, 413] width 11 height 11
type input "1"
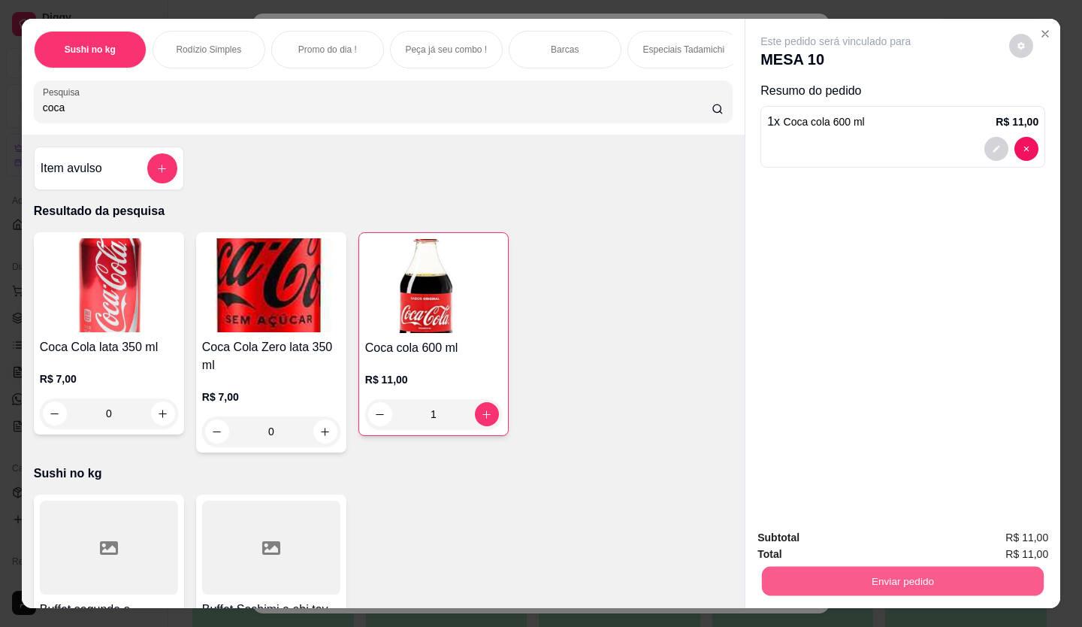
click at [826, 573] on button "Enviar pedido" at bounding box center [903, 580] width 282 height 29
click at [994, 531] on button "Enviar pedido" at bounding box center [1009, 538] width 83 height 28
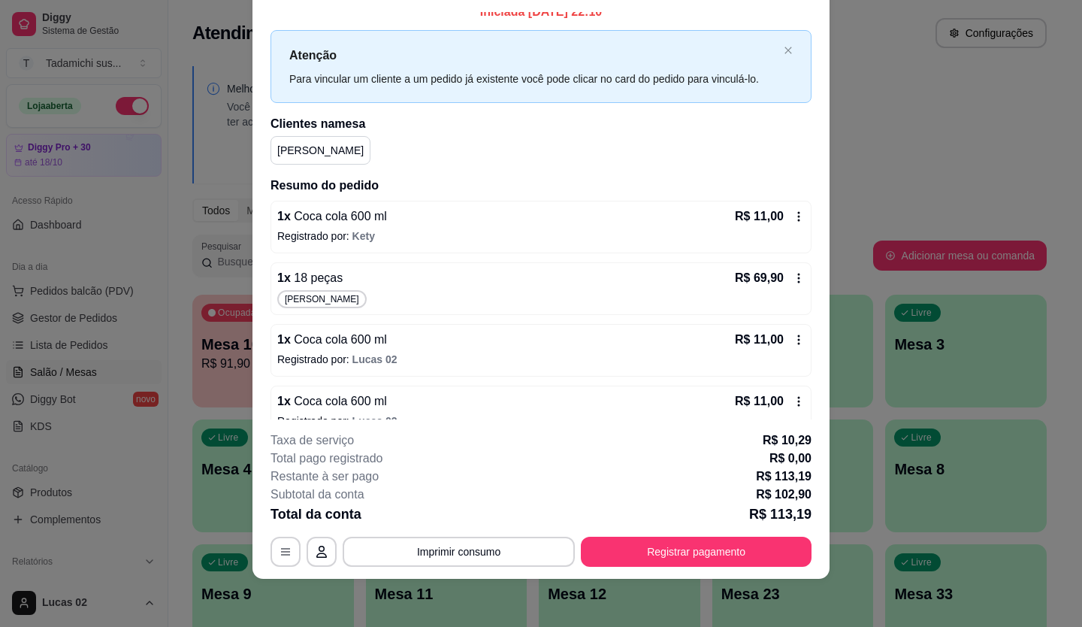
scroll to position [40, 0]
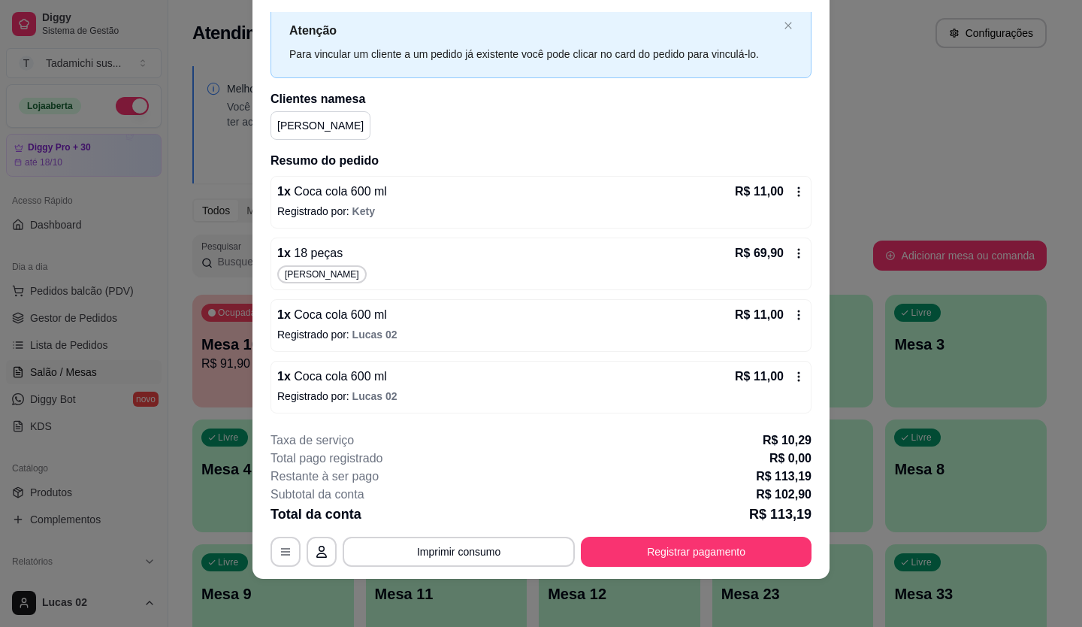
click at [774, 355] on div "1 x Coca cola 600 ml R$ 11,00 Registrado por: Kety 1 x 18 peças R$ 69,90 Raiane…" at bounding box center [540, 294] width 541 height 237
click at [793, 373] on icon at bounding box center [799, 376] width 12 height 12
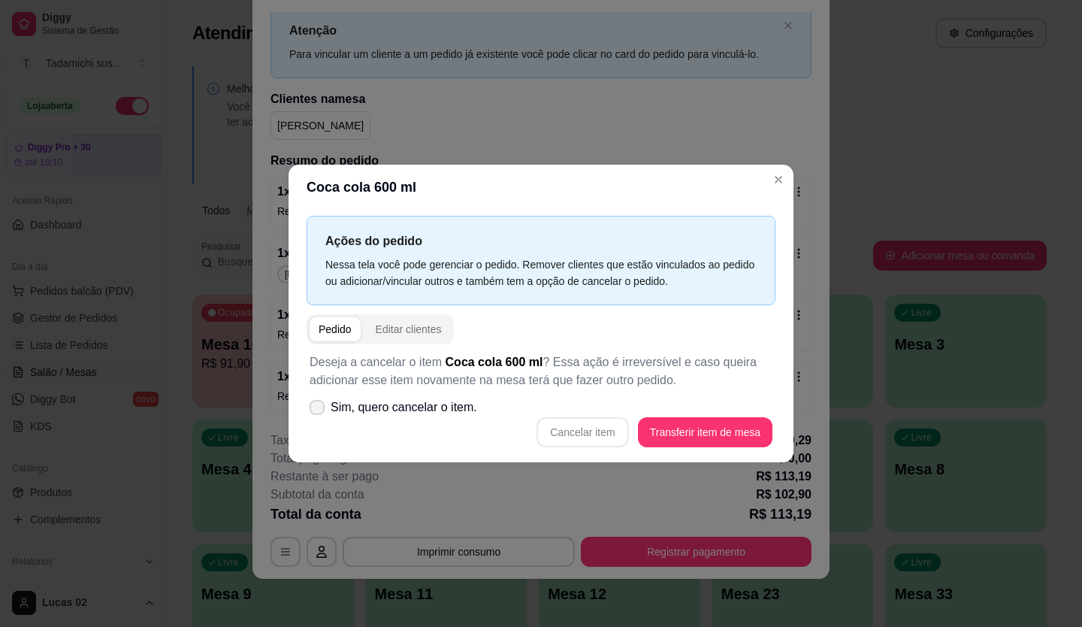
click at [318, 407] on icon at bounding box center [317, 407] width 12 height 9
click at [318, 410] on input "Sim, quero cancelar o item." at bounding box center [314, 415] width 10 height 10
checkbox input "true"
click at [609, 435] on button "Cancelar item" at bounding box center [582, 432] width 89 height 29
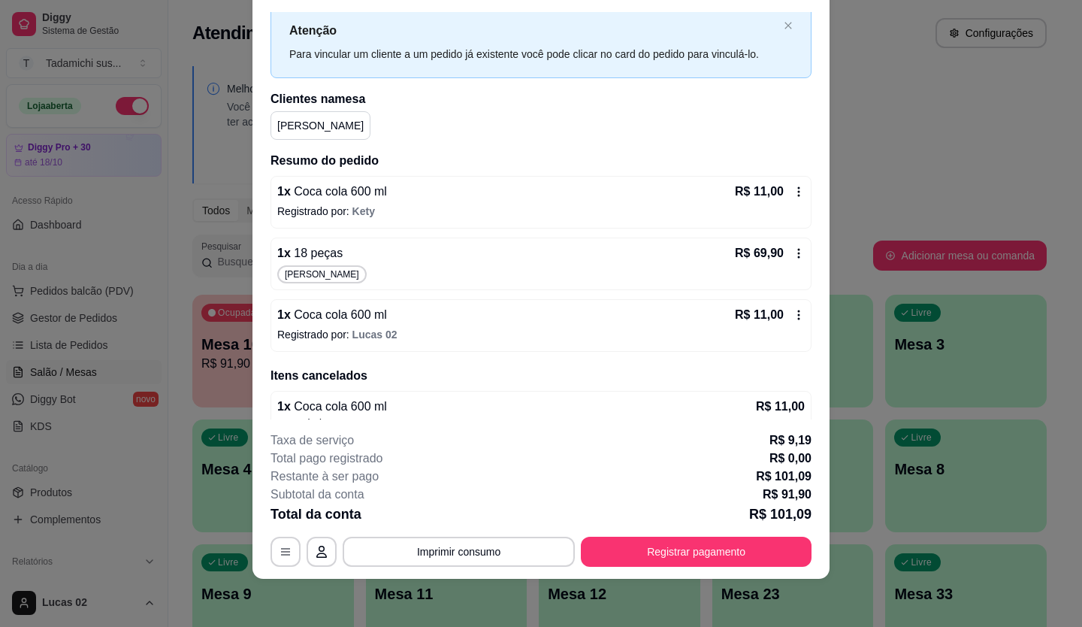
click at [426, 566] on footer "**********" at bounding box center [540, 498] width 577 height 159
click at [437, 548] on button "Imprimir consumo" at bounding box center [459, 551] width 232 height 30
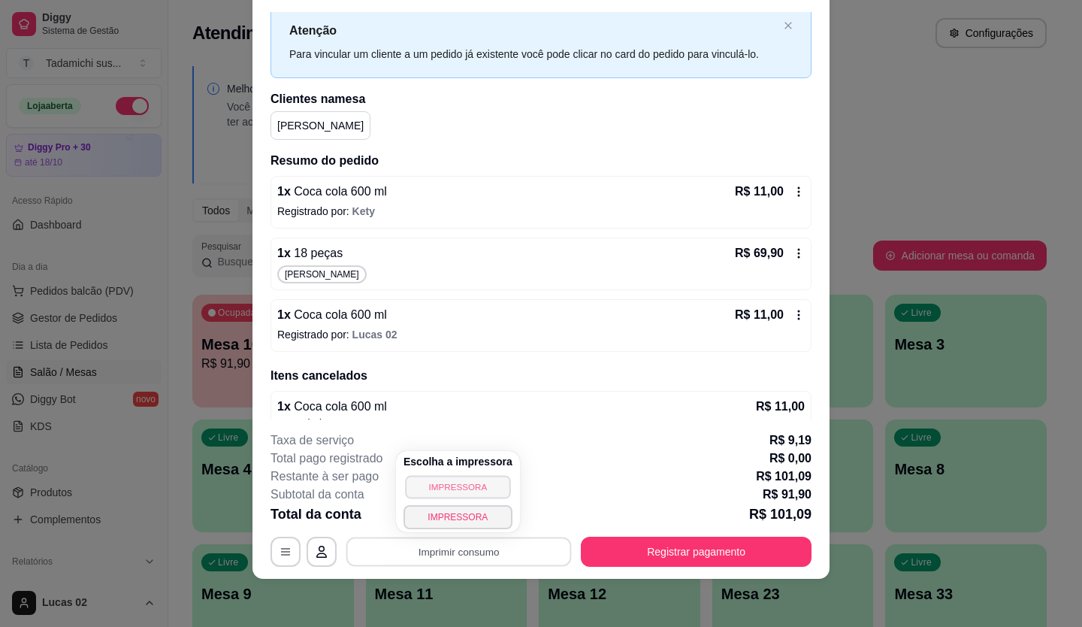
click at [461, 487] on button "IMPRESSORA" at bounding box center [457, 486] width 105 height 23
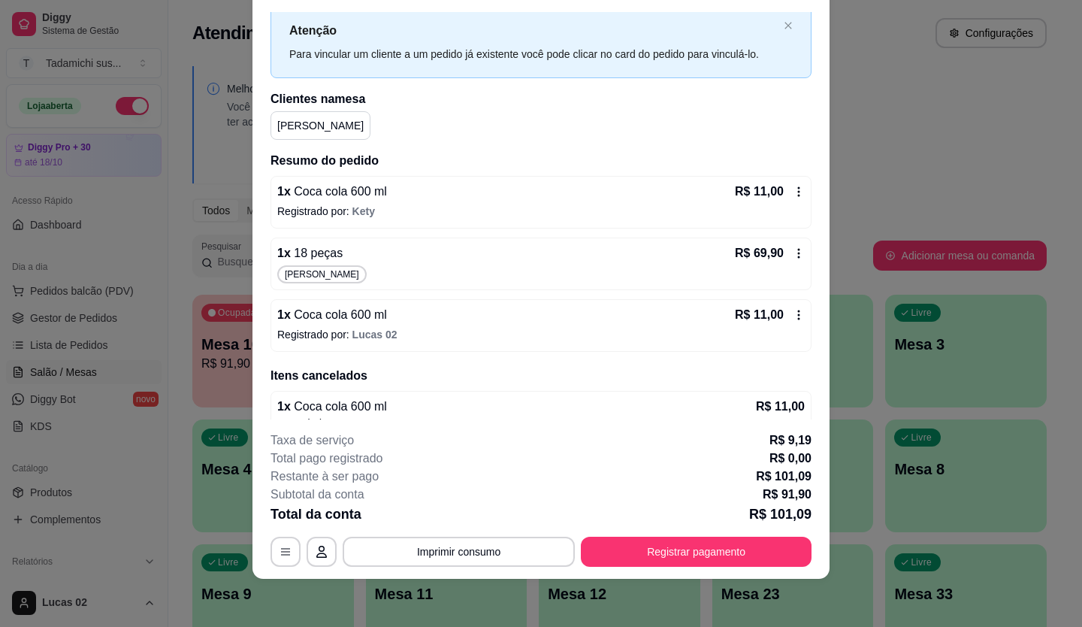
click at [694, 536] on div "**********" at bounding box center [540, 498] width 541 height 135
click at [693, 546] on button "Registrar pagamento" at bounding box center [696, 551] width 231 height 30
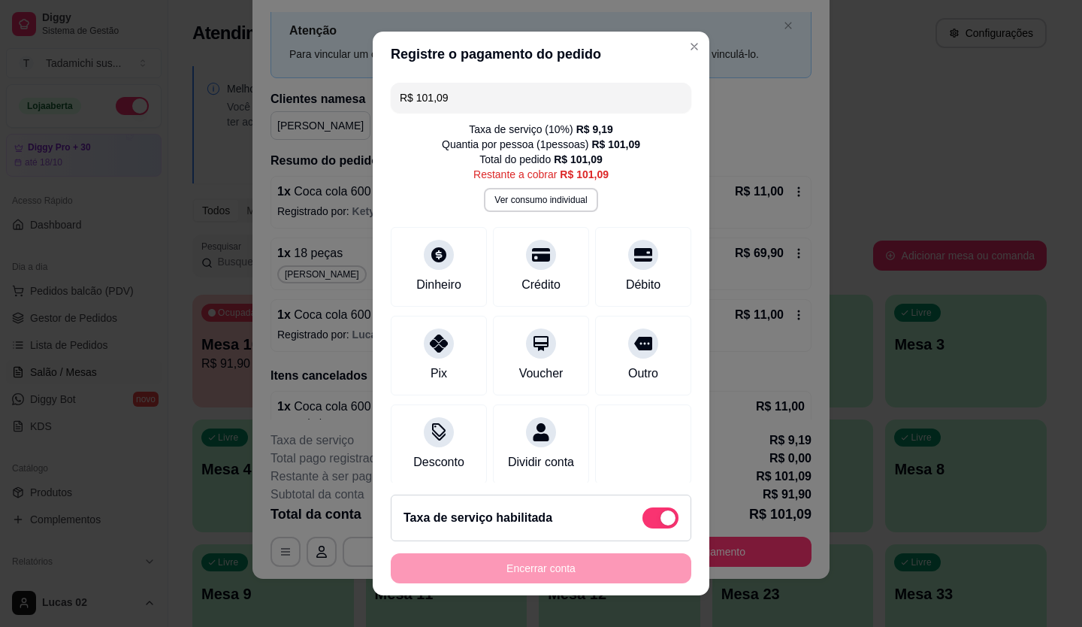
click at [642, 518] on span at bounding box center [660, 517] width 36 height 21
click at [642, 521] on input "checkbox" at bounding box center [647, 526] width 10 height 10
checkbox input "true"
type input "R$ 91,90"
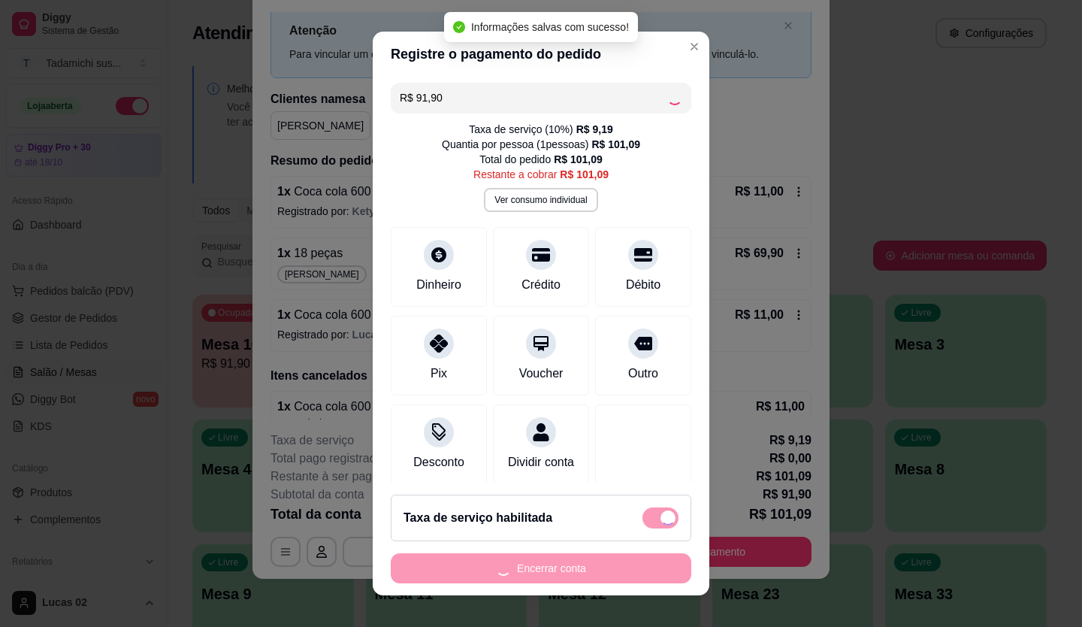
checkbox input "false"
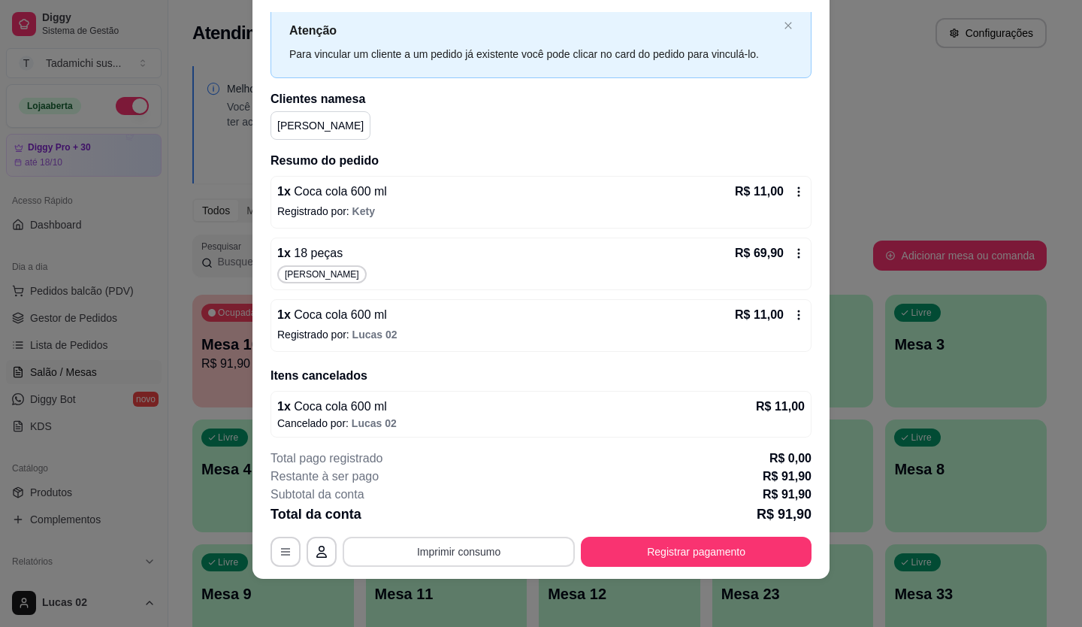
click at [506, 549] on button "Imprimir consumo" at bounding box center [459, 551] width 232 height 30
click at [468, 517] on button "IMPRESSORA" at bounding box center [457, 517] width 109 height 24
click at [493, 549] on button "Imprimir consumo" at bounding box center [458, 550] width 225 height 29
click at [476, 489] on button "IMPRESSORA" at bounding box center [457, 487] width 109 height 24
click at [678, 550] on button "Registrar pagamento" at bounding box center [696, 551] width 231 height 30
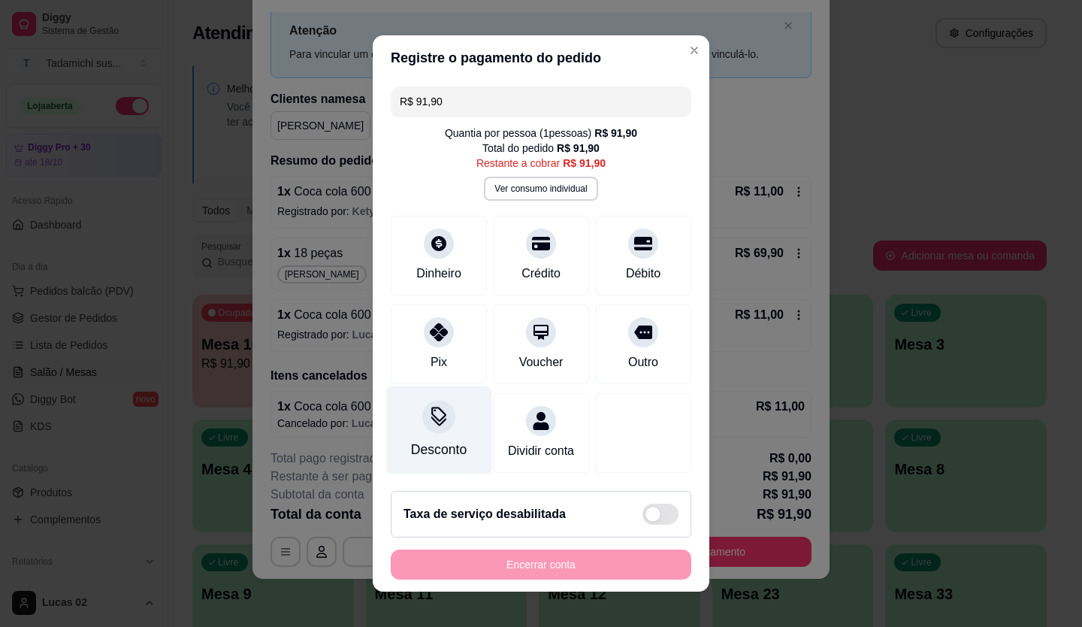
click at [433, 418] on icon at bounding box center [438, 421] width 15 height 10
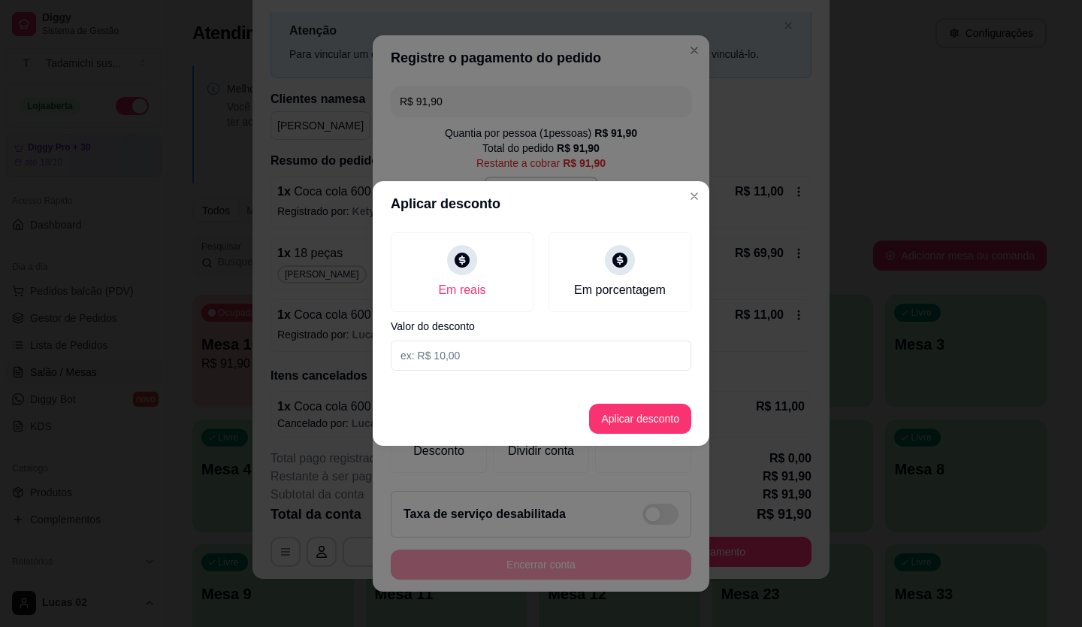
click at [485, 356] on input at bounding box center [541, 355] width 301 height 30
type input "1,90"
click at [641, 418] on button "Aplicar desconto" at bounding box center [640, 418] width 98 height 29
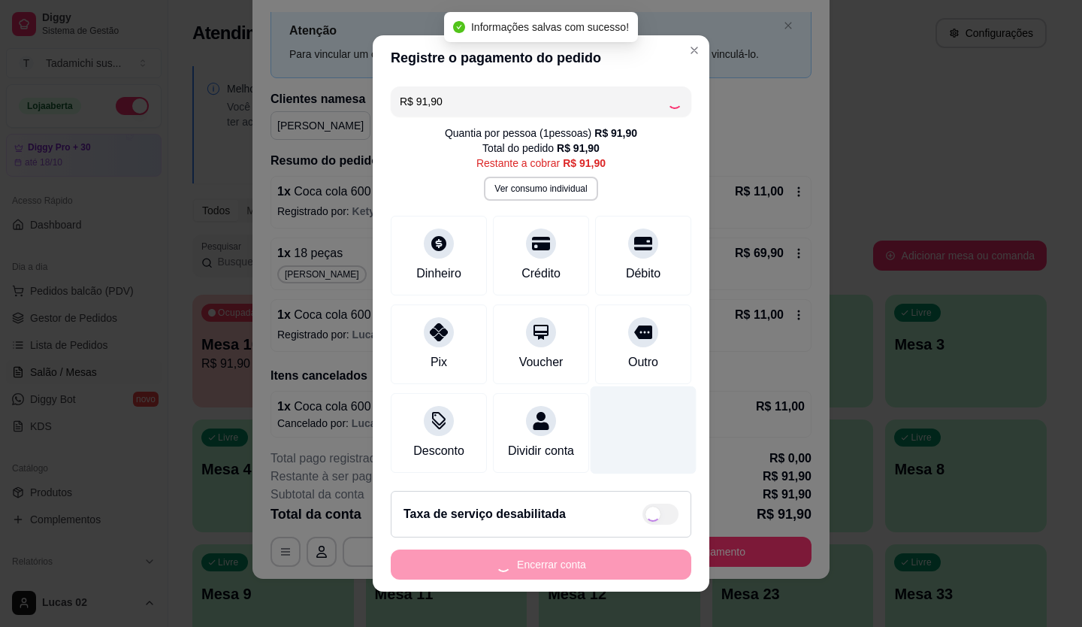
type input "R$ 90,00"
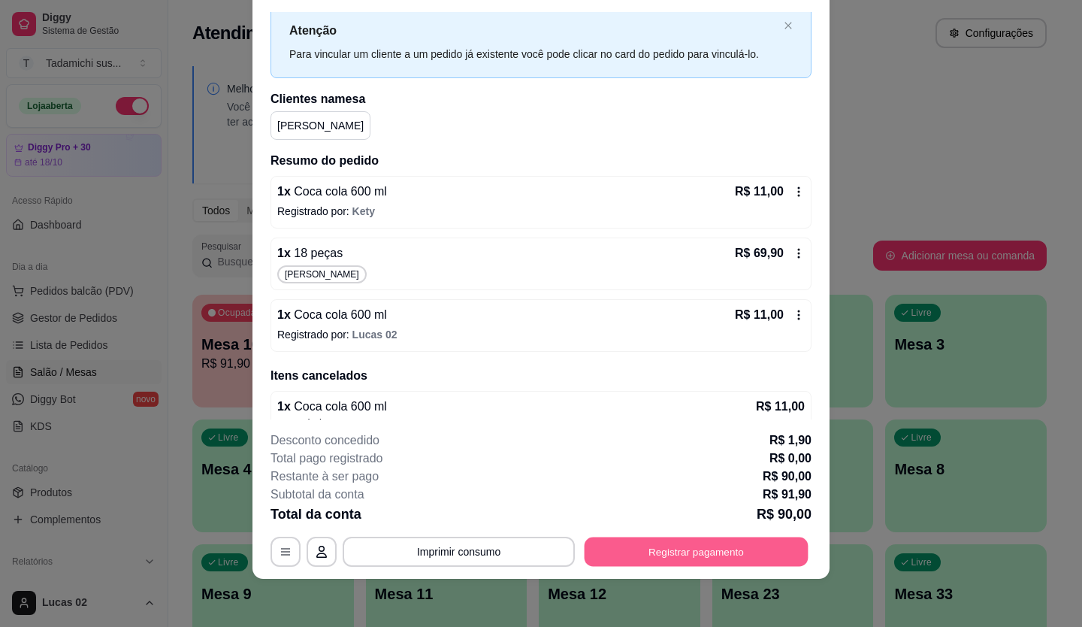
click at [720, 557] on button "Registrar pagamento" at bounding box center [696, 550] width 224 height 29
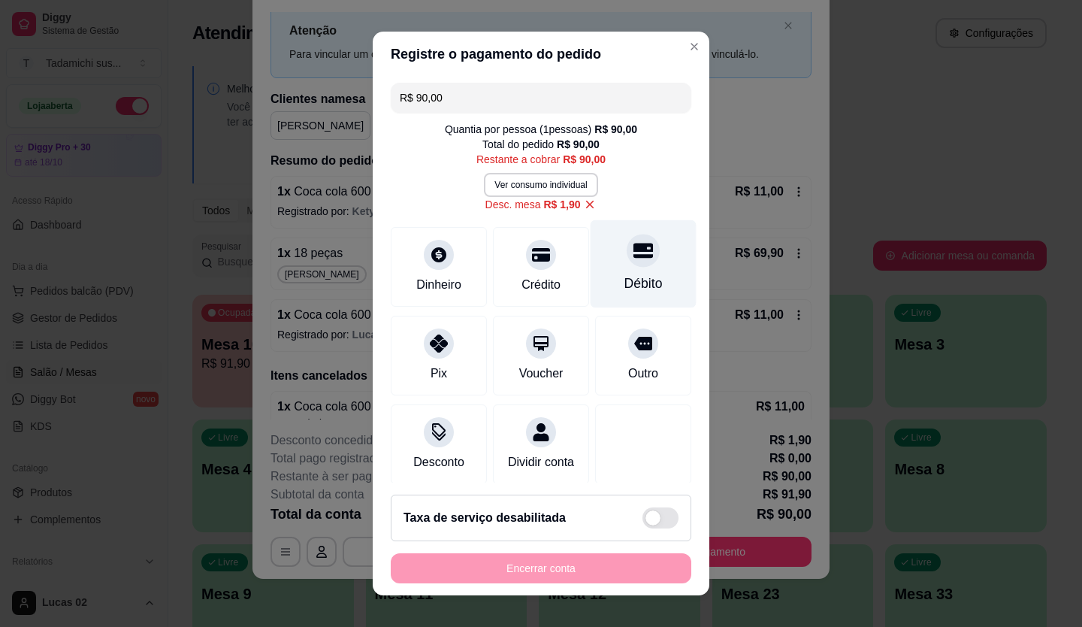
click at [624, 274] on div "Débito" at bounding box center [643, 283] width 38 height 20
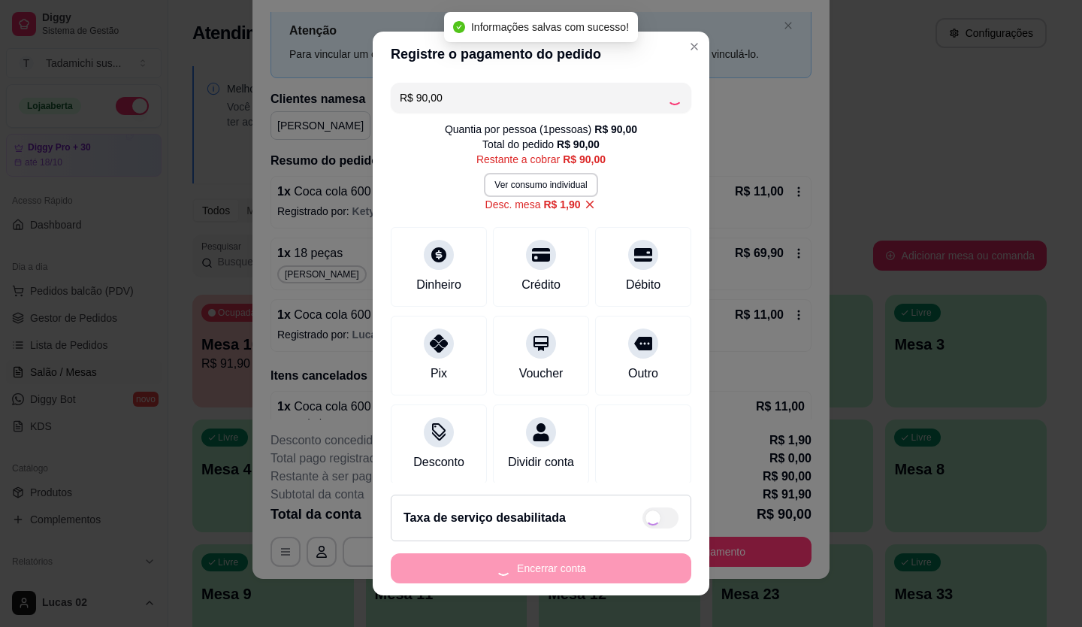
type input "R$ 0,00"
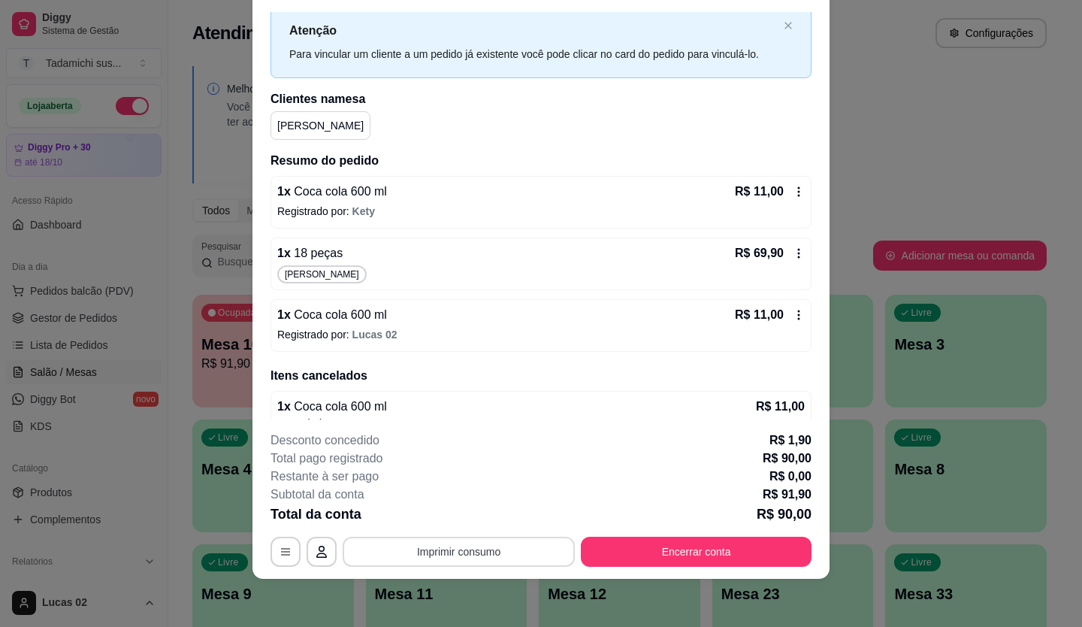
click at [508, 542] on button "Imprimir consumo" at bounding box center [459, 551] width 232 height 30
click at [444, 484] on button "IMPRESSORA" at bounding box center [457, 487] width 109 height 24
click at [711, 555] on button "Encerrar conta" at bounding box center [696, 550] width 224 height 29
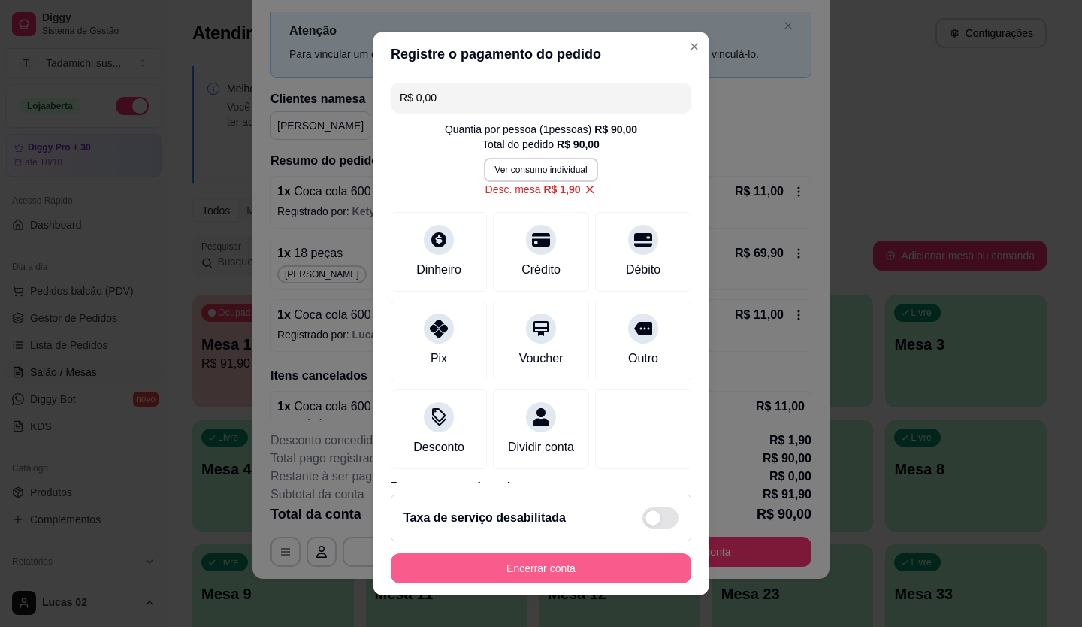
click at [584, 570] on button "Encerrar conta" at bounding box center [541, 568] width 301 height 30
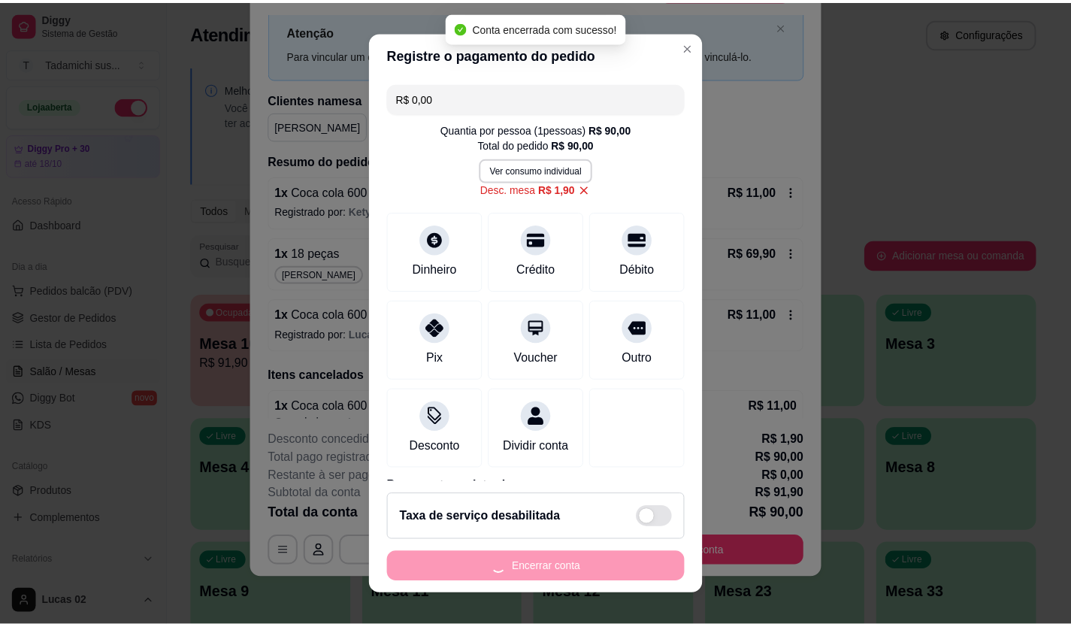
scroll to position [0, 0]
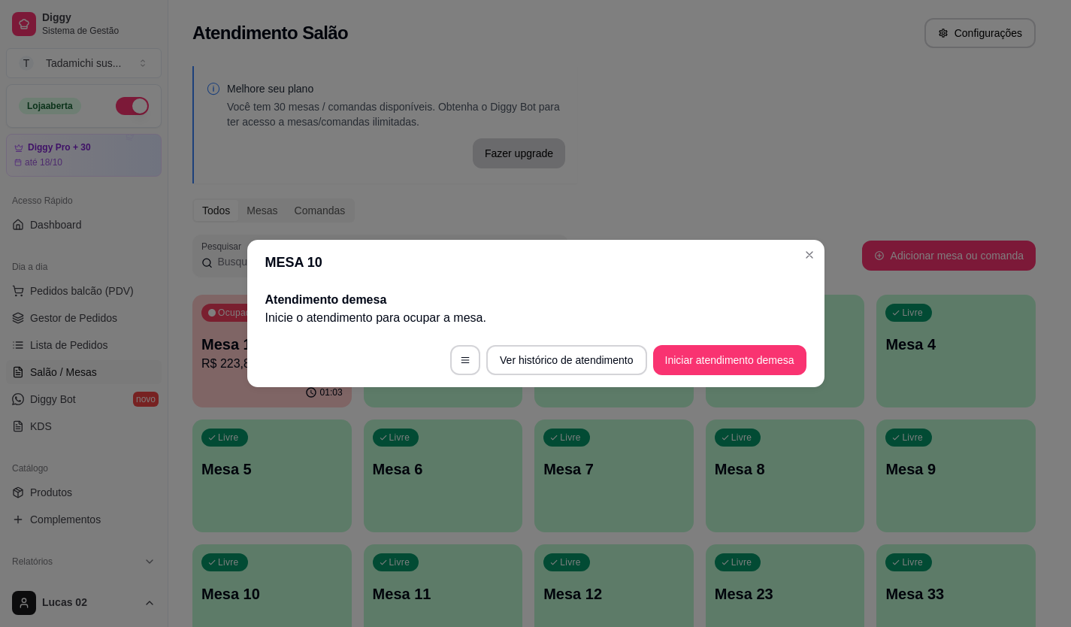
click at [572, 479] on div "Livre Mesa 7" at bounding box center [613, 466] width 159 height 95
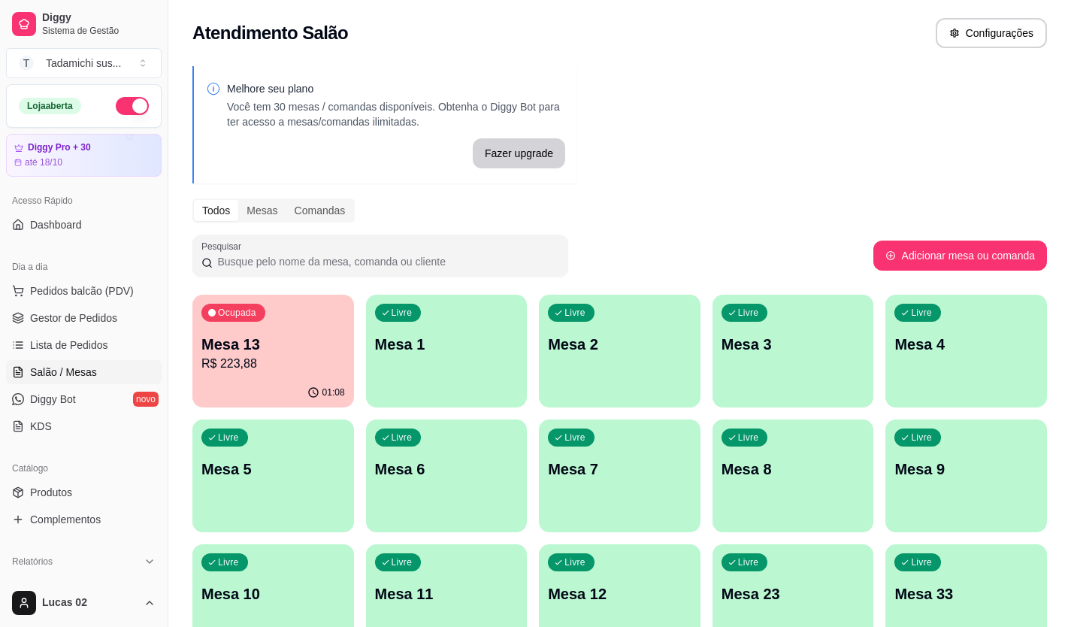
click at [116, 100] on button "button" at bounding box center [132, 106] width 33 height 18
click at [748, 193] on div "Melhore seu plano Você tem 30 mesas / comandas disponíveis. Obtenha o Diggy Bot…" at bounding box center [619, 428] width 902 height 742
click at [33, 316] on span "Gestor de Pedidos" at bounding box center [73, 317] width 87 height 15
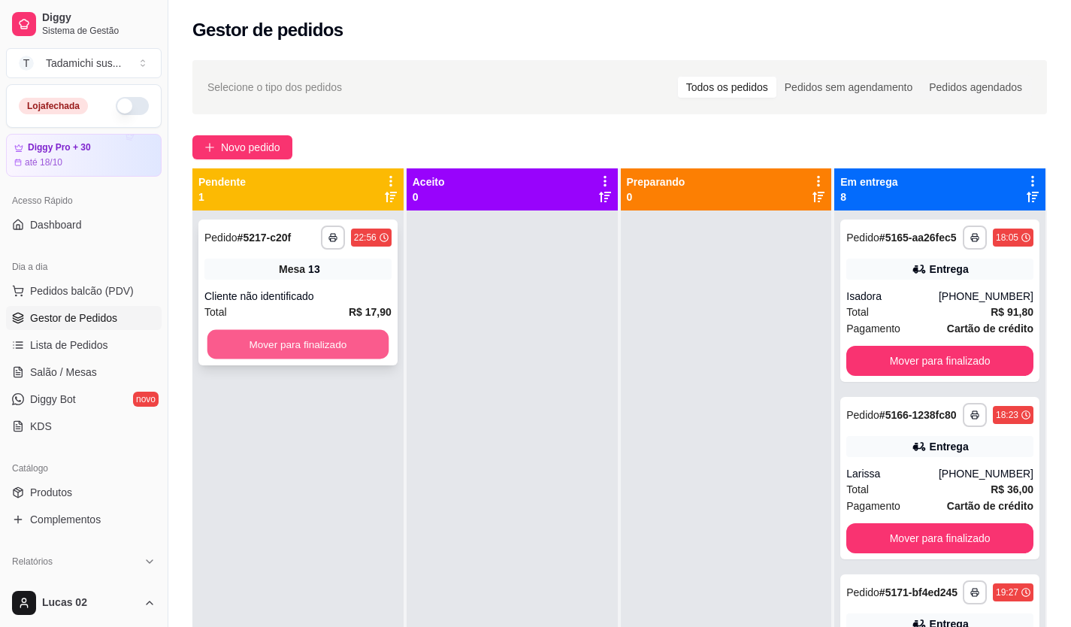
click at [293, 351] on button "Mover para finalizado" at bounding box center [297, 344] width 181 height 29
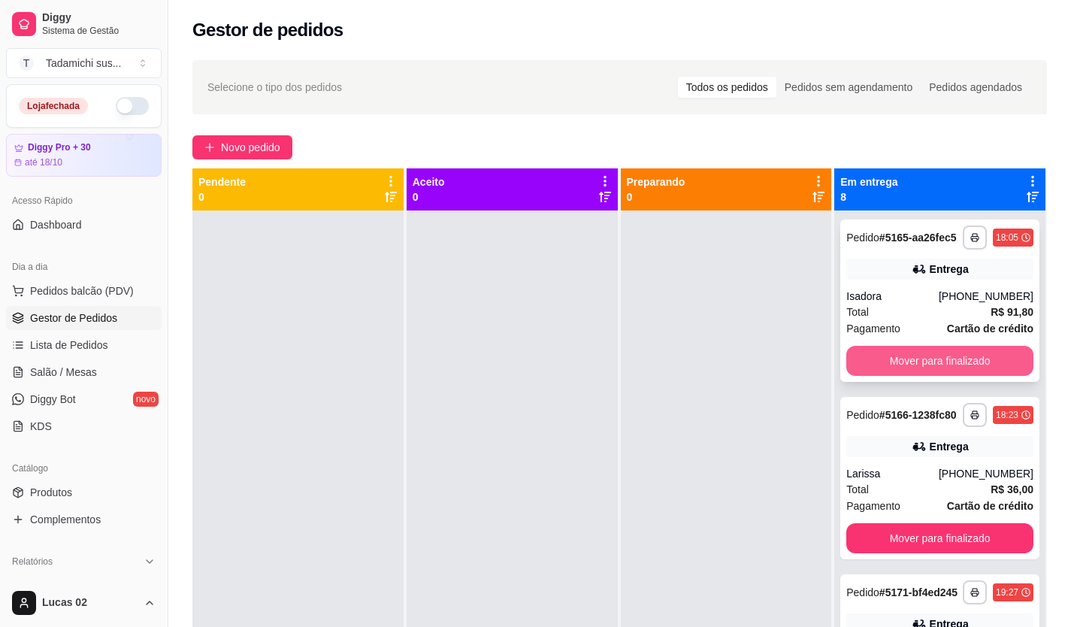
click at [896, 371] on button "Mover para finalizado" at bounding box center [939, 361] width 187 height 30
click at [896, 370] on button "Mover para finalizado" at bounding box center [939, 361] width 187 height 30
click at [896, 370] on button "Mover para finalizado" at bounding box center [939, 360] width 181 height 29
click at [896, 370] on button "Mover para finalizado" at bounding box center [939, 361] width 187 height 30
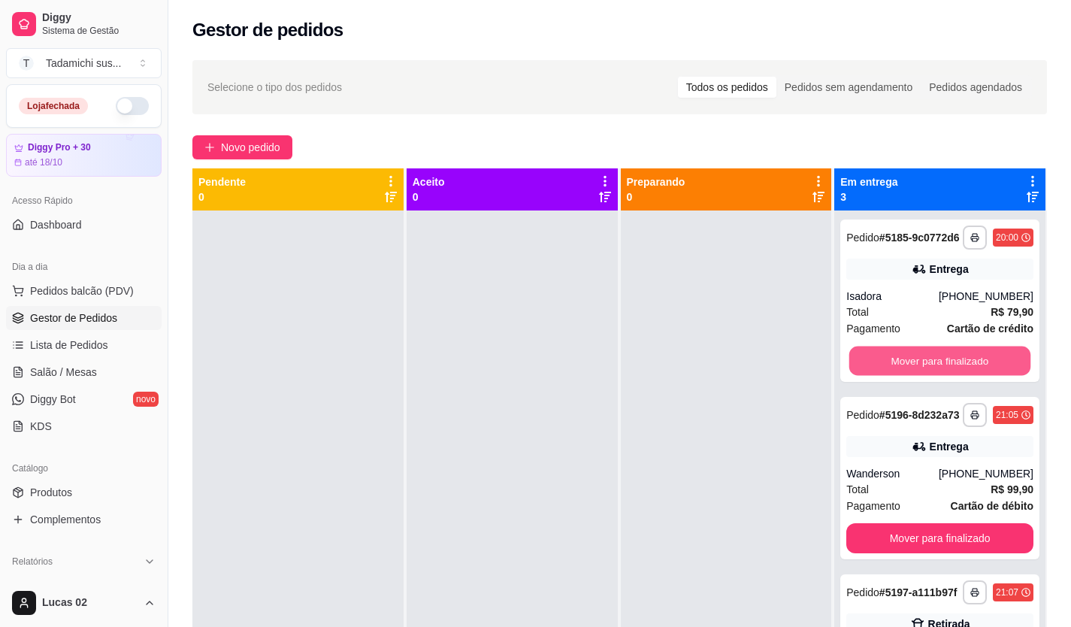
click at [896, 370] on button "Mover para finalizado" at bounding box center [939, 360] width 181 height 29
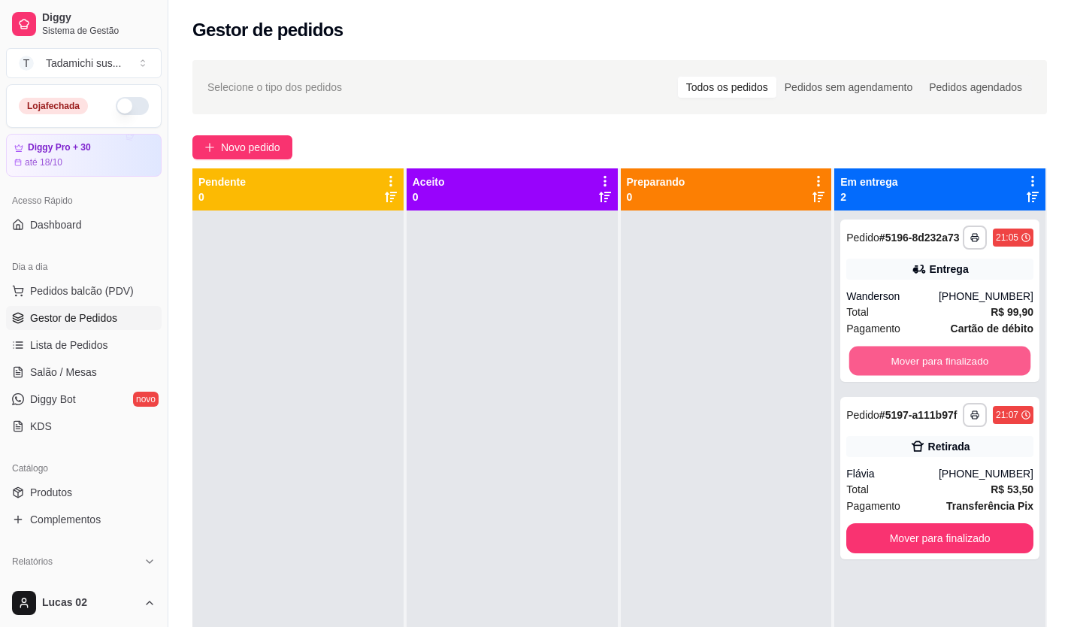
click at [896, 370] on button "Mover para finalizado" at bounding box center [939, 360] width 181 height 29
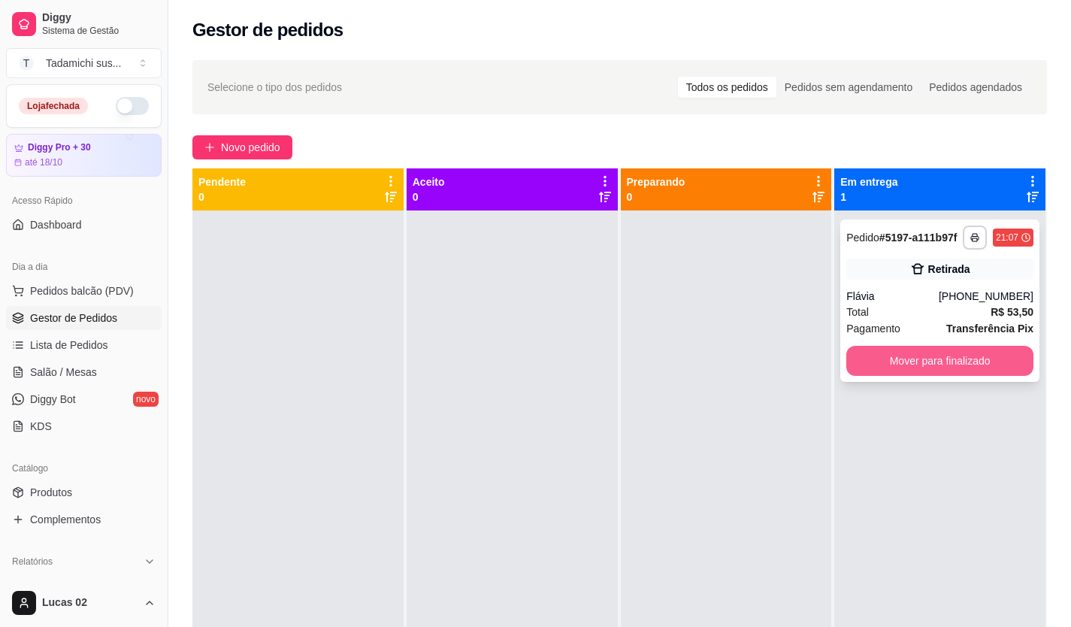
click at [965, 370] on button "Mover para finalizado" at bounding box center [939, 361] width 187 height 30
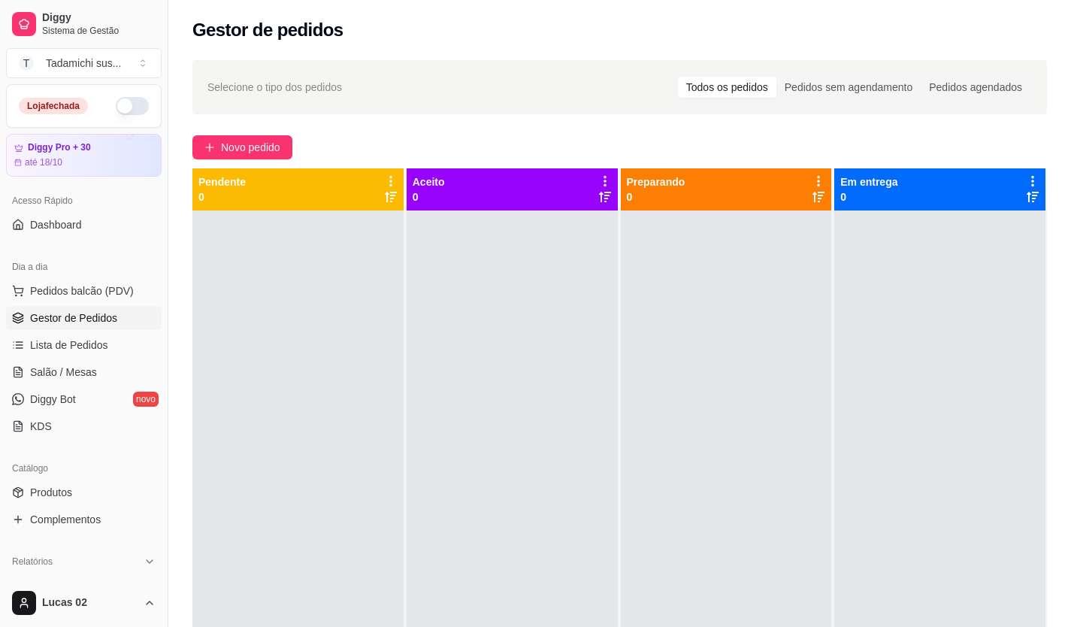
click at [108, 358] on ul "Pedidos balcão (PDV) Gestor de Pedidos Lista de Pedidos Salão / Mesas Diggy Bot…" at bounding box center [84, 358] width 156 height 159
click at [109, 370] on link "Salão / Mesas" at bounding box center [84, 372] width 156 height 24
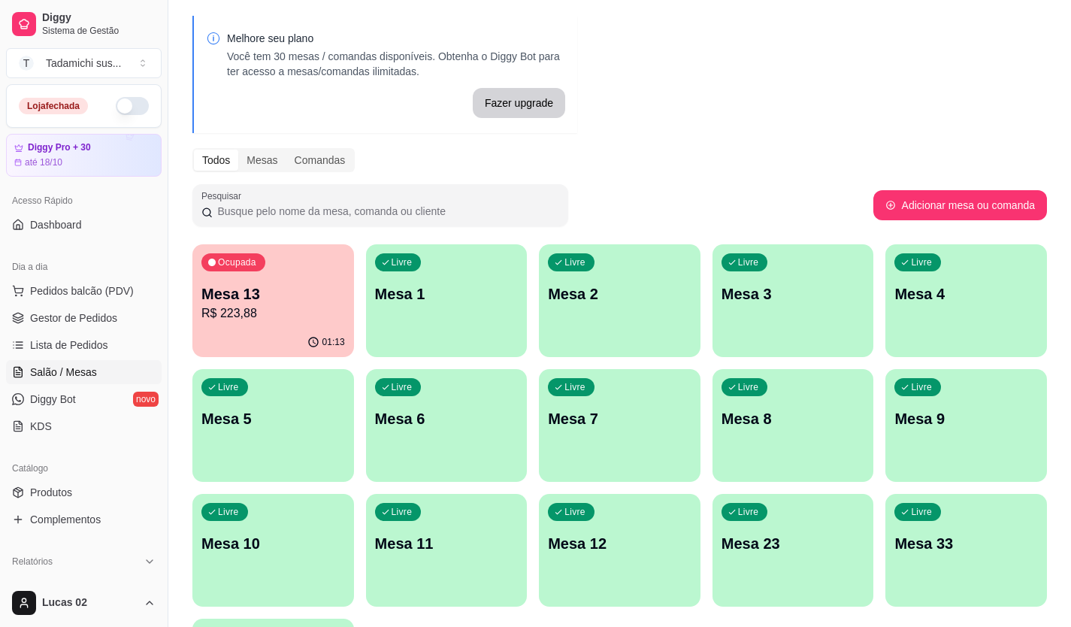
scroll to position [75, 0]
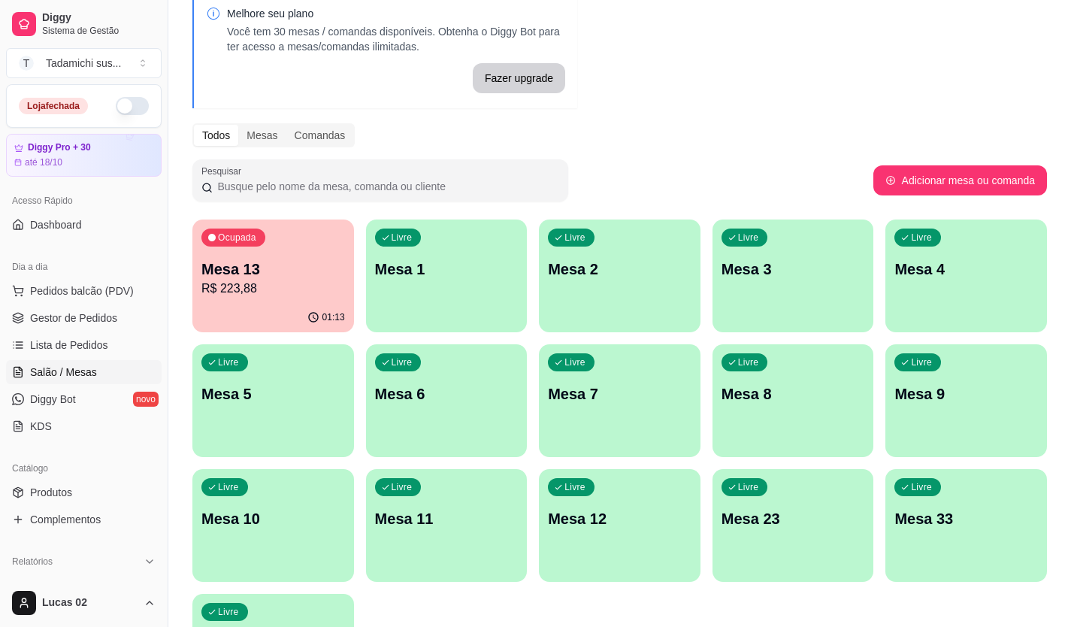
click at [462, 385] on p "Mesa 6" at bounding box center [446, 393] width 143 height 21
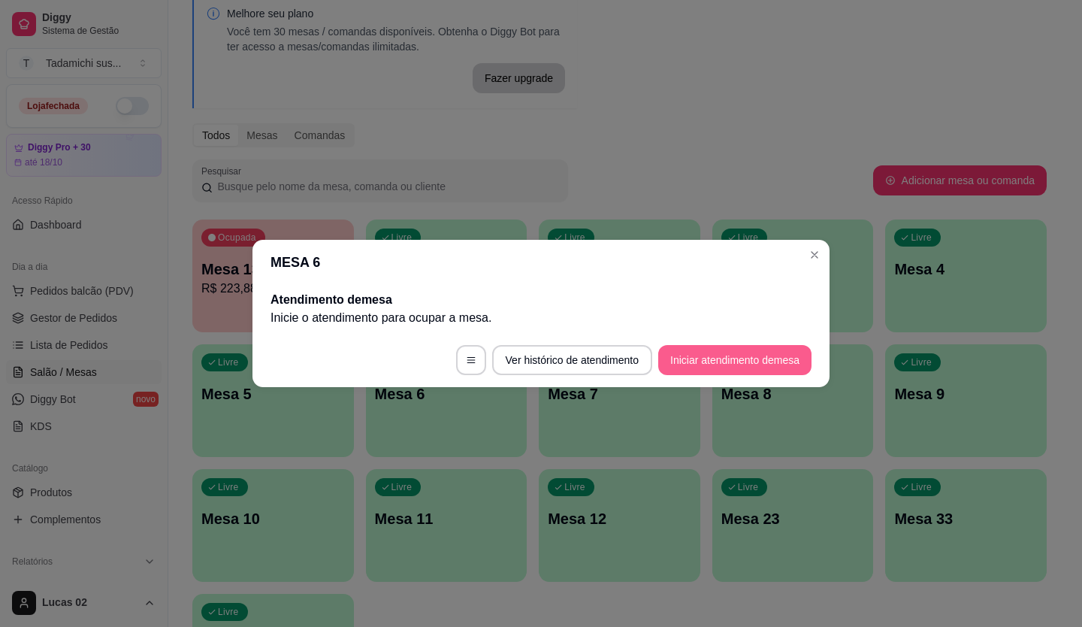
click at [766, 348] on button "Iniciar atendimento de mesa" at bounding box center [734, 360] width 153 height 30
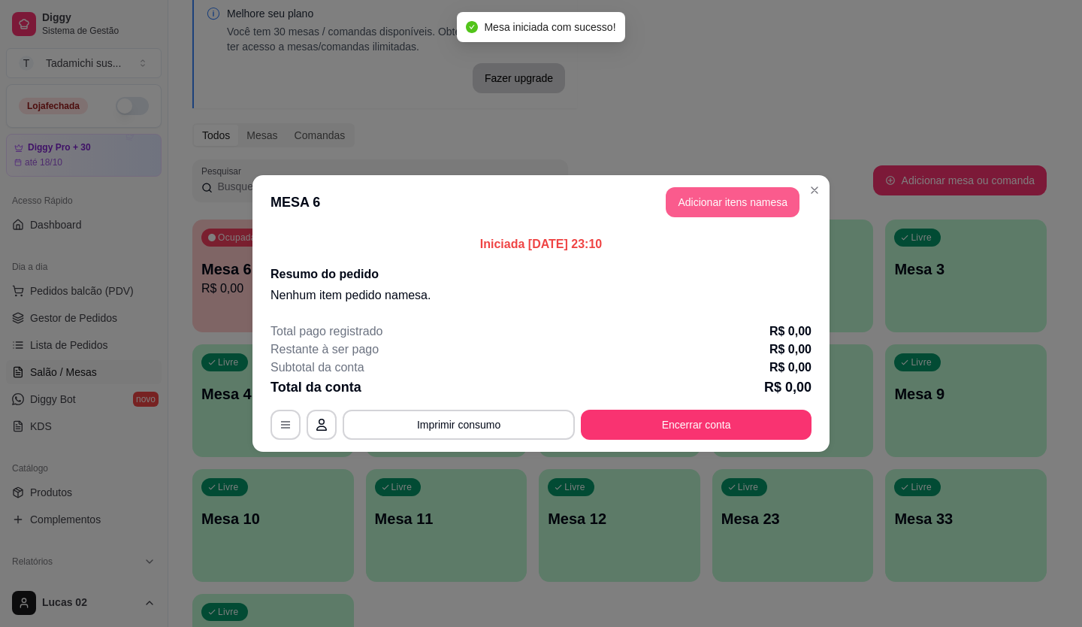
click at [717, 202] on button "Adicionar itens na mesa" at bounding box center [733, 202] width 134 height 30
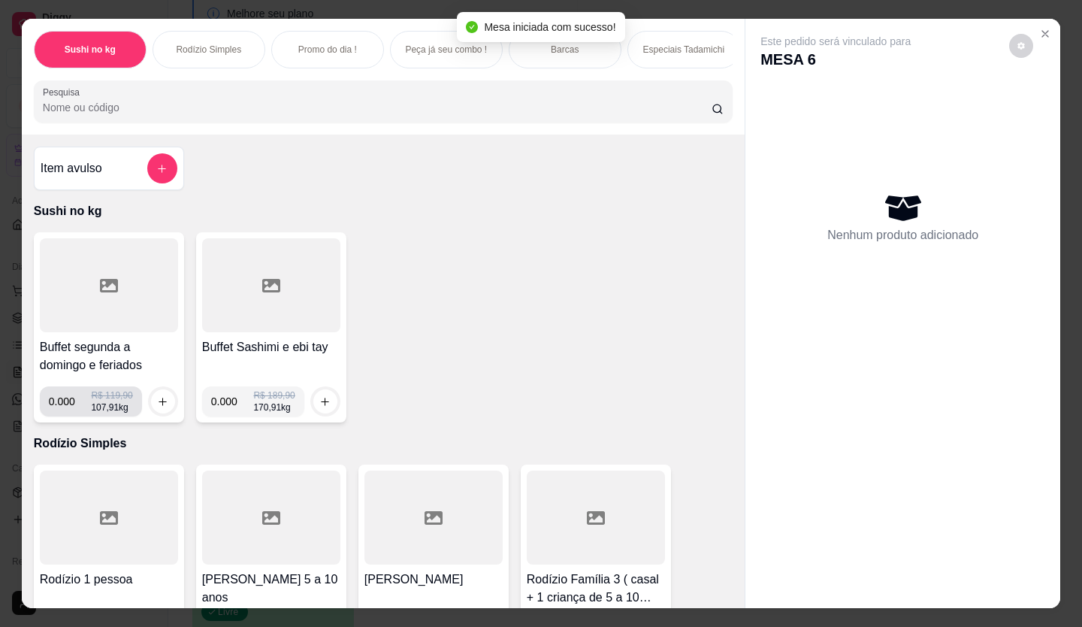
click at [68, 408] on input "0.000" at bounding box center [70, 401] width 43 height 30
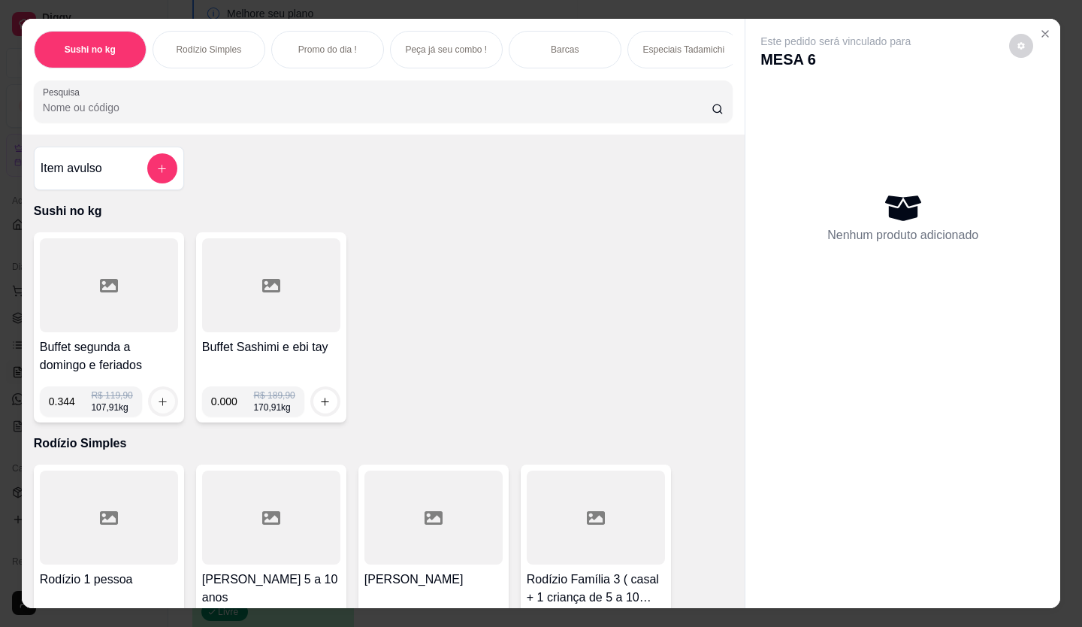
type input "0.344"
click at [158, 407] on icon "increase-product-quantity" at bounding box center [163, 401] width 11 height 11
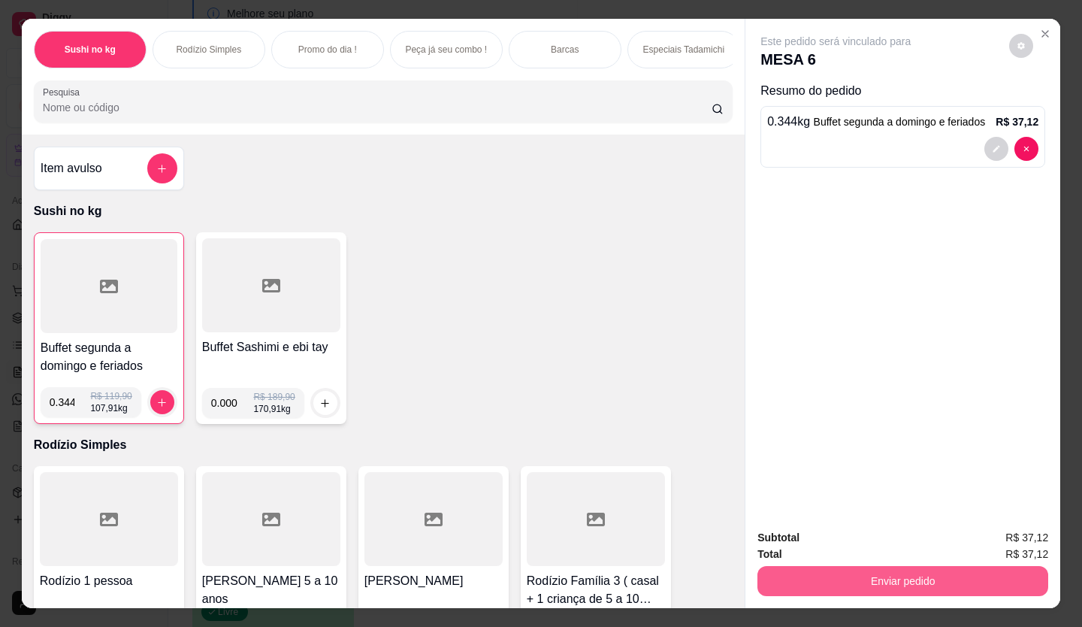
click at [895, 578] on button "Enviar pedido" at bounding box center [902, 581] width 291 height 30
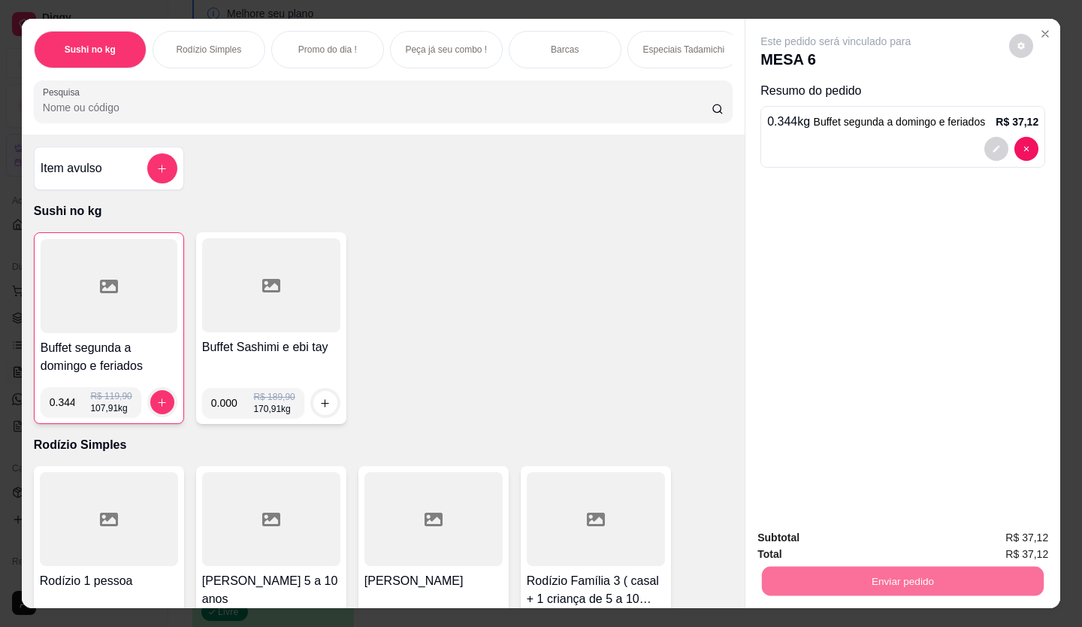
click at [1001, 546] on button "Enviar pedido" at bounding box center [1014, 537] width 86 height 29
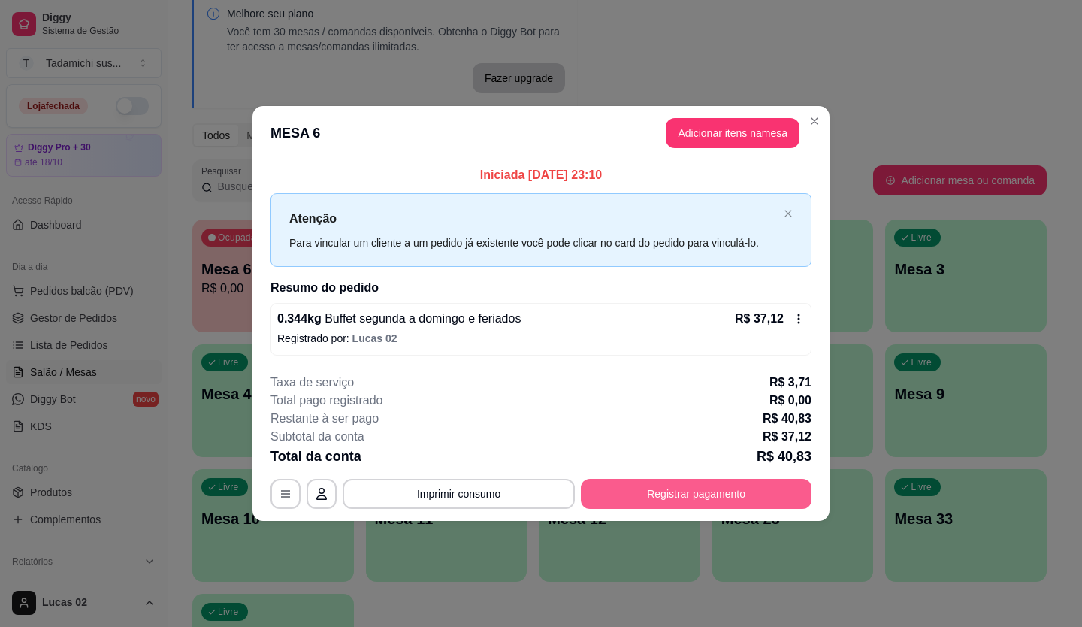
click at [793, 501] on button "Registrar pagamento" at bounding box center [696, 494] width 231 height 30
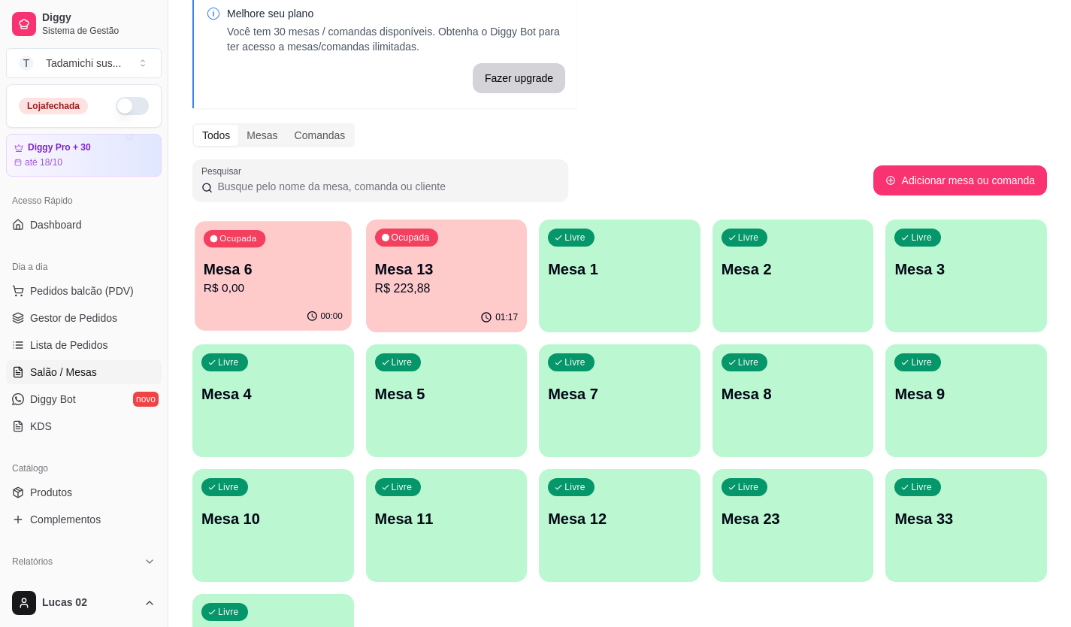
click at [279, 283] on div "Mesa 6 R$ 0,00" at bounding box center [273, 278] width 139 height 38
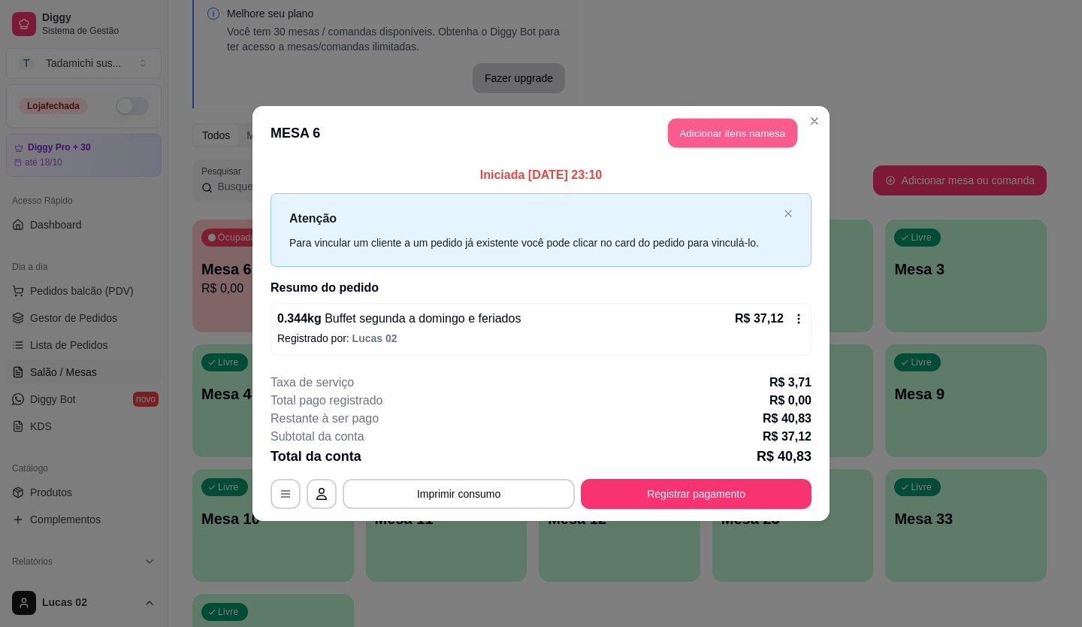
click at [694, 122] on button "Adicionar itens na mesa" at bounding box center [732, 133] width 129 height 29
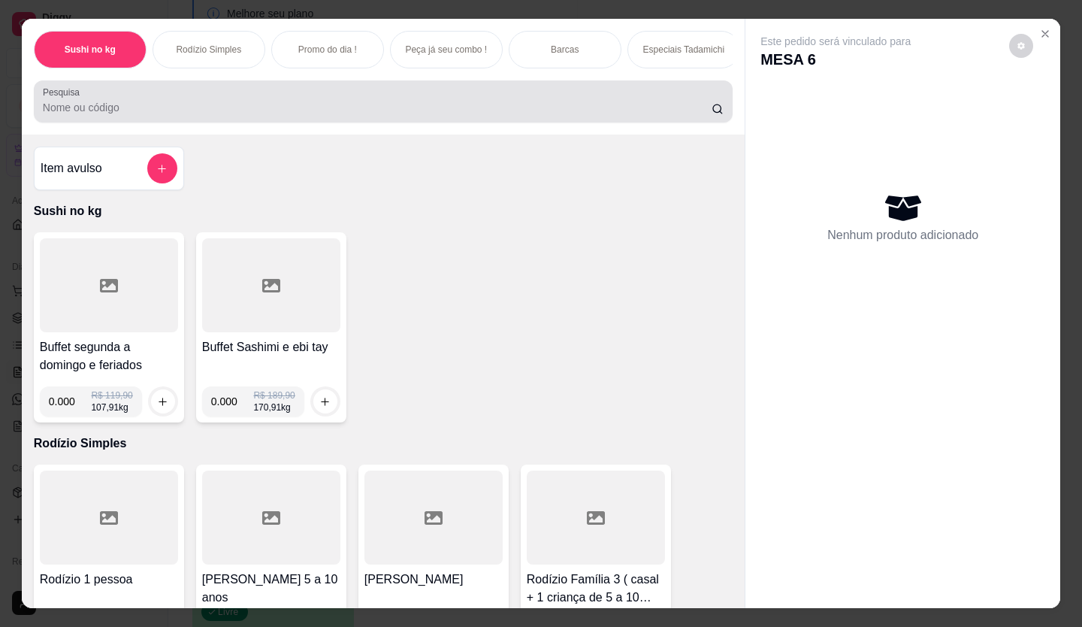
click at [286, 115] on input "Pesquisa" at bounding box center [377, 107] width 669 height 15
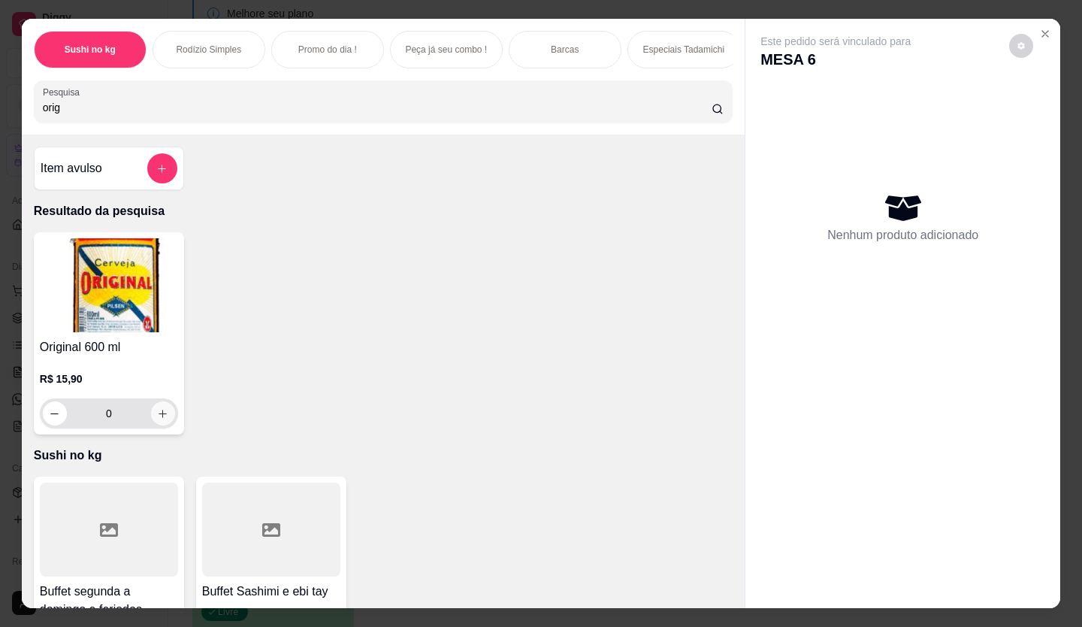
type input "orig"
click at [159, 416] on icon "increase-product-quantity" at bounding box center [162, 413] width 11 height 11
type input "1"
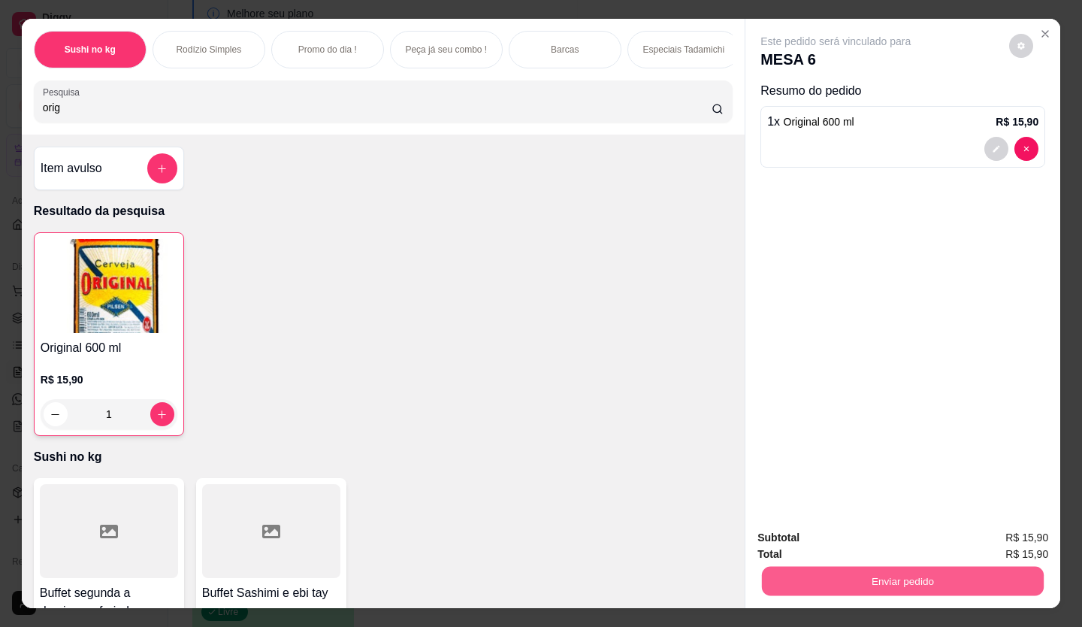
click at [914, 583] on button "Enviar pedido" at bounding box center [903, 580] width 282 height 29
click at [1016, 524] on button "Enviar pedido" at bounding box center [1009, 538] width 85 height 29
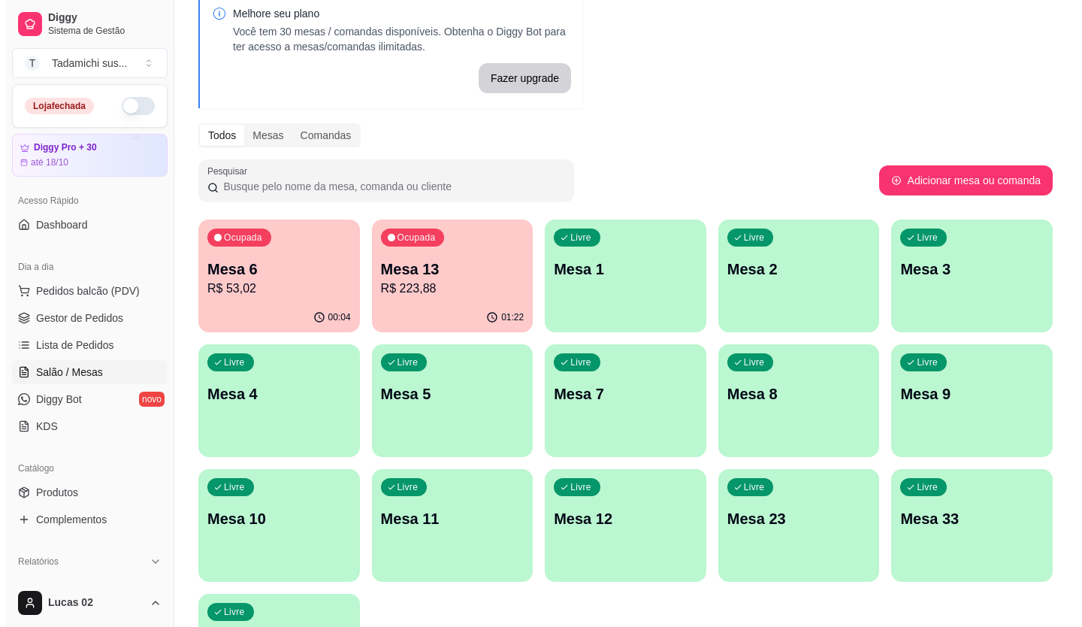
scroll to position [216, 0]
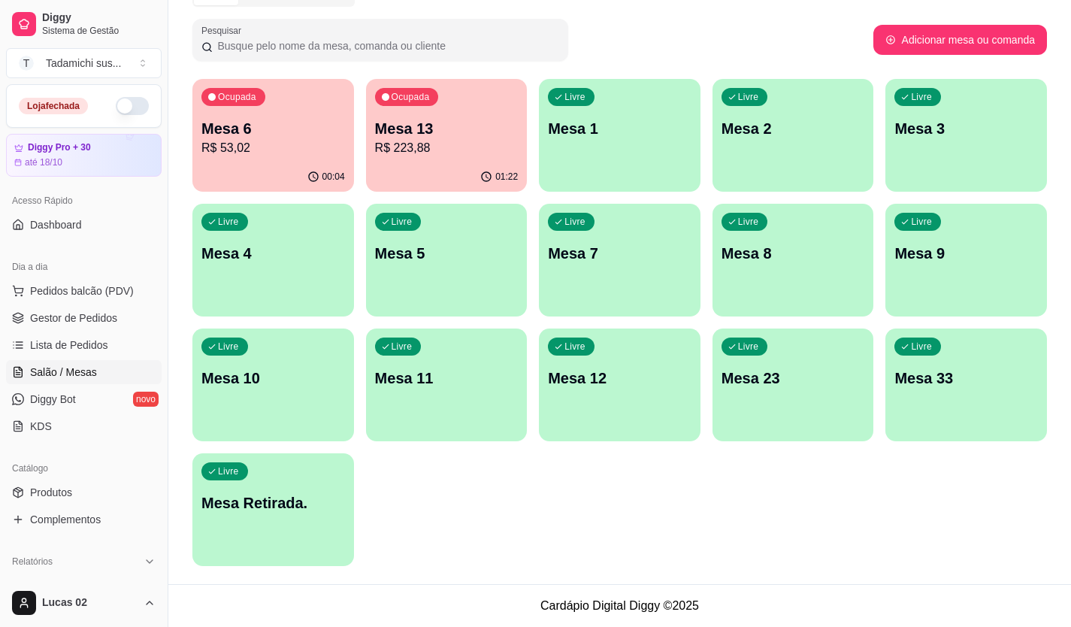
click at [228, 506] on p "Mesa Retirada." at bounding box center [272, 502] width 143 height 21
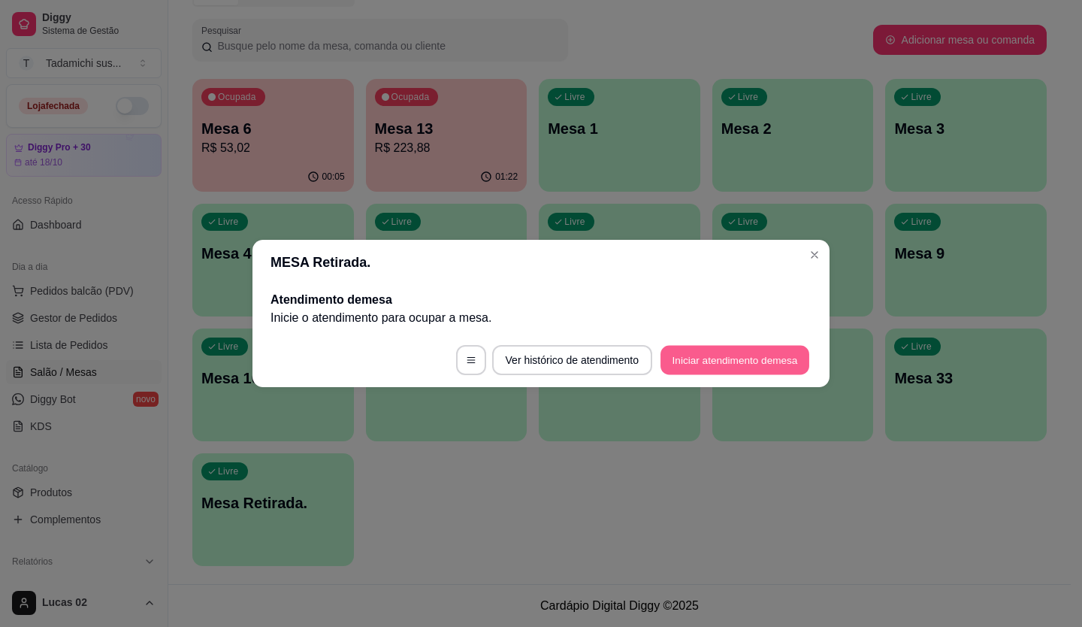
click at [733, 358] on button "Iniciar atendimento de mesa" at bounding box center [734, 360] width 149 height 29
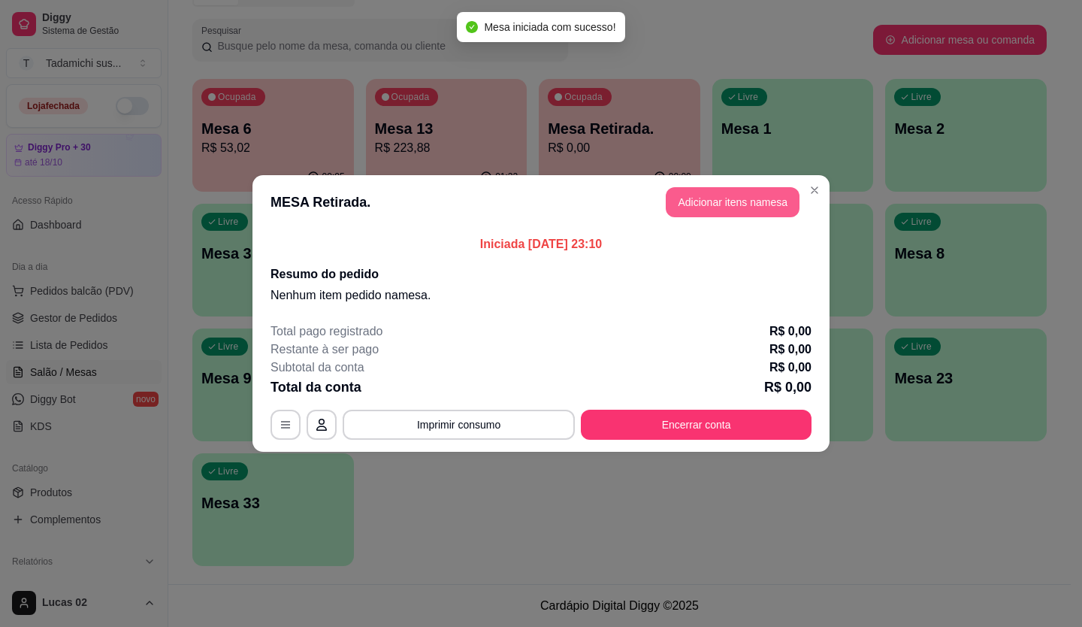
click at [701, 203] on button "Adicionar itens na mesa" at bounding box center [733, 202] width 134 height 30
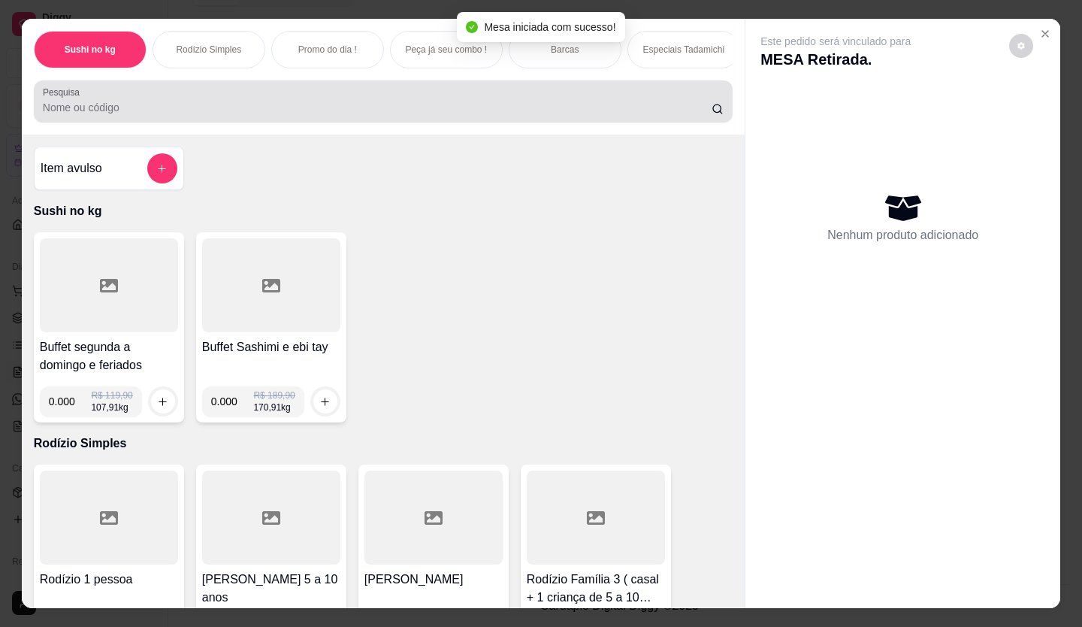
click at [313, 103] on div at bounding box center [383, 101] width 681 height 30
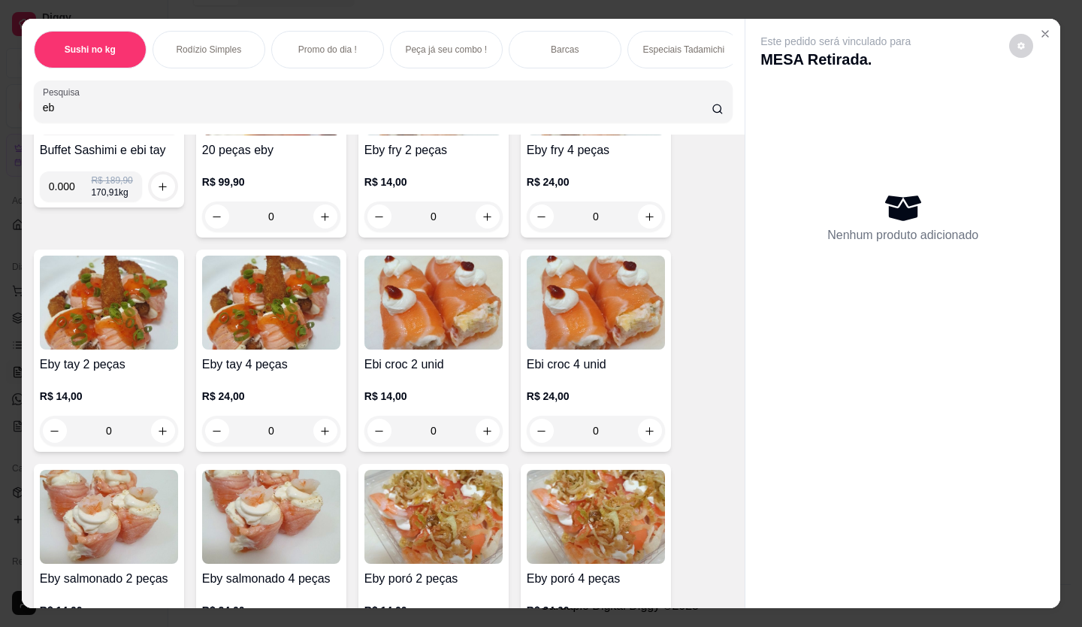
scroll to position [225, 0]
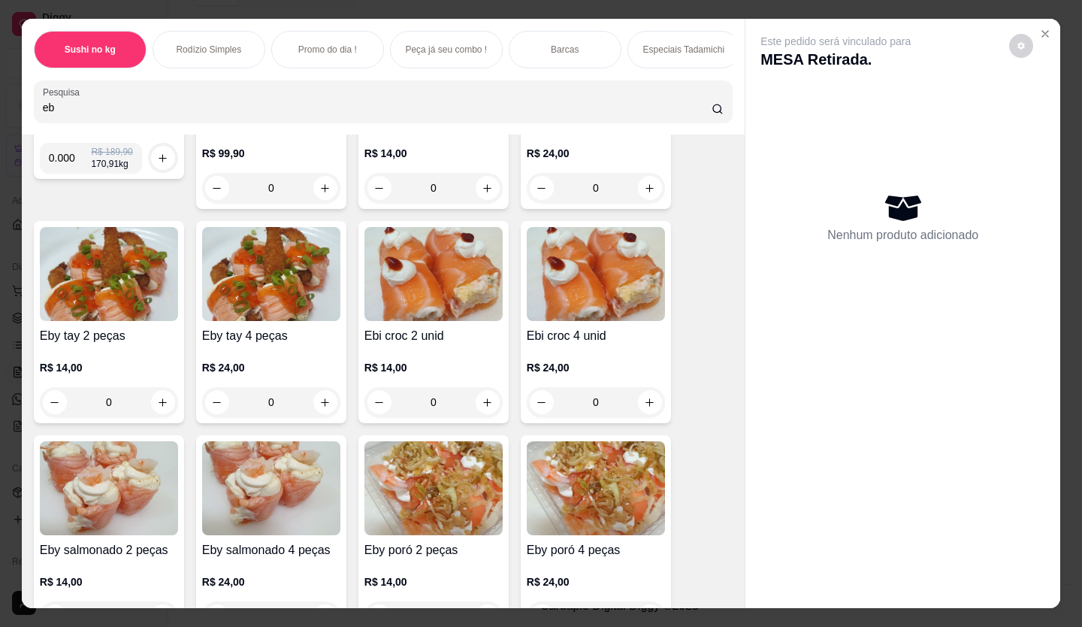
type input "eb"
click at [320, 407] on icon "increase-product-quantity" at bounding box center [325, 402] width 11 height 11
type input "1"
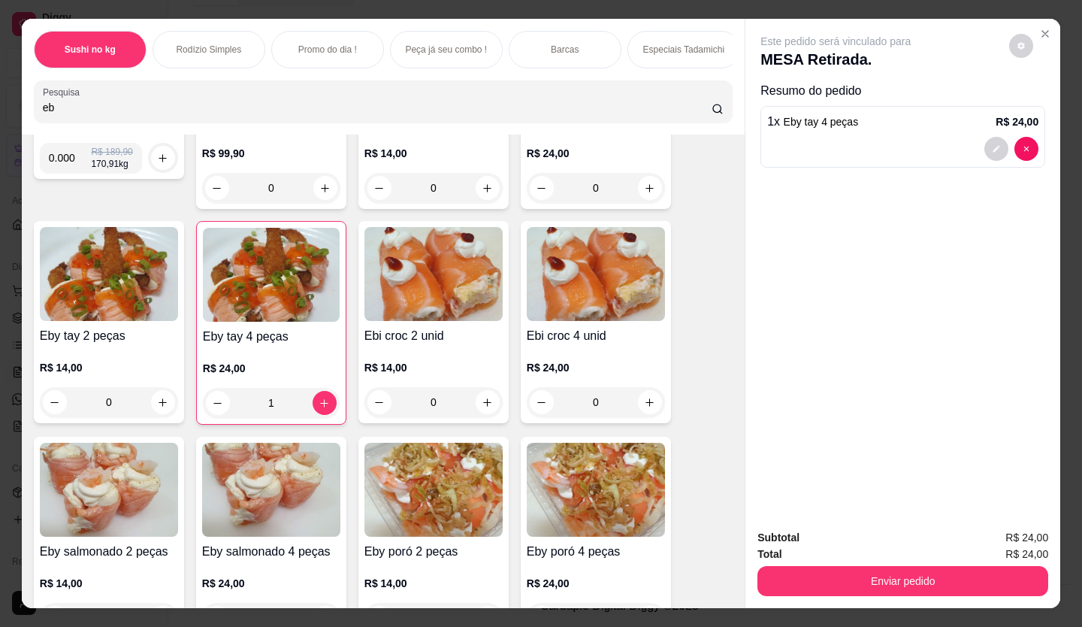
click at [195, 108] on input "eb" at bounding box center [377, 107] width 669 height 15
type input "e"
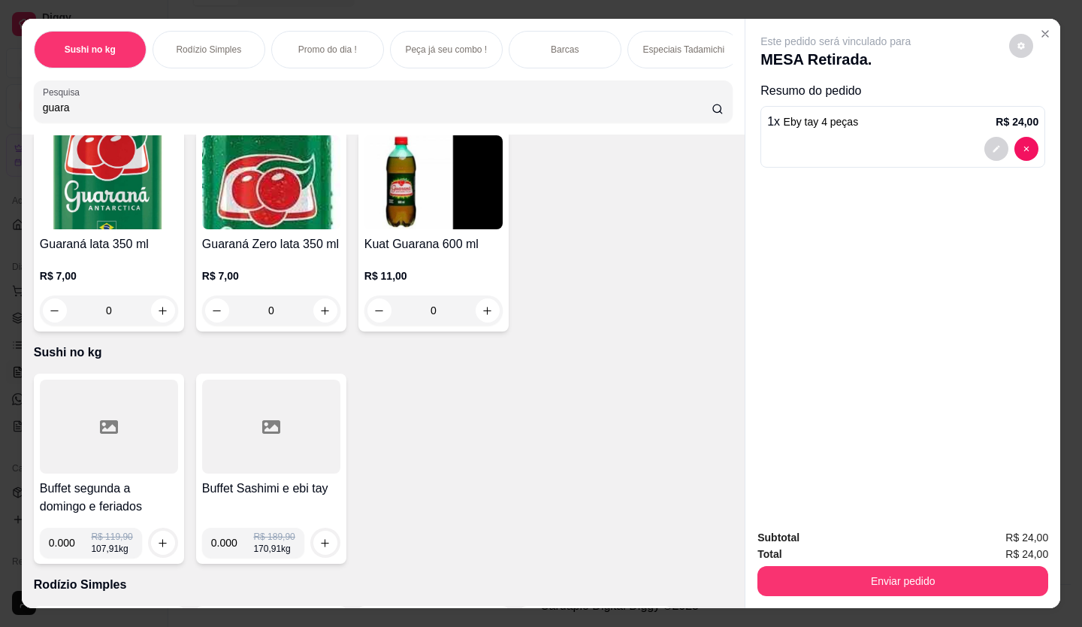
scroll to position [0, 0]
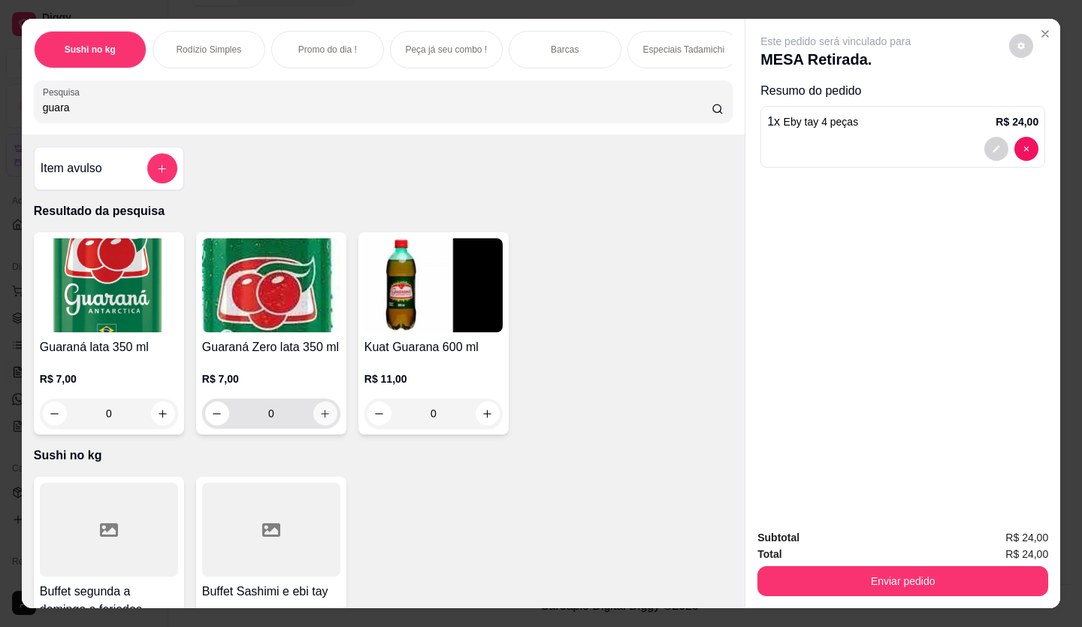
type input "guara"
click at [320, 417] on icon "increase-product-quantity" at bounding box center [325, 413] width 11 height 11
type input "1"
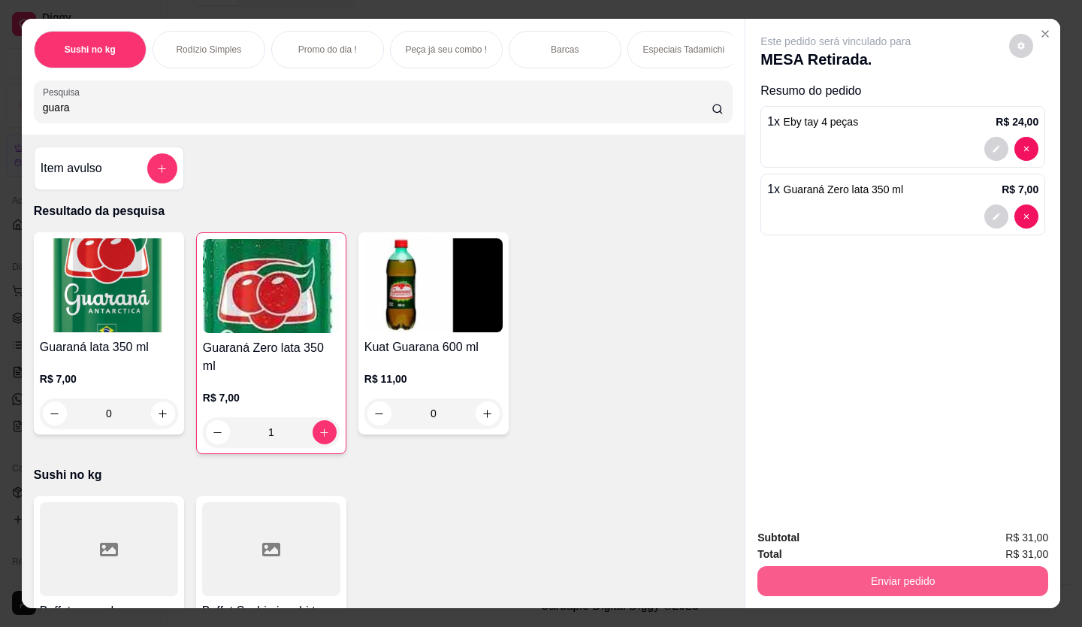
click at [865, 578] on button "Enviar pedido" at bounding box center [902, 581] width 291 height 30
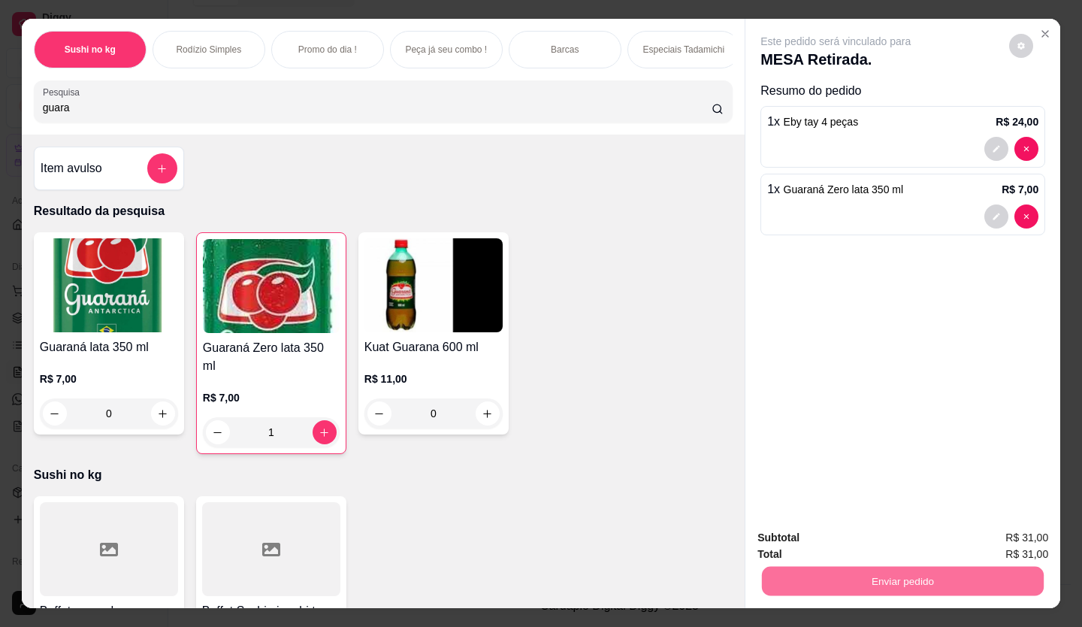
click at [1044, 533] on button "Enviar pedido" at bounding box center [1009, 538] width 85 height 29
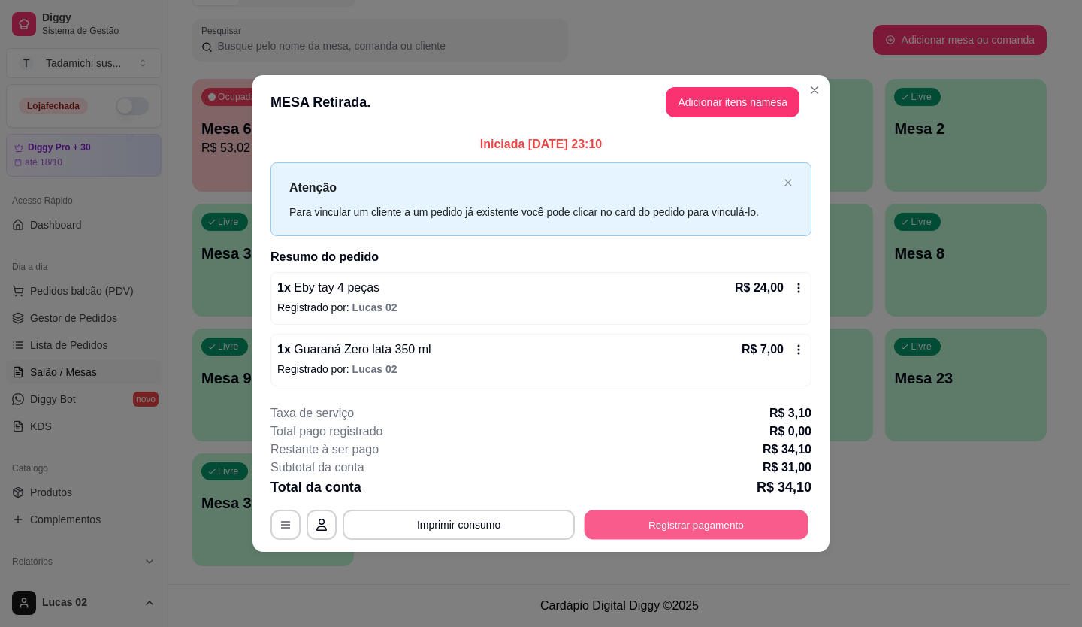
click at [717, 527] on button "Registrar pagamento" at bounding box center [696, 523] width 224 height 29
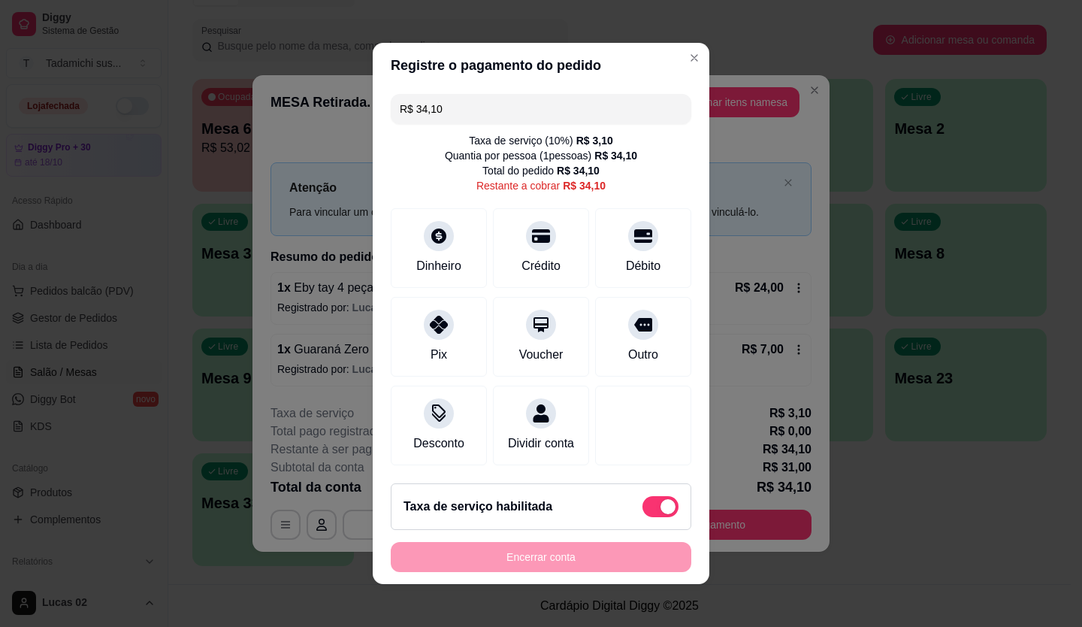
click at [642, 510] on span at bounding box center [660, 506] width 36 height 21
click at [642, 510] on input "checkbox" at bounding box center [647, 514] width 10 height 10
checkbox input "true"
type input "R$ 31,00"
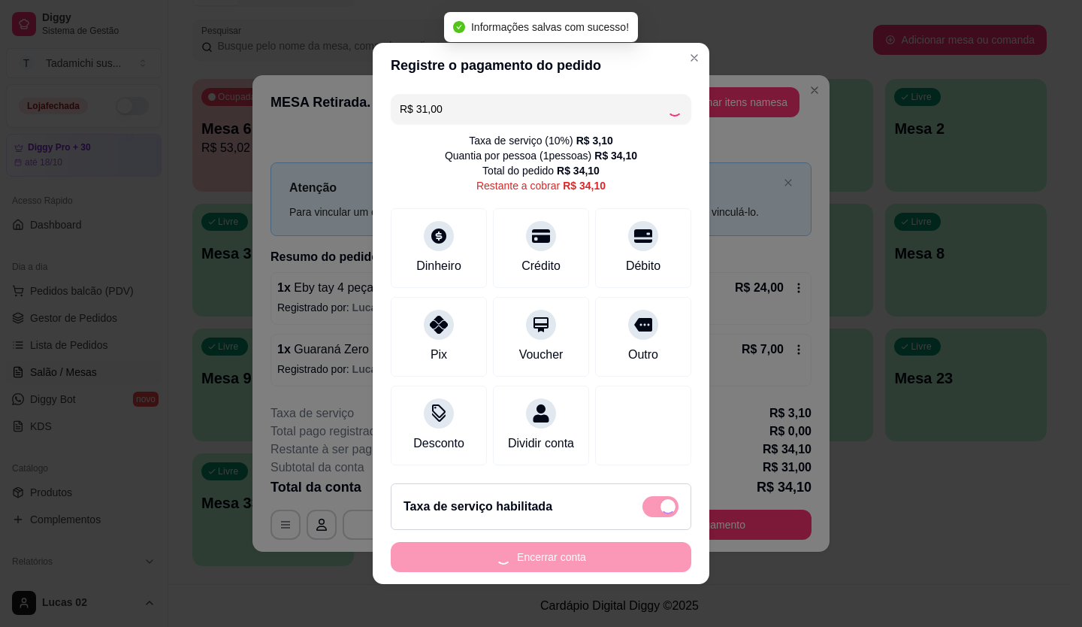
checkbox input "false"
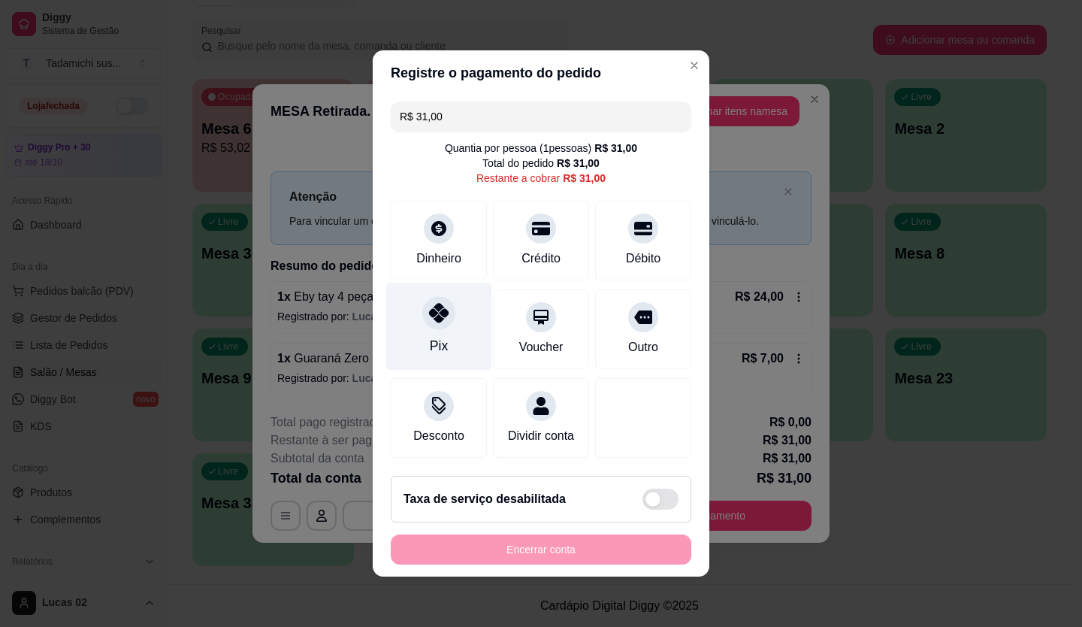
click at [450, 322] on div "Pix" at bounding box center [439, 326] width 106 height 88
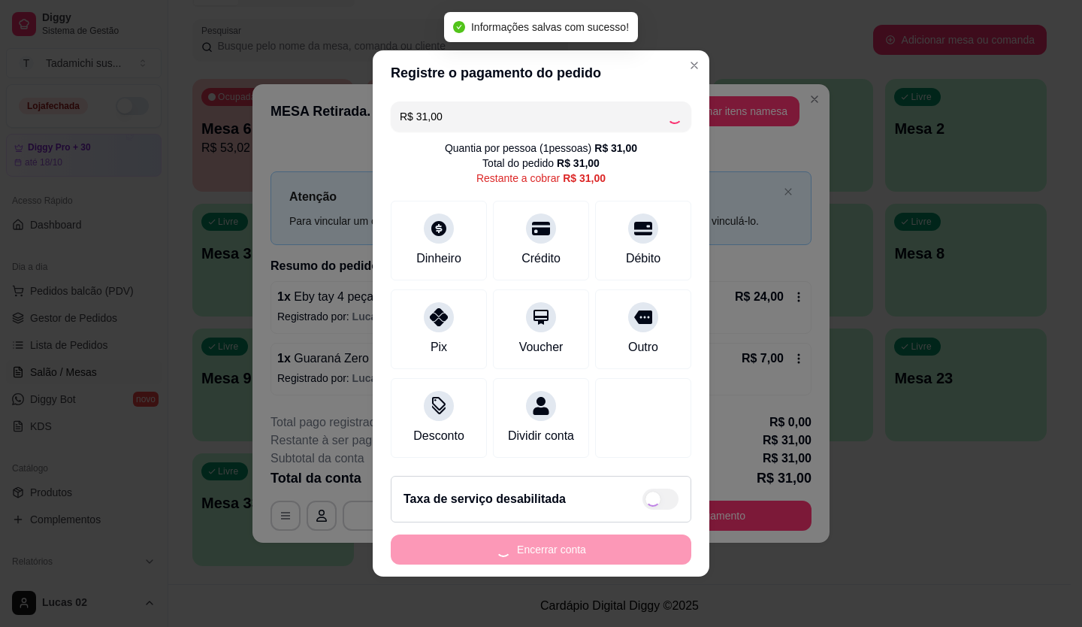
type input "R$ 0,00"
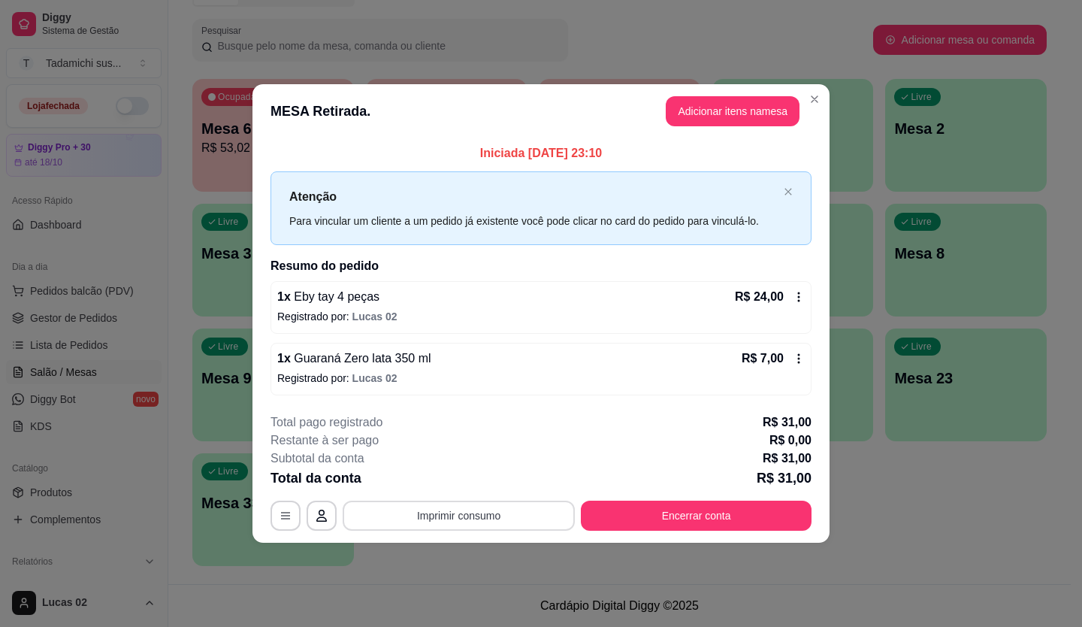
click at [551, 514] on button "Imprimir consumo" at bounding box center [459, 515] width 232 height 30
click at [504, 482] on button "IMPRESSORA" at bounding box center [463, 479] width 105 height 23
click at [455, 516] on button "Imprimir consumo" at bounding box center [459, 515] width 232 height 30
click at [468, 452] on button "IMPRESSORA" at bounding box center [463, 451] width 109 height 24
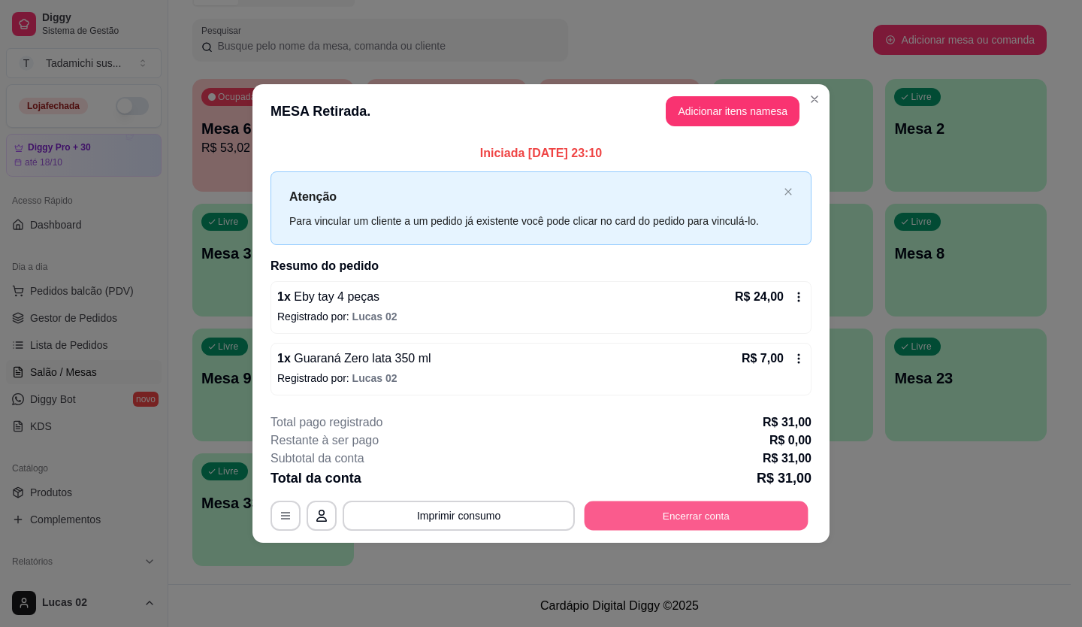
click at [773, 519] on button "Encerrar conta" at bounding box center [696, 514] width 224 height 29
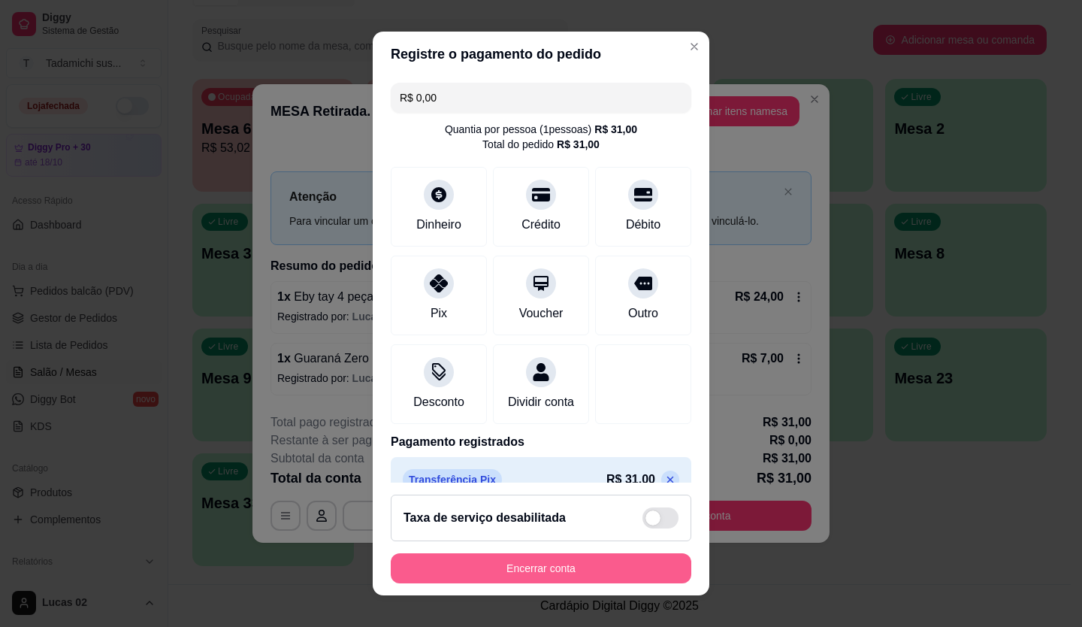
click at [661, 572] on button "Encerrar conta" at bounding box center [541, 568] width 301 height 30
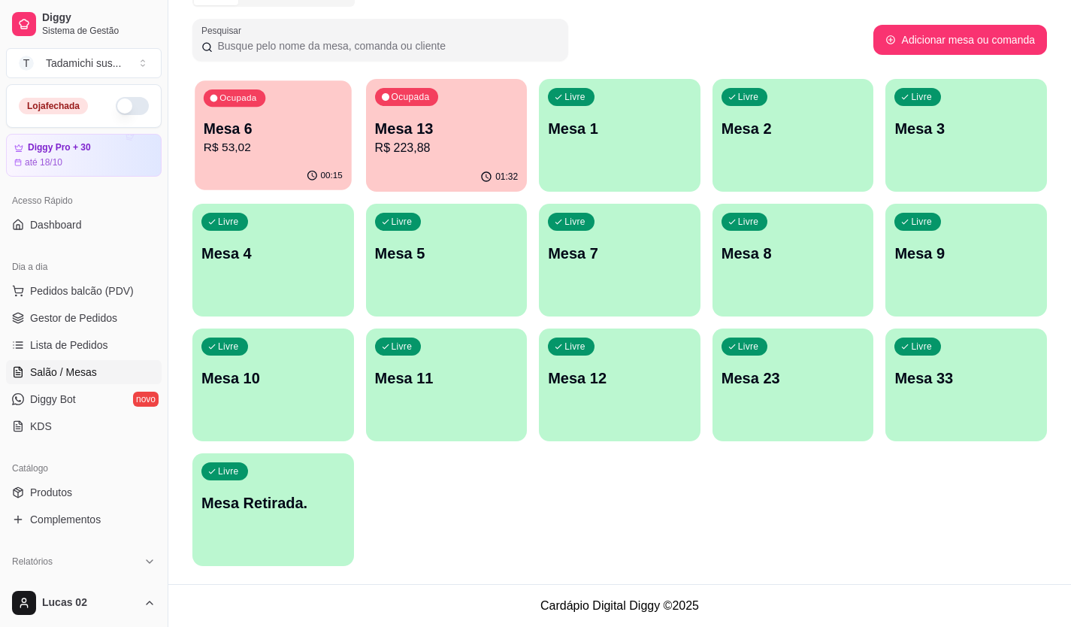
click at [308, 131] on p "Mesa 6" at bounding box center [273, 129] width 139 height 20
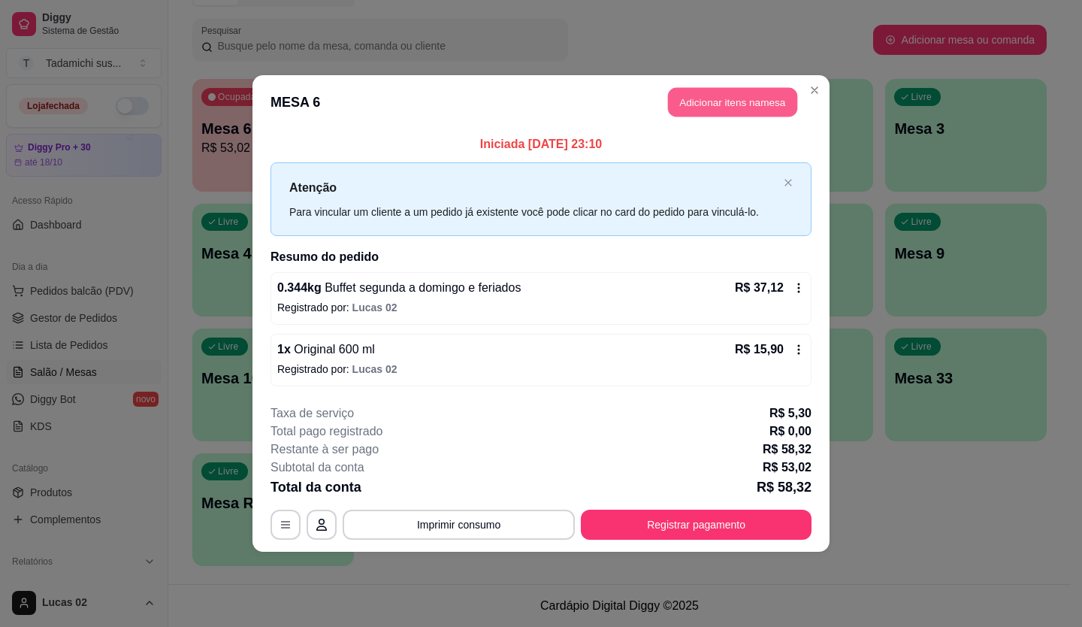
click at [723, 104] on button "Adicionar itens na mesa" at bounding box center [732, 102] width 129 height 29
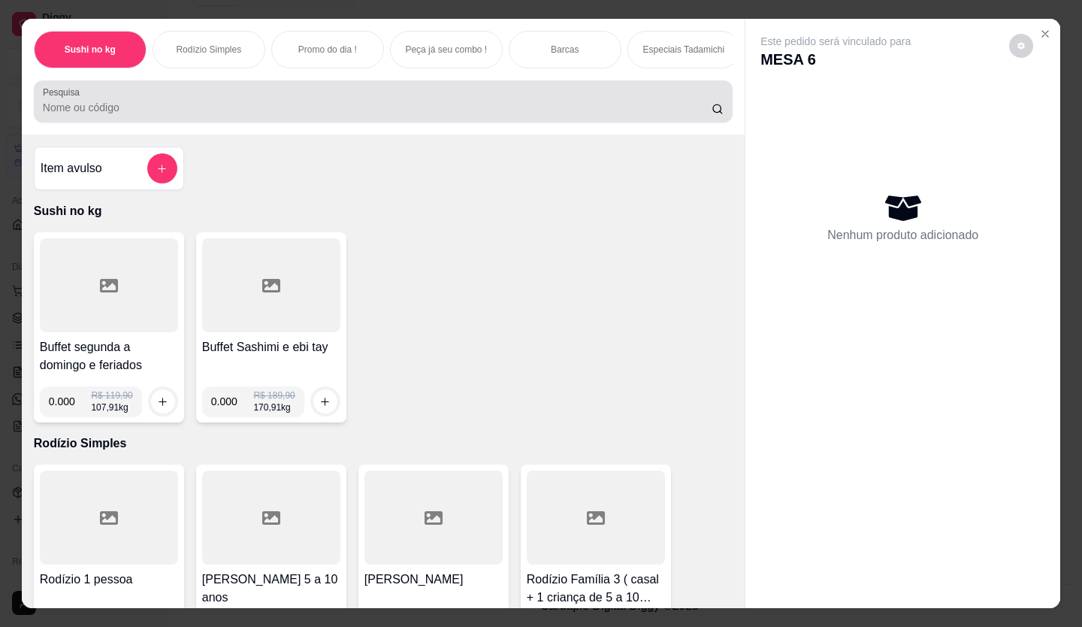
click at [328, 104] on div at bounding box center [383, 101] width 681 height 30
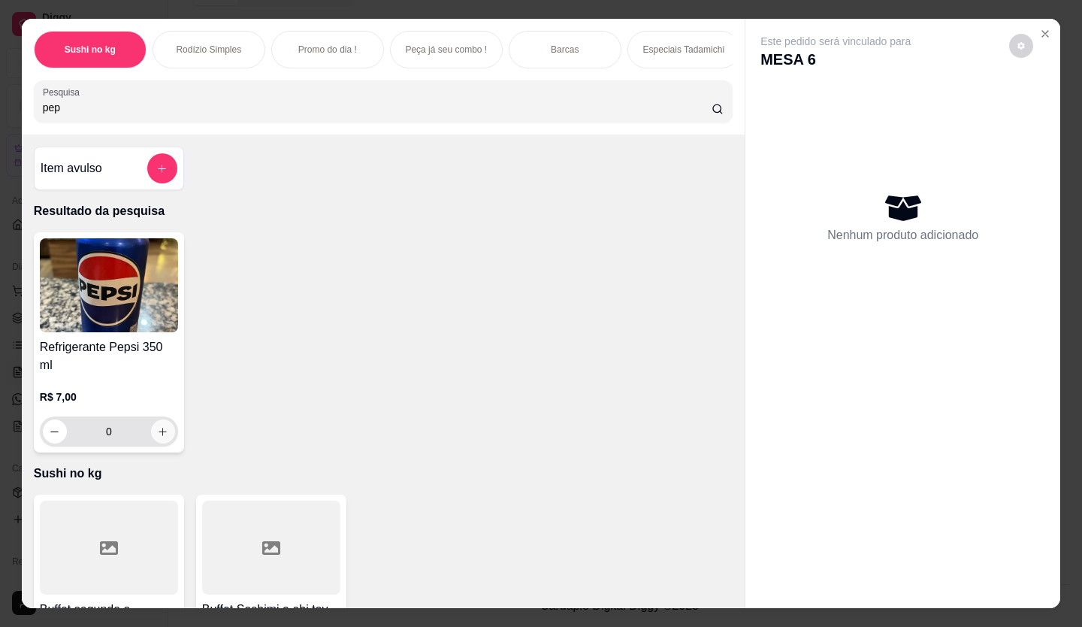
type input "pep"
click at [159, 426] on icon "increase-product-quantity" at bounding box center [162, 431] width 11 height 11
type input "1"
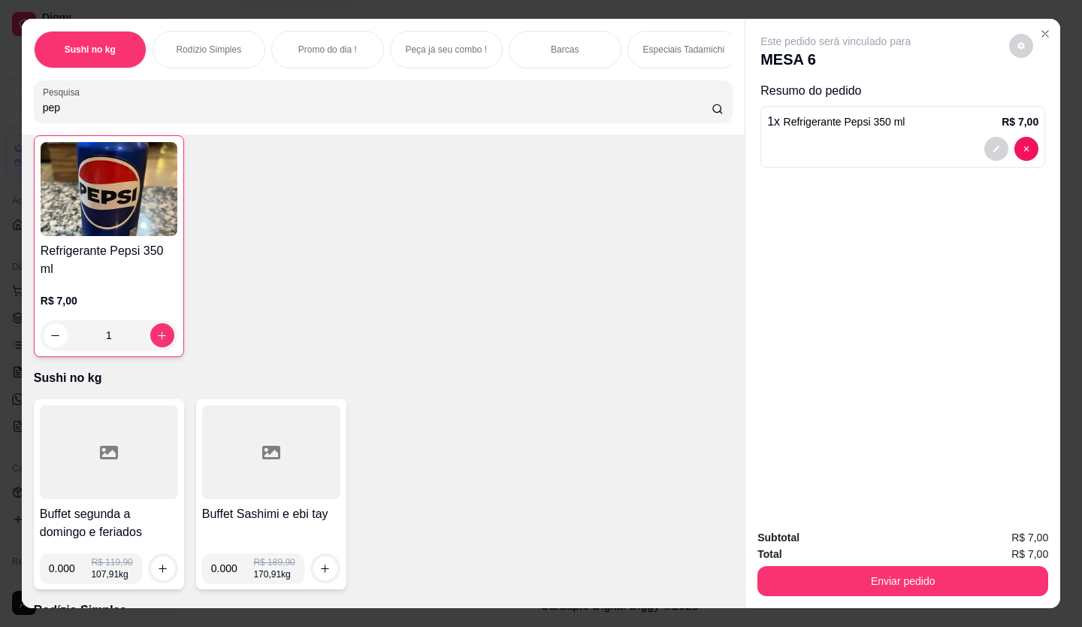
scroll to position [225, 0]
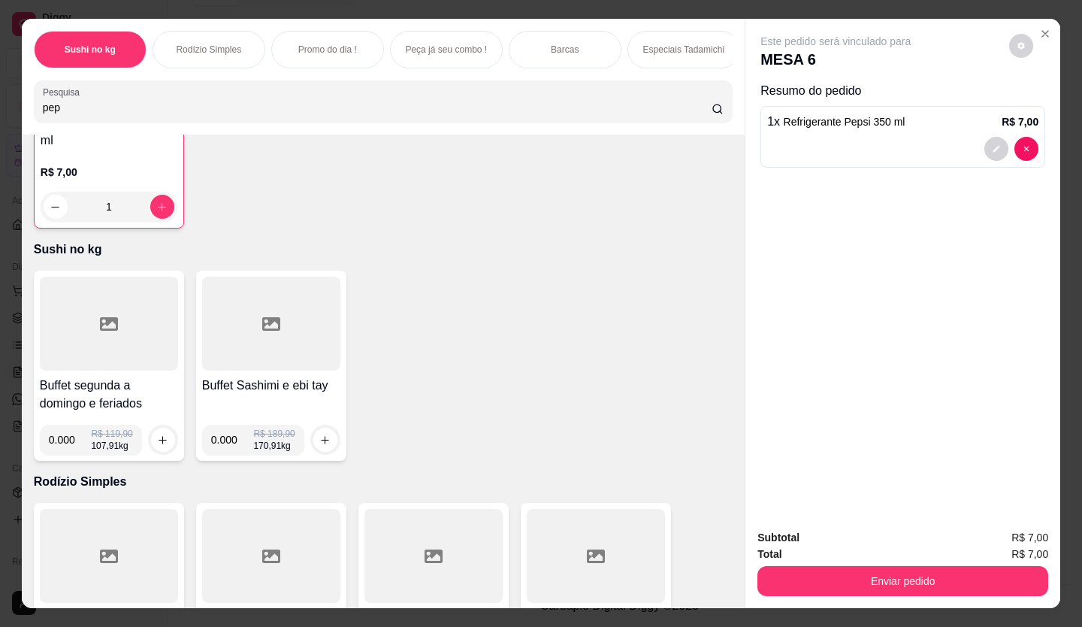
click at [67, 434] on input "0.000" at bounding box center [70, 439] width 43 height 30
type input "0.114"
click at [157, 434] on icon "increase-product-quantity" at bounding box center [162, 439] width 11 height 11
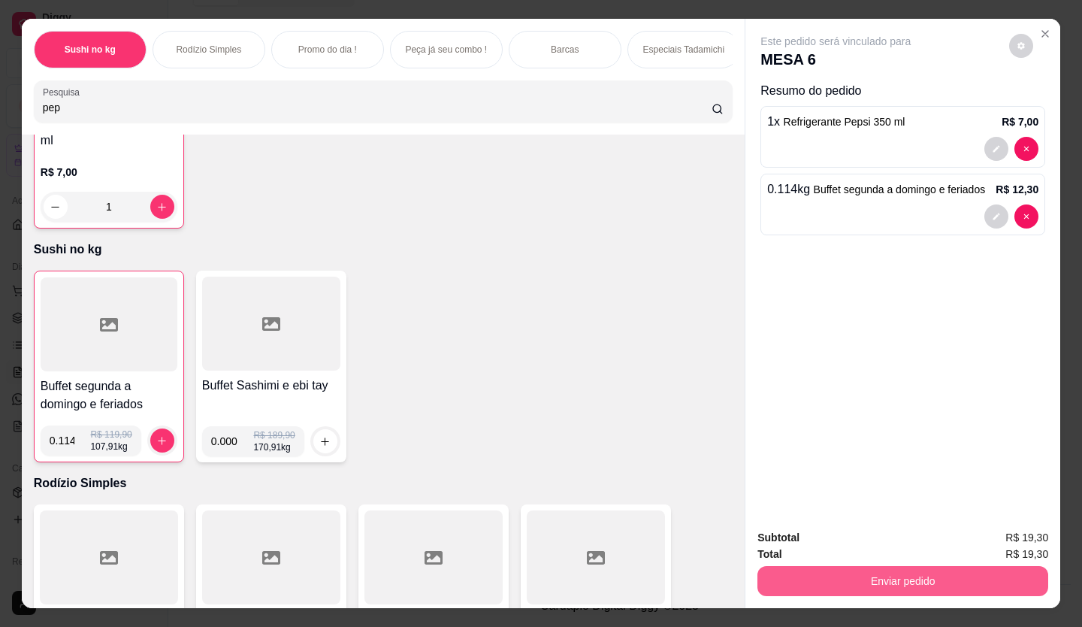
click at [819, 567] on button "Enviar pedido" at bounding box center [902, 581] width 291 height 30
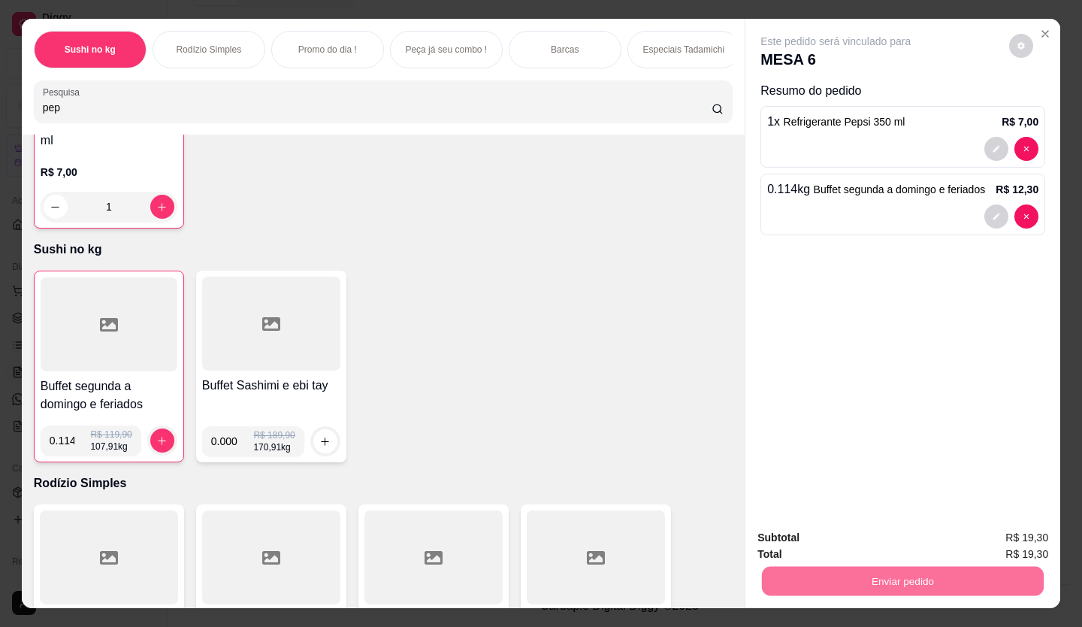
click at [1002, 542] on button "Enviar pedido" at bounding box center [1009, 538] width 83 height 28
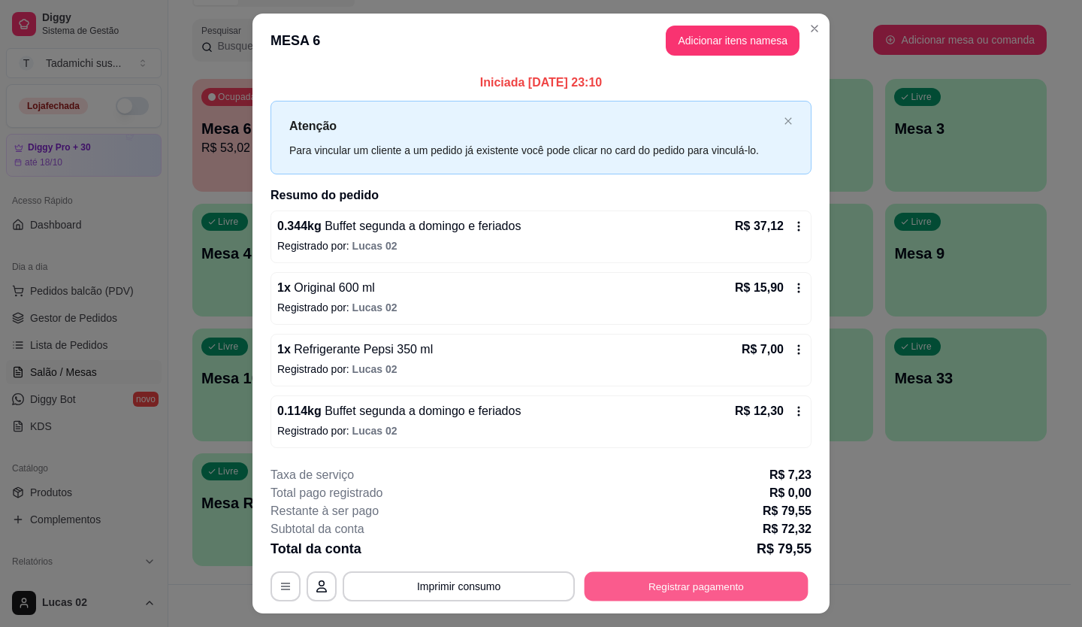
click at [714, 600] on button "Registrar pagamento" at bounding box center [696, 585] width 224 height 29
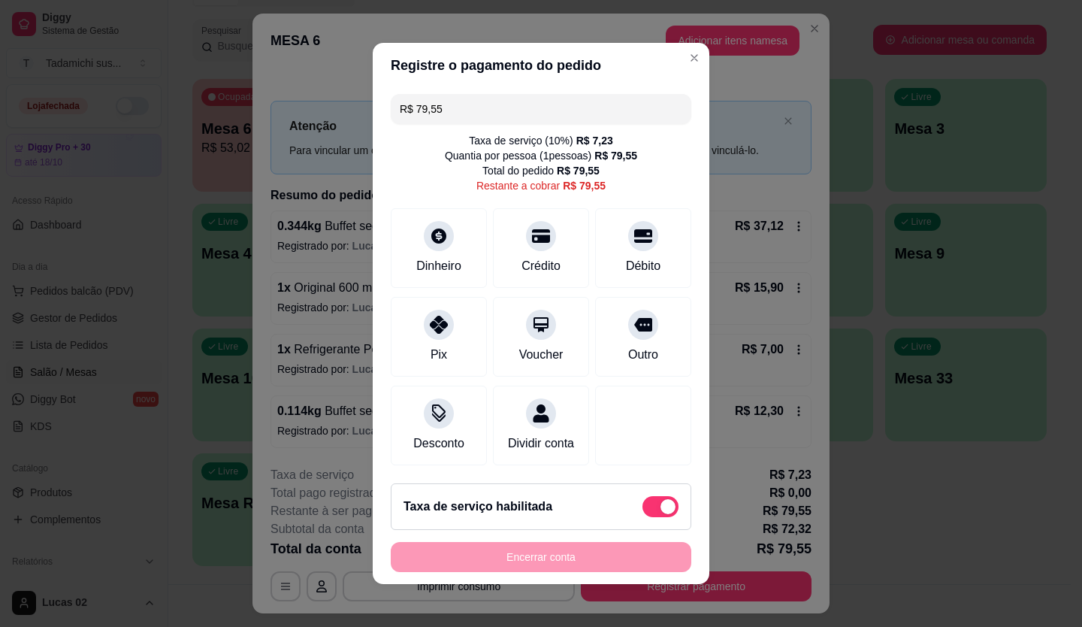
click at [642, 516] on span at bounding box center [660, 506] width 36 height 21
click at [642, 516] on input "checkbox" at bounding box center [647, 514] width 10 height 10
checkbox input "true"
type input "R$ 72,32"
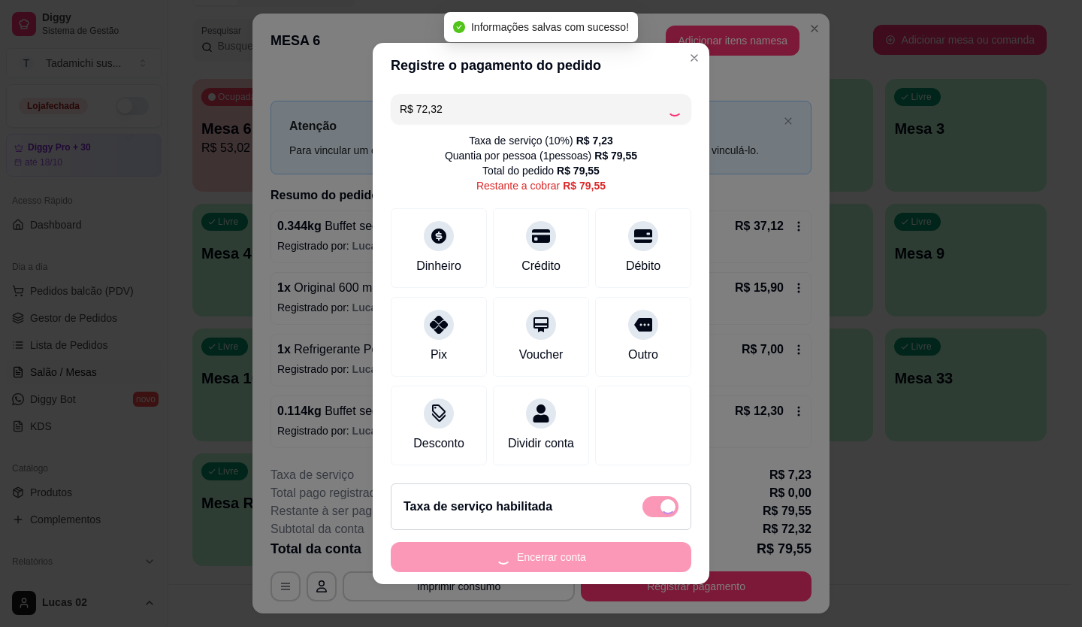
checkbox input "false"
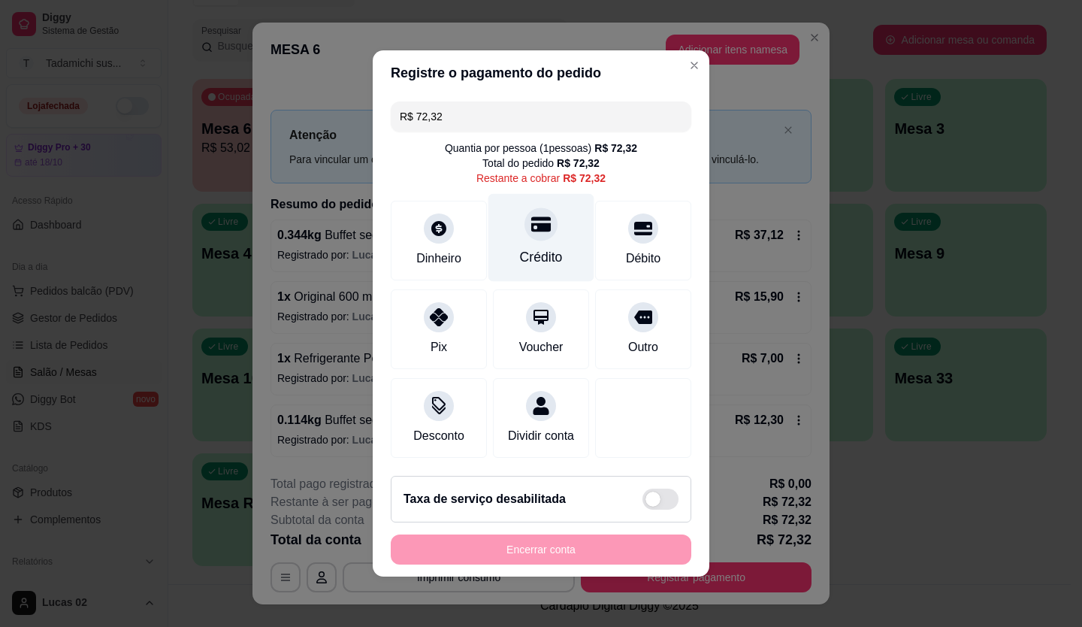
click at [539, 219] on icon at bounding box center [541, 224] width 20 height 15
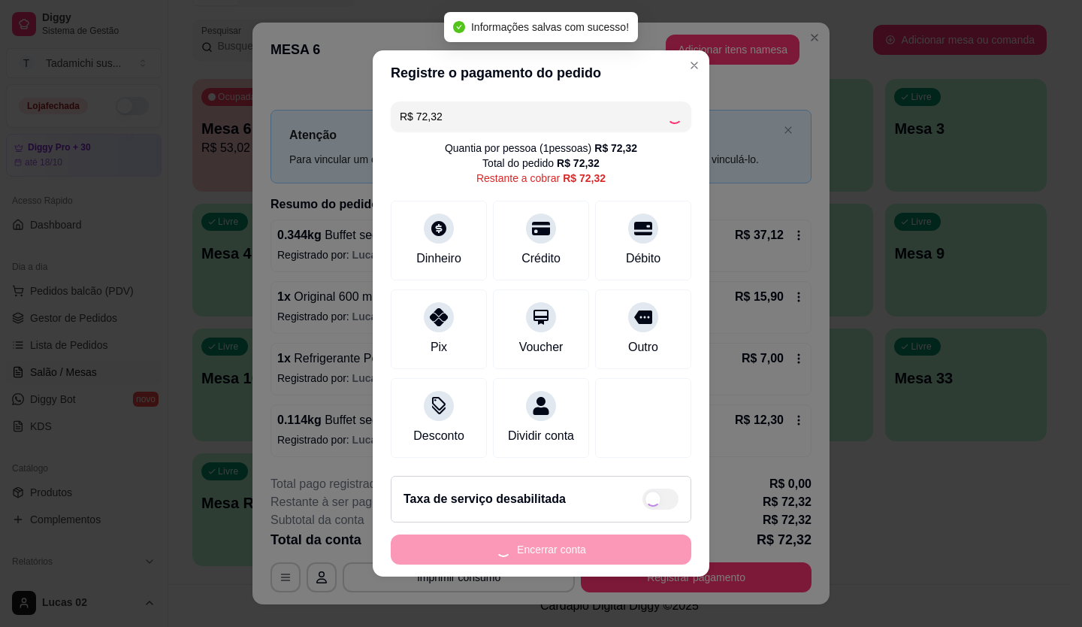
type input "R$ 0,00"
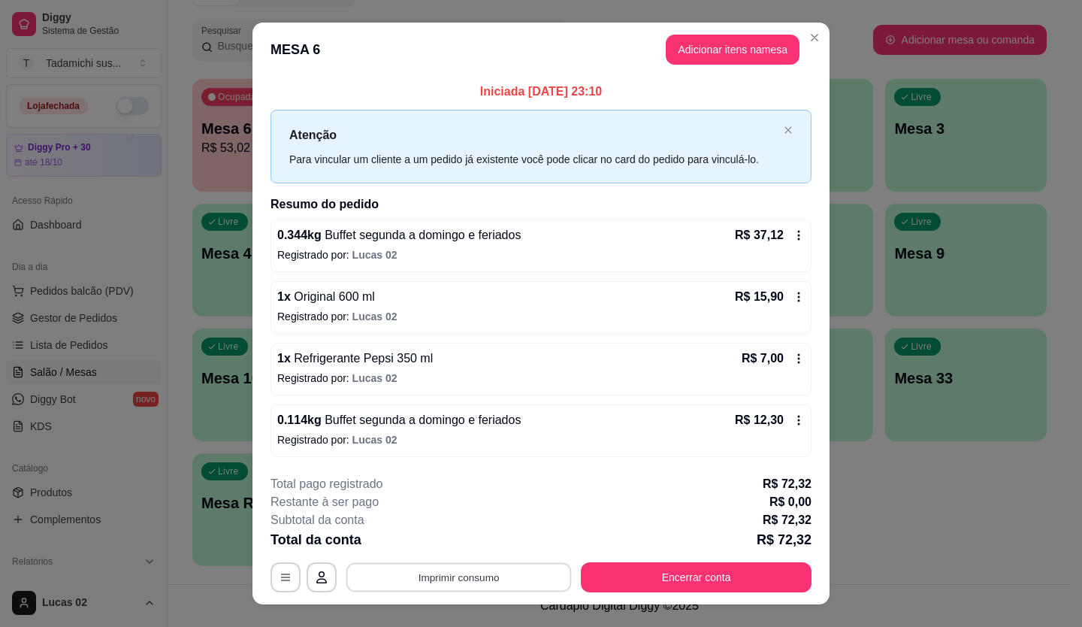
click at [478, 581] on button "Imprimir consumo" at bounding box center [458, 576] width 225 height 29
click at [492, 513] on button "IMPRESSORA" at bounding box center [457, 511] width 105 height 23
click at [672, 571] on button "Encerrar conta" at bounding box center [696, 577] width 231 height 30
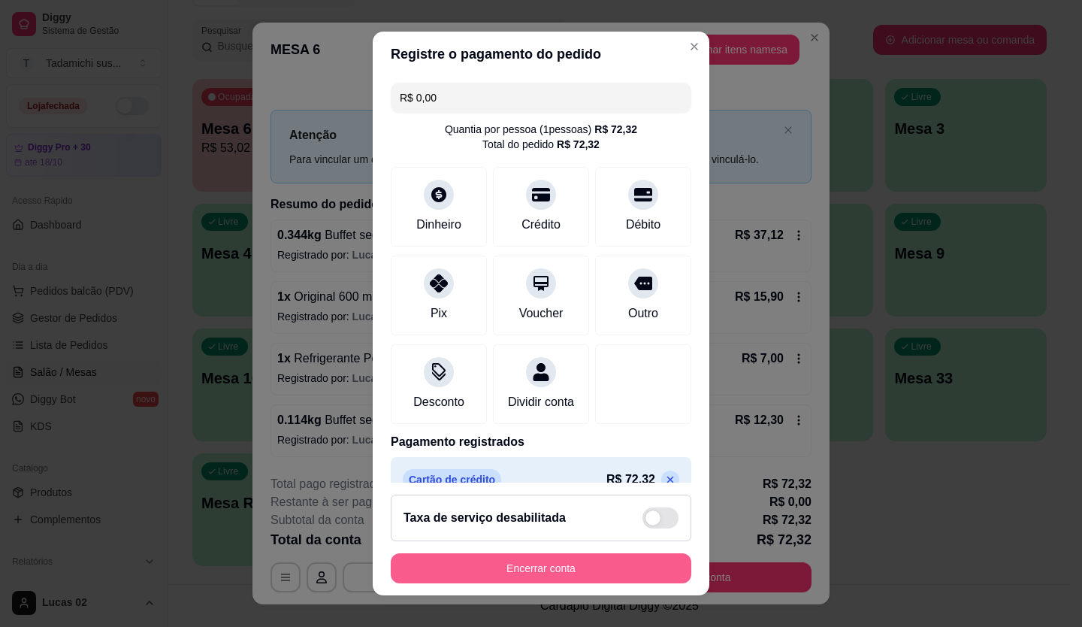
click at [629, 559] on button "Encerrar conta" at bounding box center [541, 568] width 301 height 30
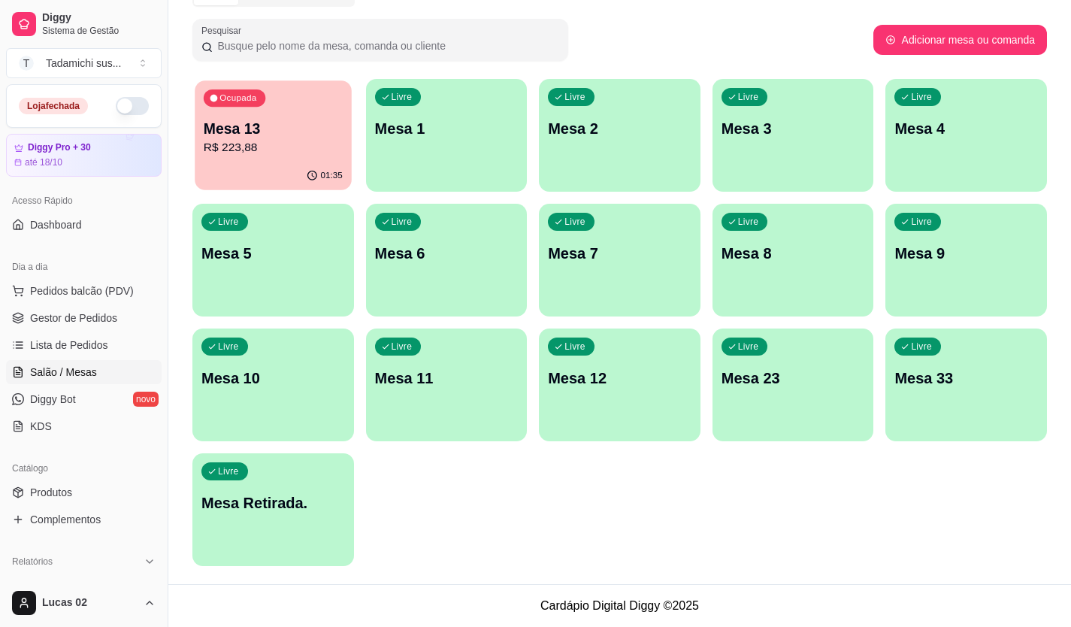
click at [259, 154] on p "R$ 223,88" at bounding box center [273, 147] width 139 height 17
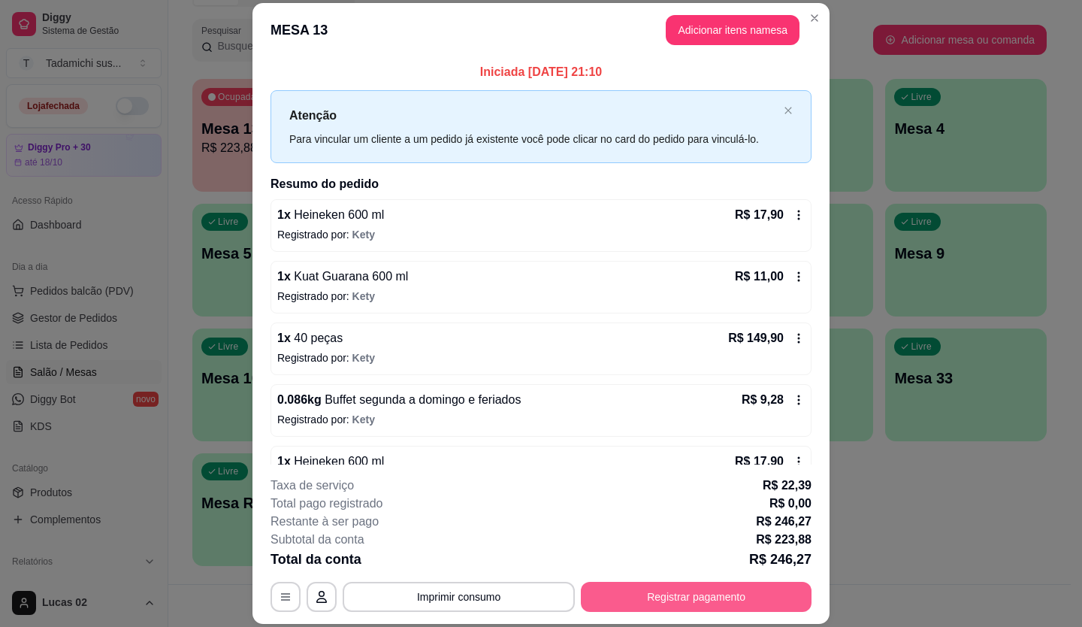
click at [686, 588] on button "Registrar pagamento" at bounding box center [696, 596] width 231 height 30
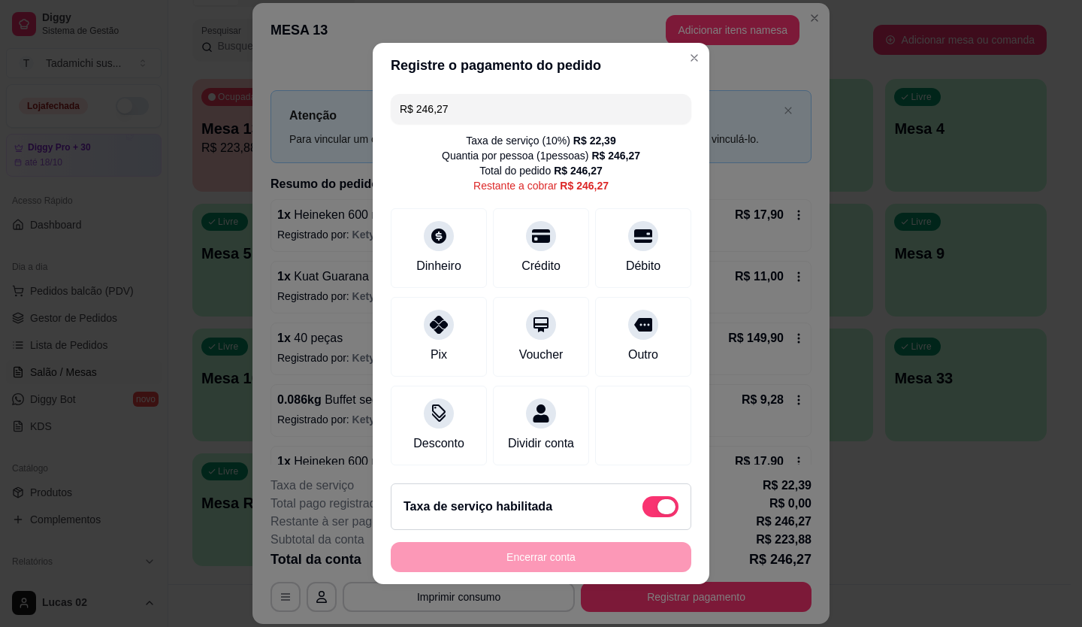
click at [642, 510] on span at bounding box center [660, 506] width 36 height 21
click at [642, 510] on input "checkbox" at bounding box center [647, 514] width 10 height 10
checkbox input "true"
type input "R$ 223,88"
checkbox input "false"
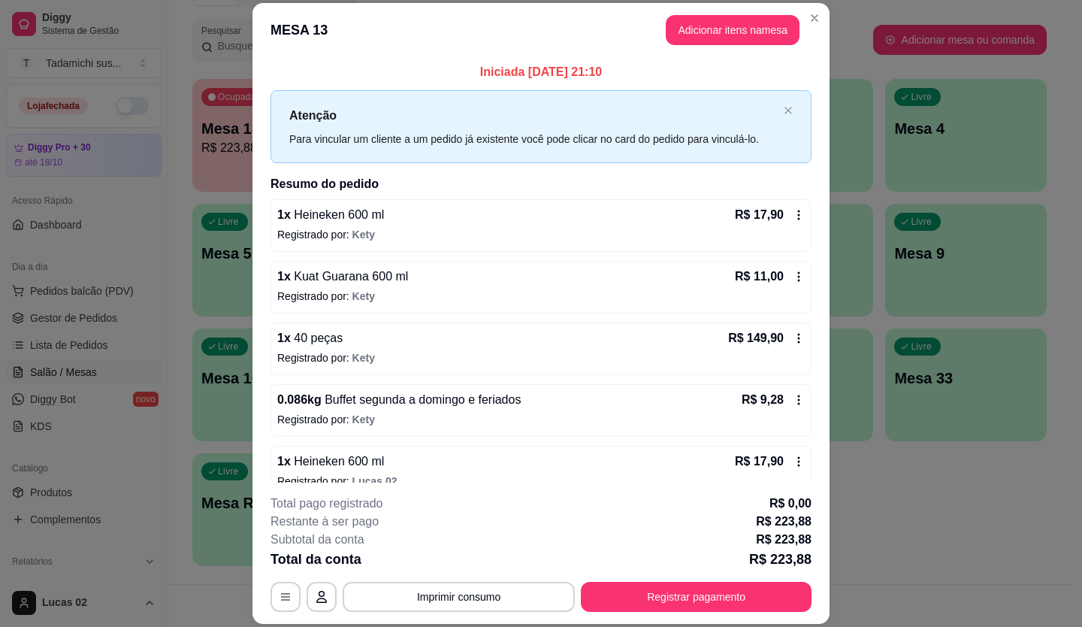
scroll to position [83, 0]
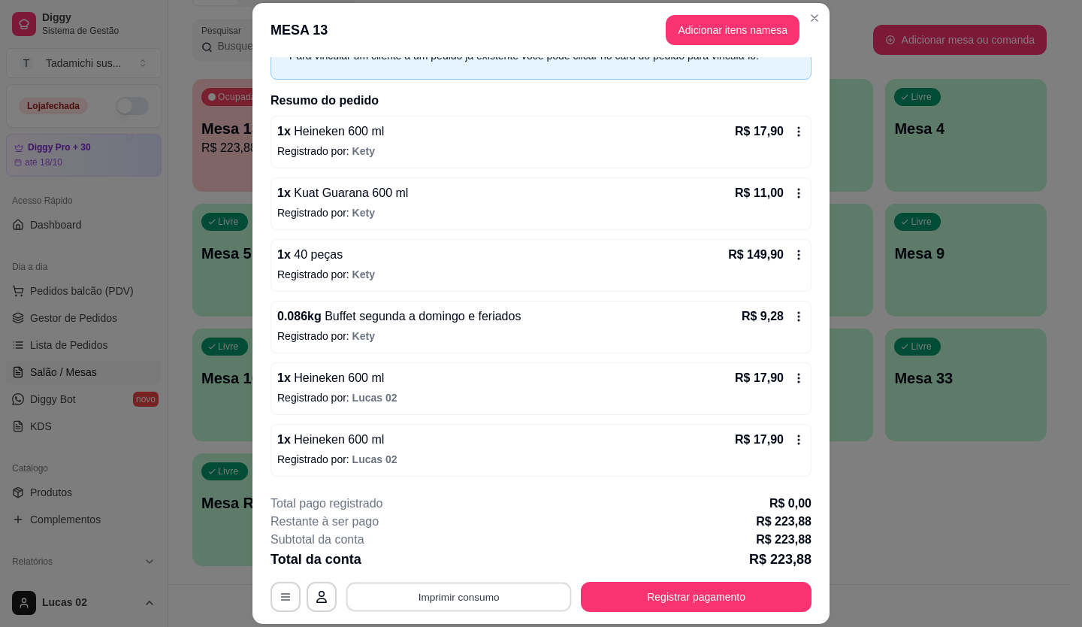
click at [436, 596] on button "Imprimir consumo" at bounding box center [458, 595] width 225 height 29
click at [491, 535] on button "IMPRESSORA" at bounding box center [457, 532] width 109 height 24
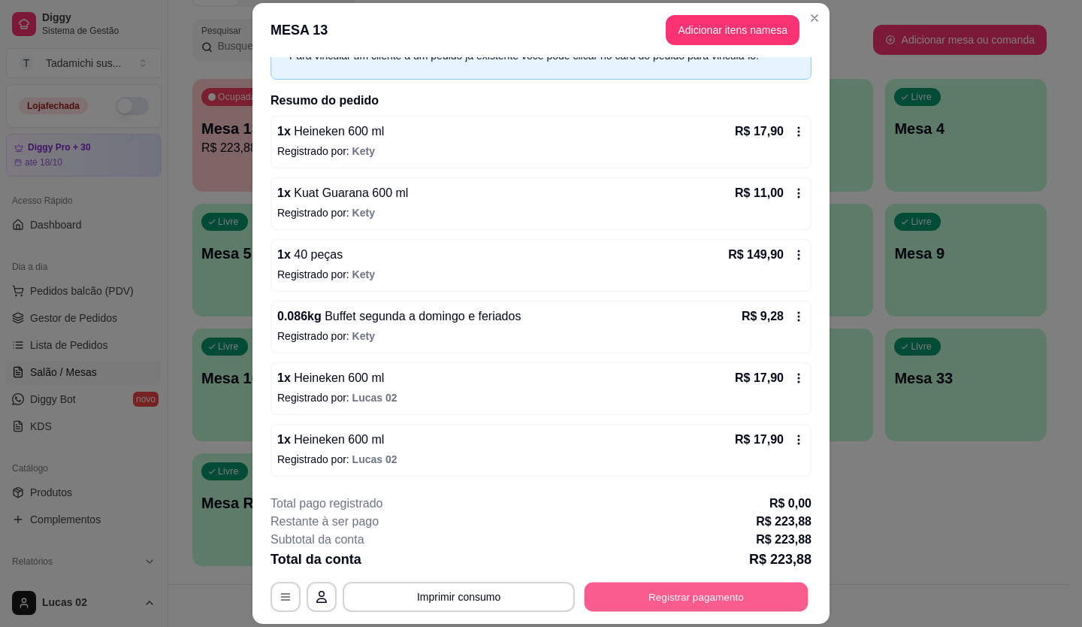
click at [645, 593] on button "Registrar pagamento" at bounding box center [696, 595] width 224 height 29
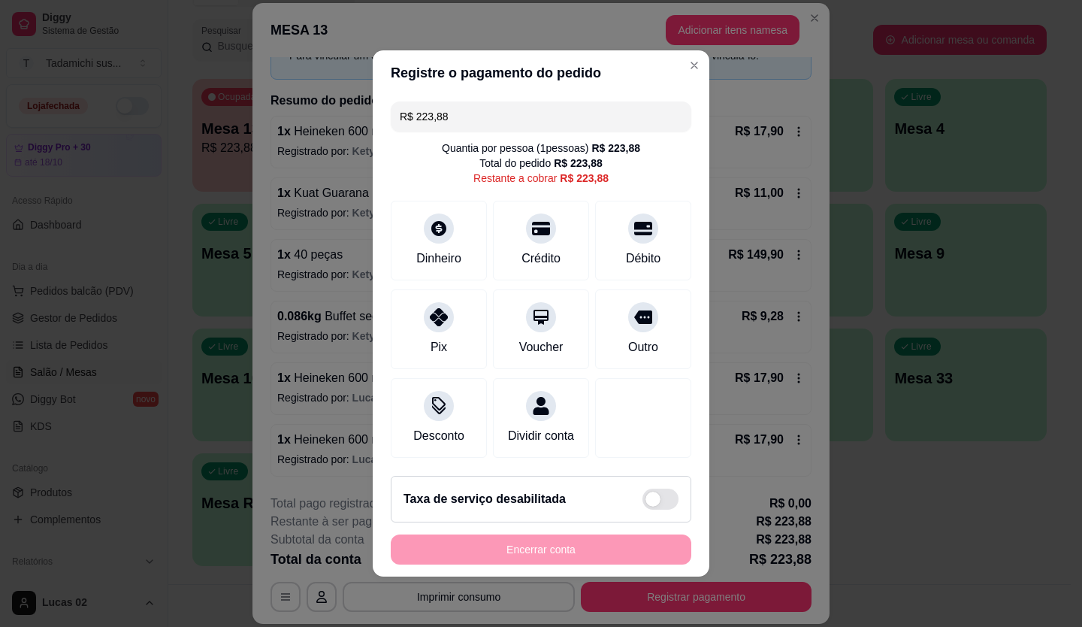
drag, startPoint x: 541, startPoint y: 231, endPoint x: 690, endPoint y: 332, distance: 180.0
click at [540, 231] on div "Crédito" at bounding box center [541, 241] width 96 height 80
type input "R$ 0,00"
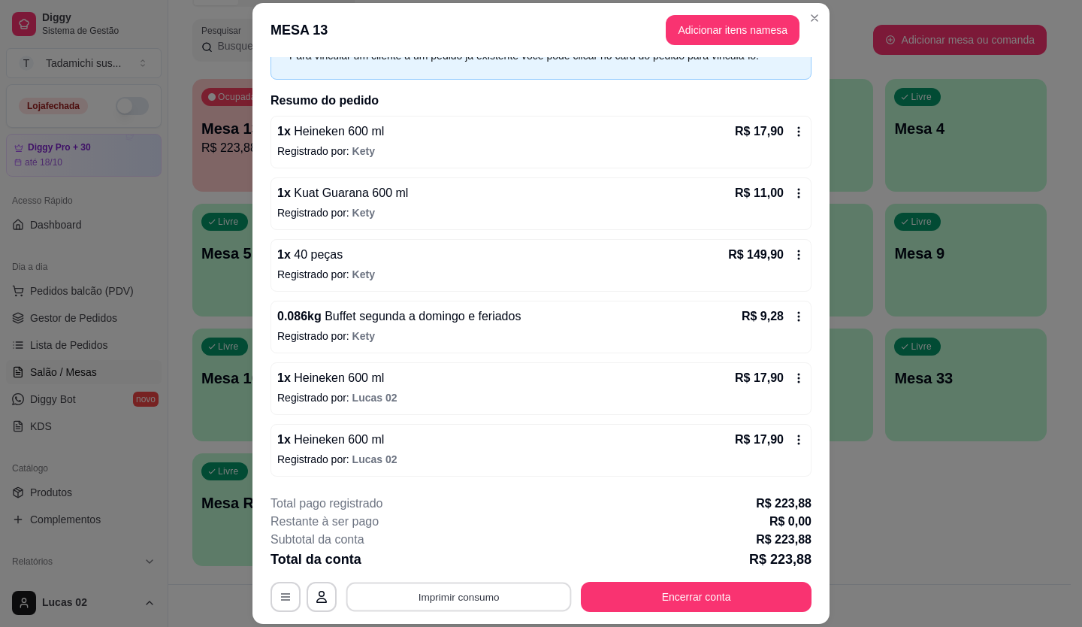
click at [500, 601] on button "Imprimir consumo" at bounding box center [458, 595] width 225 height 29
click at [479, 529] on button "IMPRESSORA" at bounding box center [457, 532] width 109 height 24
click at [695, 583] on button "Encerrar conta" at bounding box center [696, 596] width 231 height 30
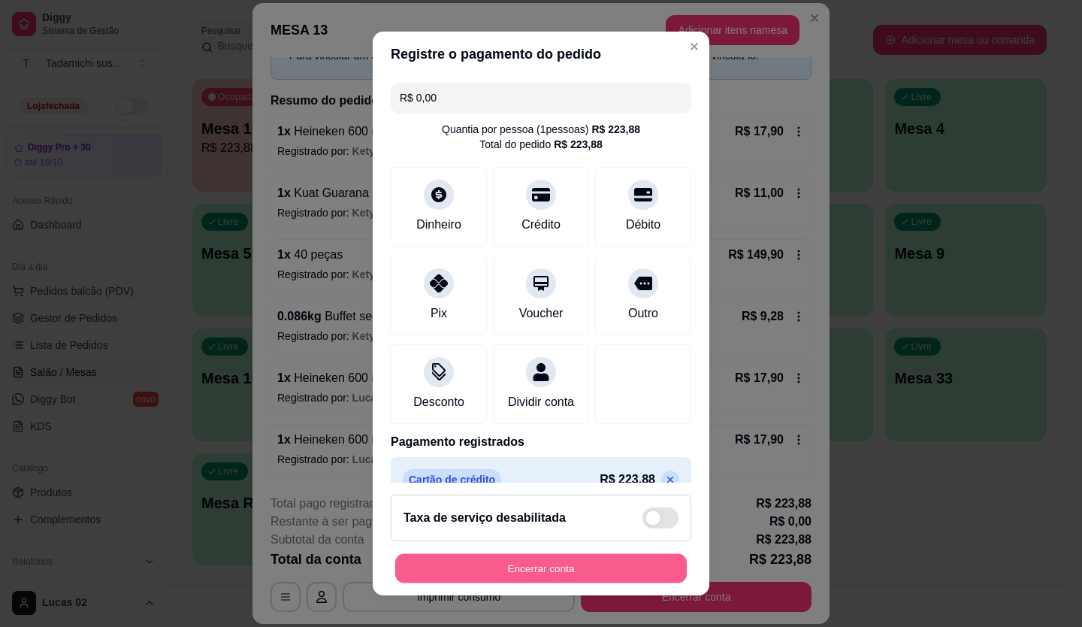
click at [624, 564] on button "Encerrar conta" at bounding box center [540, 568] width 291 height 29
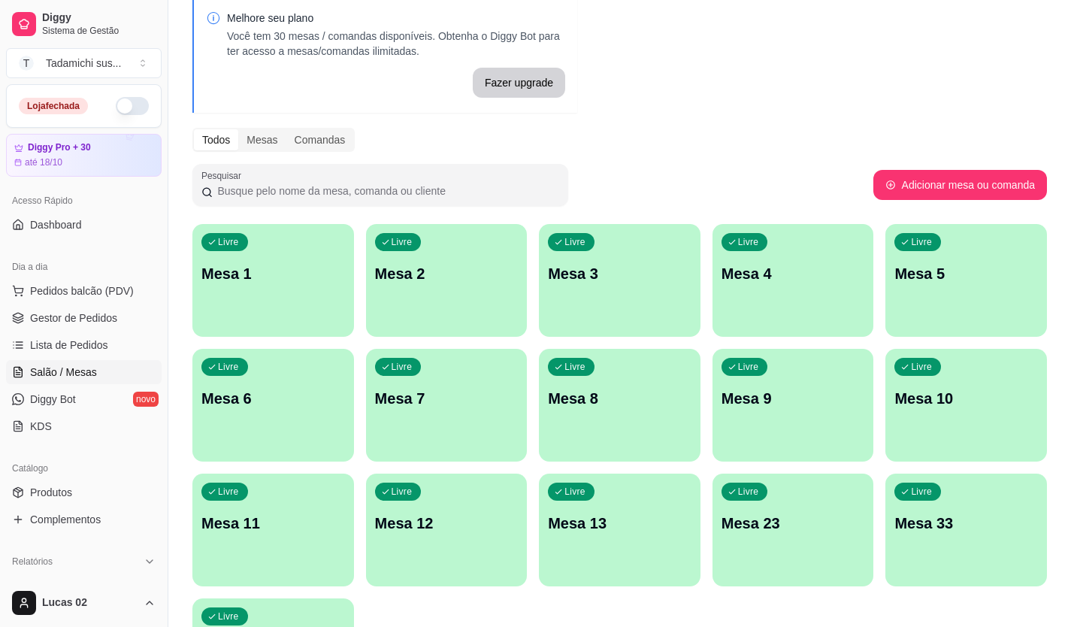
scroll to position [65, 0]
